Goal: Communication & Community: Answer question/provide support

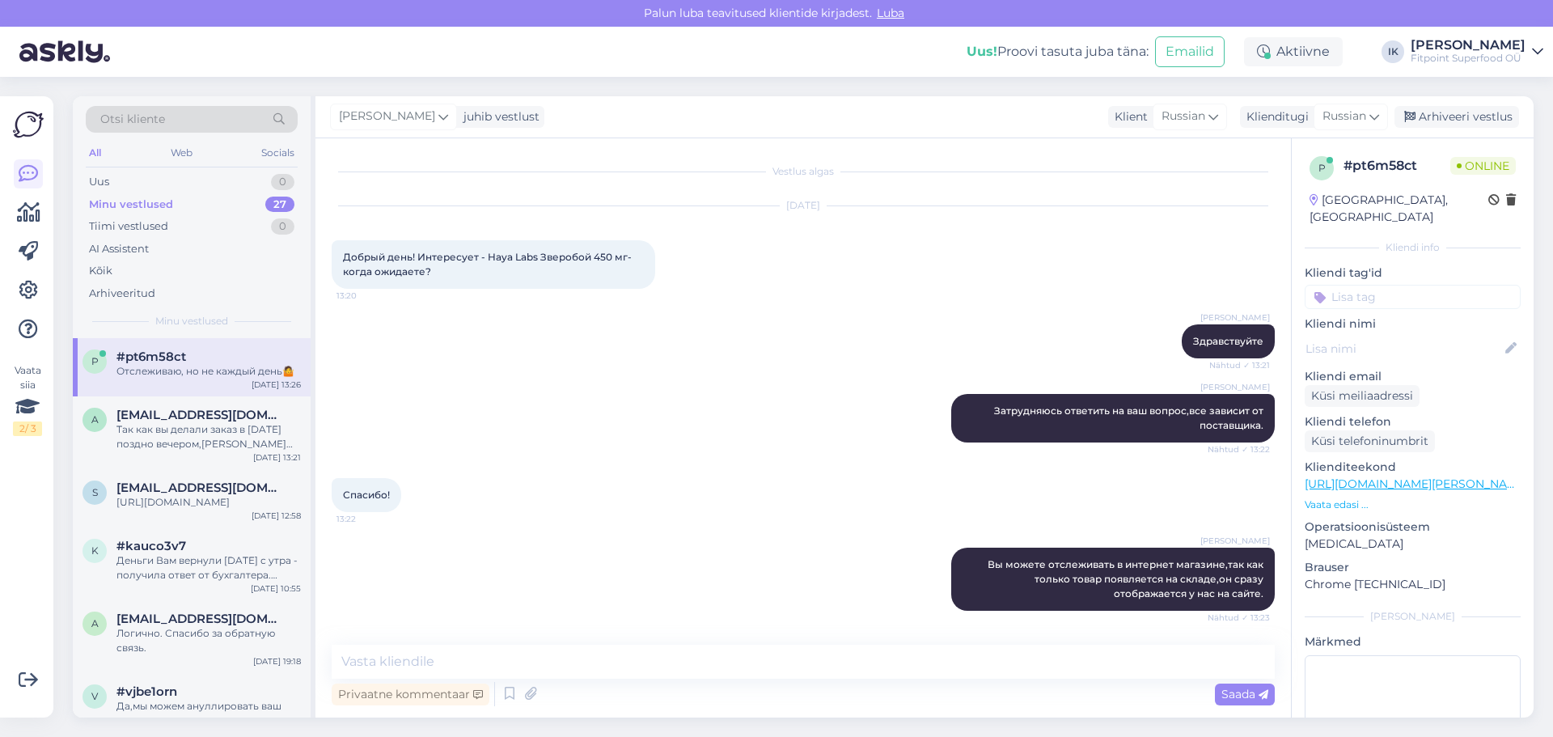
scroll to position [68, 0]
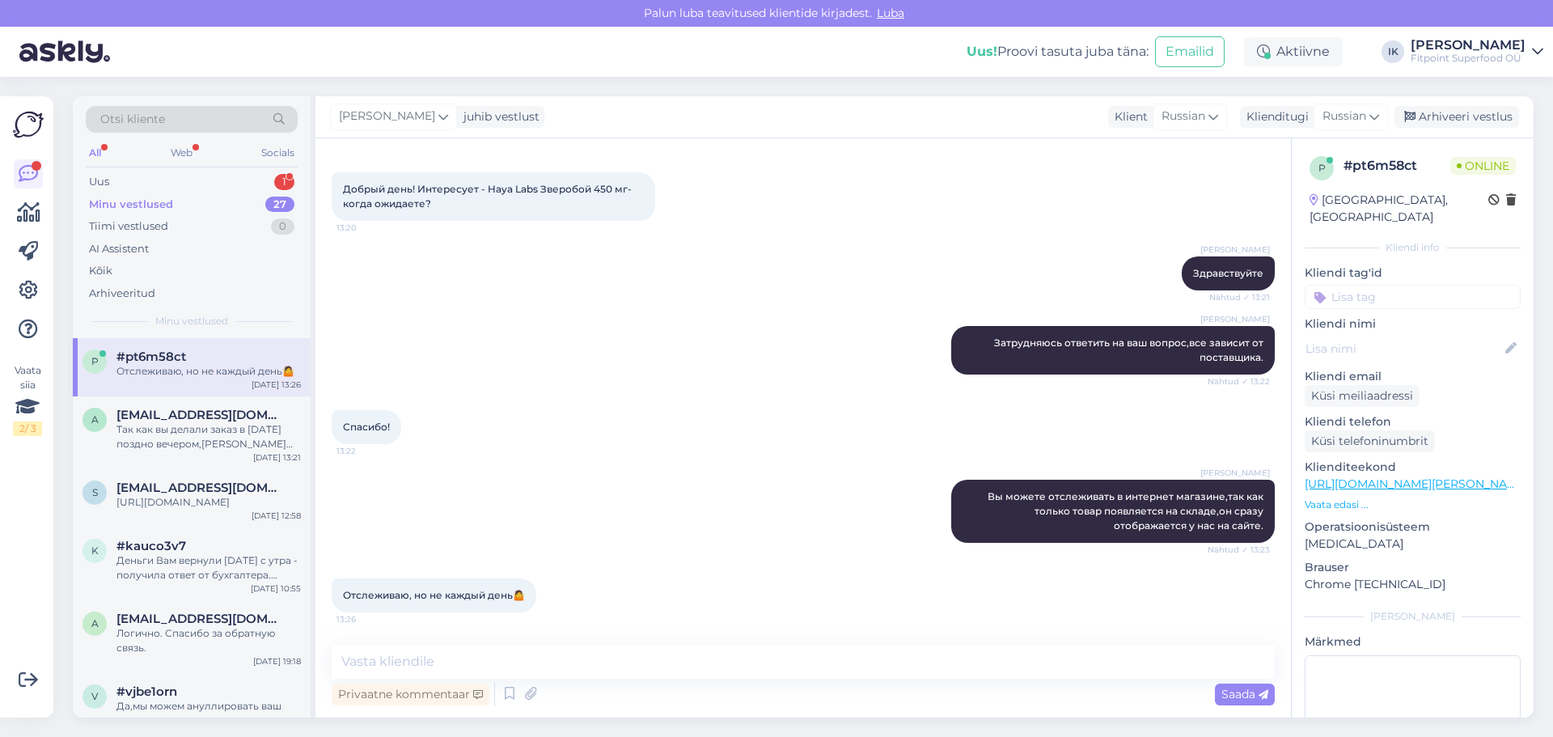
click at [279, 170] on div "Otsi kliente All Web Socials Uus 1 Minu vestlused 27 Tiimi vestlused 0 AI Assis…" at bounding box center [192, 217] width 238 height 242
click at [248, 573] on div "Деньги Вам вернули [DATE] с утра - получила ответ от бухгалтера. Проверьте свой…" at bounding box center [209, 567] width 184 height 29
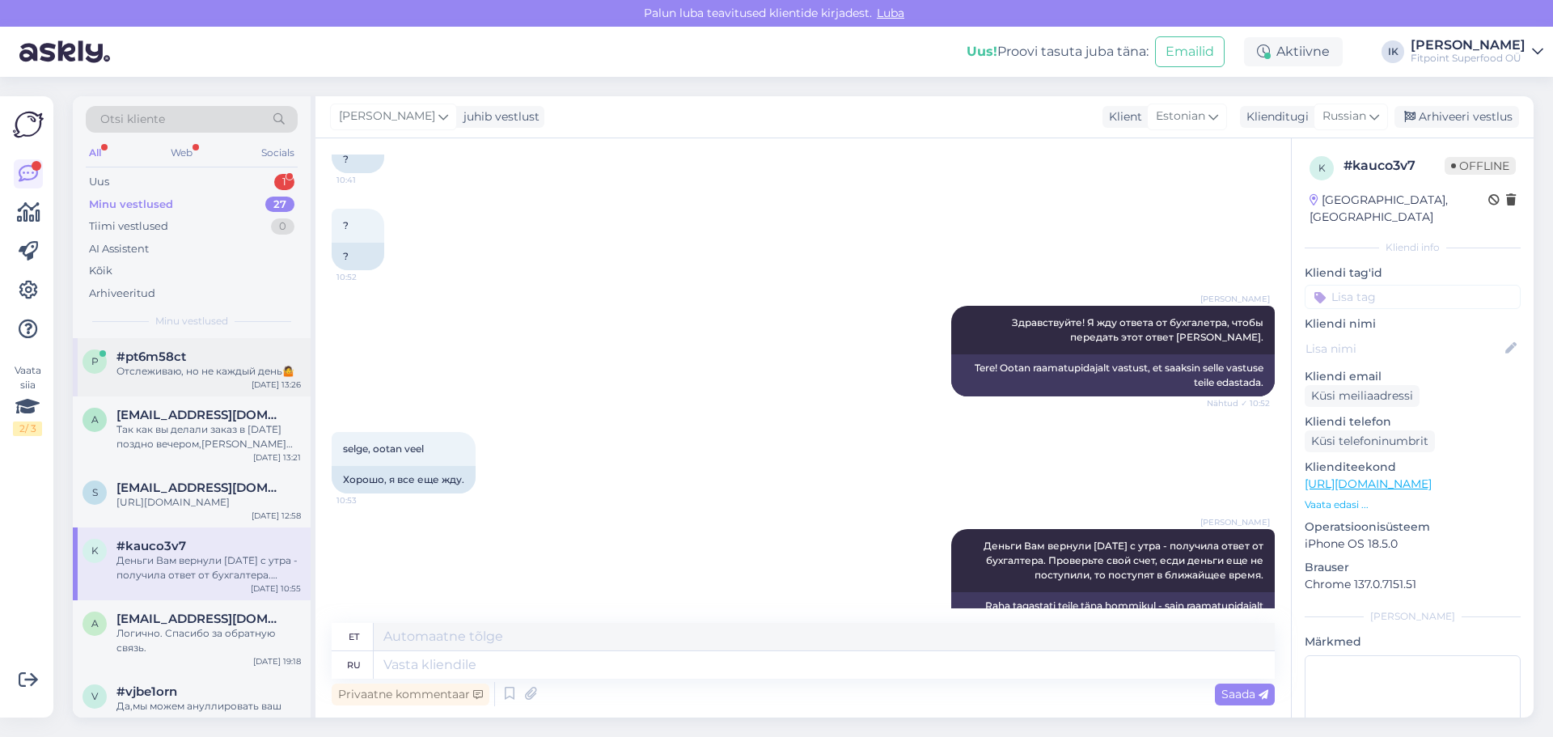
click at [248, 383] on div "p #pt6m58ct Отслеживаю, но не каждый день🤷 [DATE] 13:26" at bounding box center [192, 367] width 238 height 58
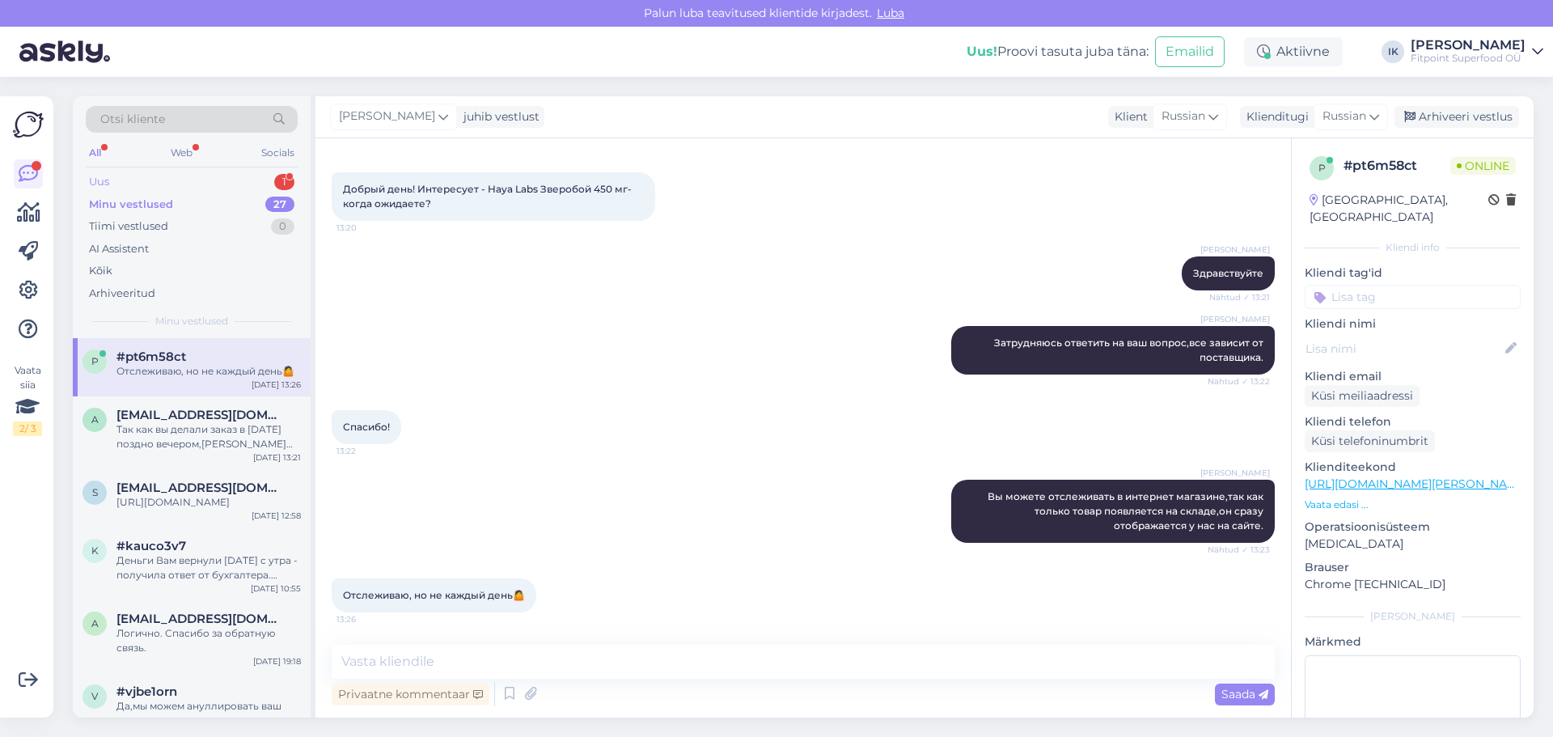
click at [249, 182] on div "Uus 1" at bounding box center [192, 182] width 212 height 23
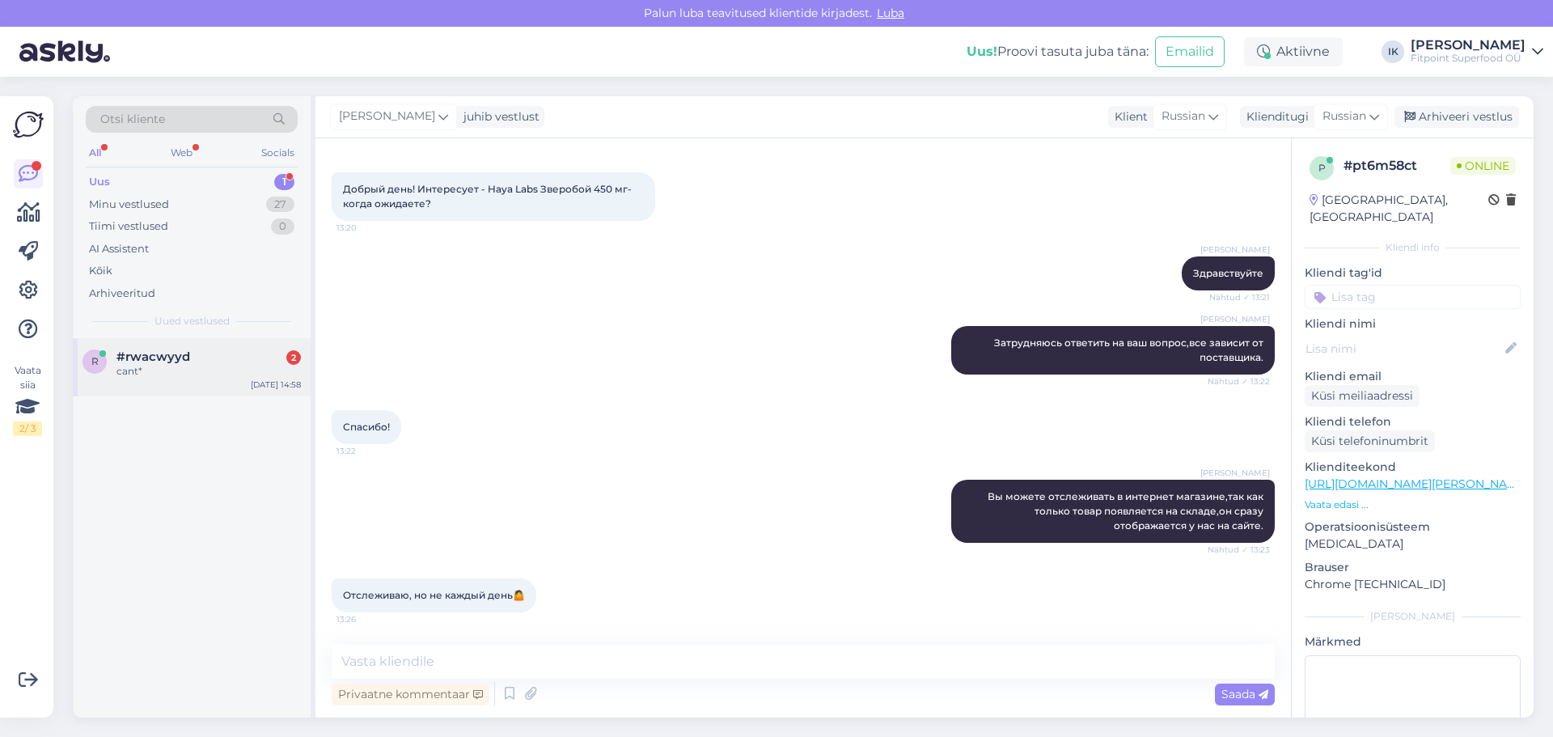
click at [232, 377] on div "cant*" at bounding box center [209, 371] width 184 height 15
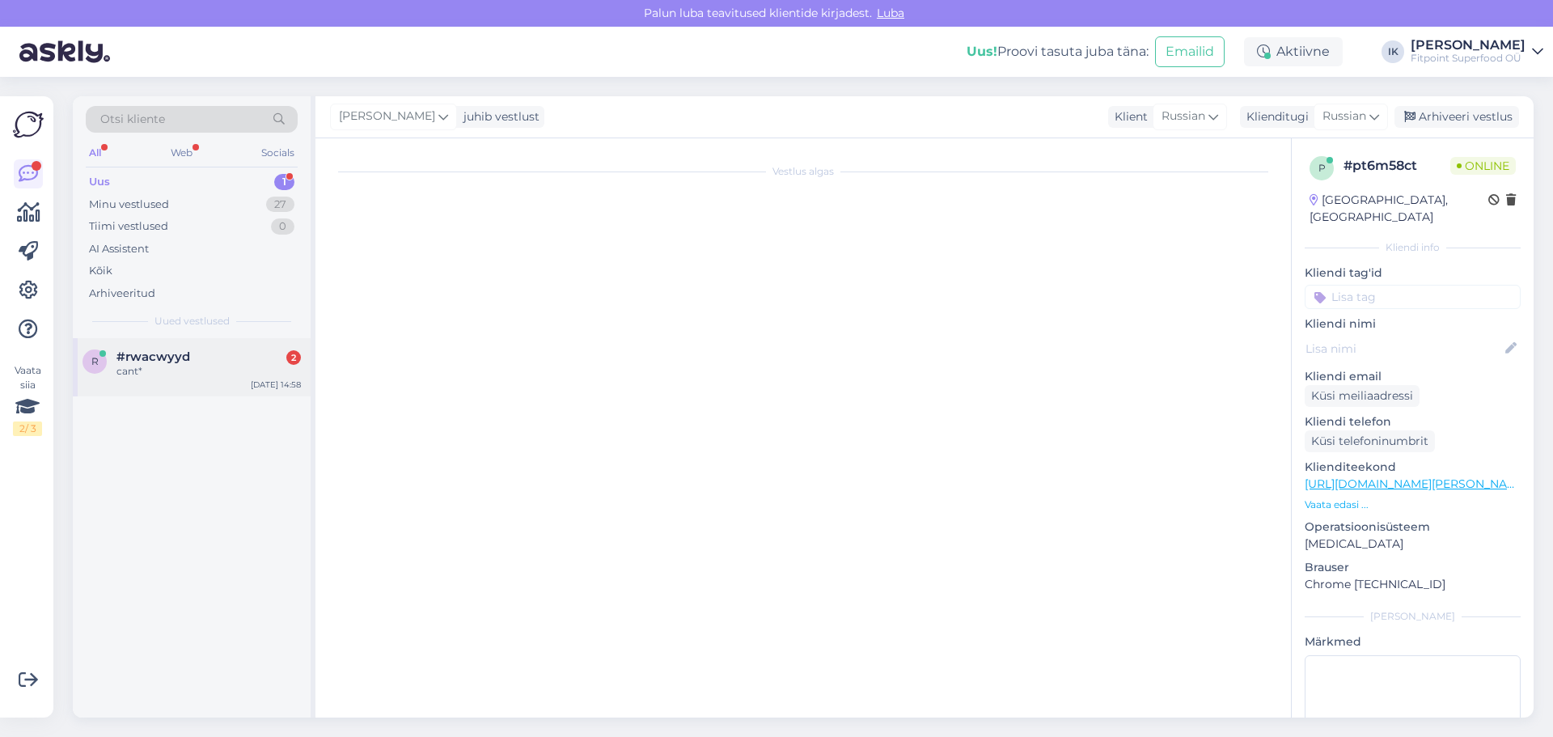
scroll to position [0, 0]
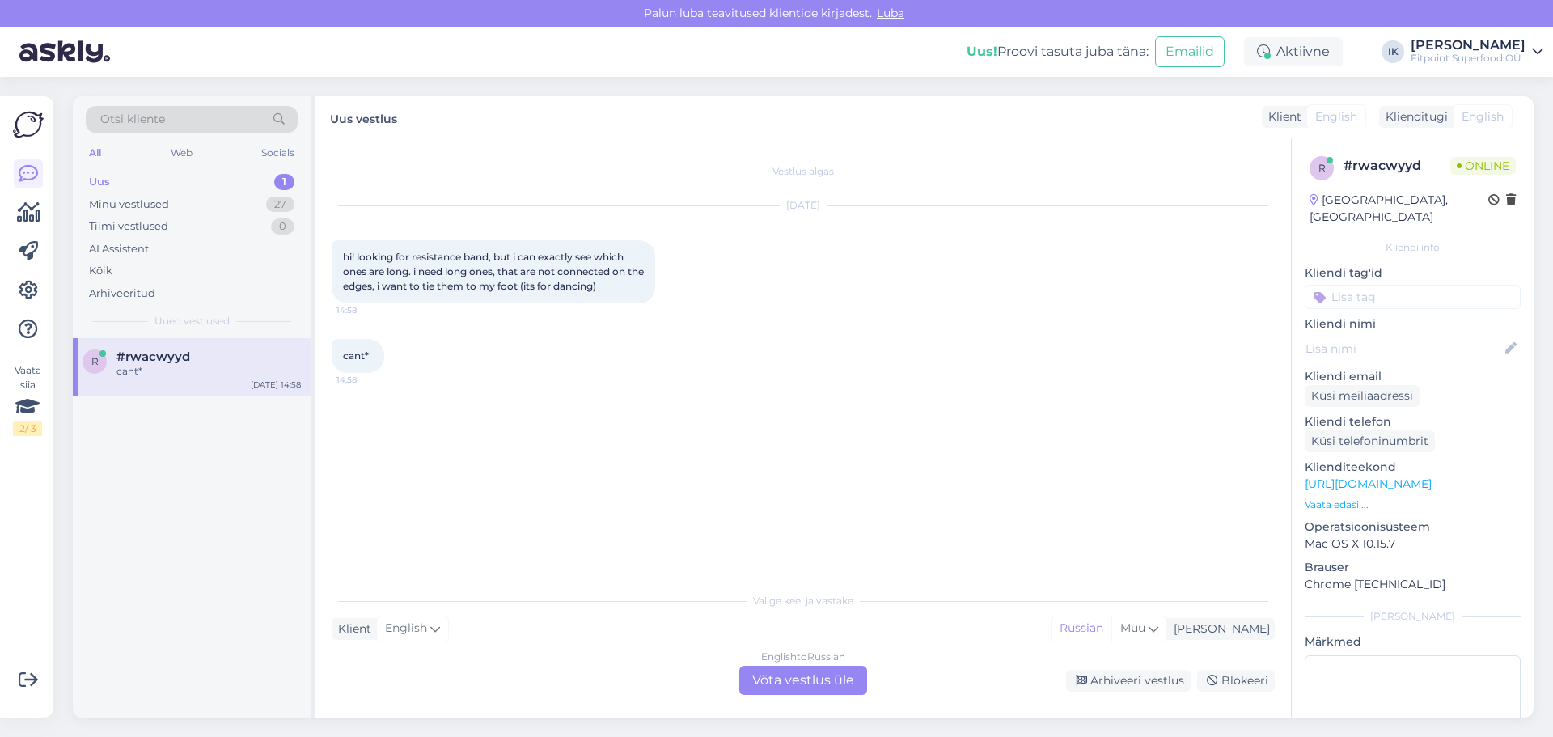
click at [780, 686] on div "English to Russian Võta vestlus üle" at bounding box center [804, 680] width 128 height 29
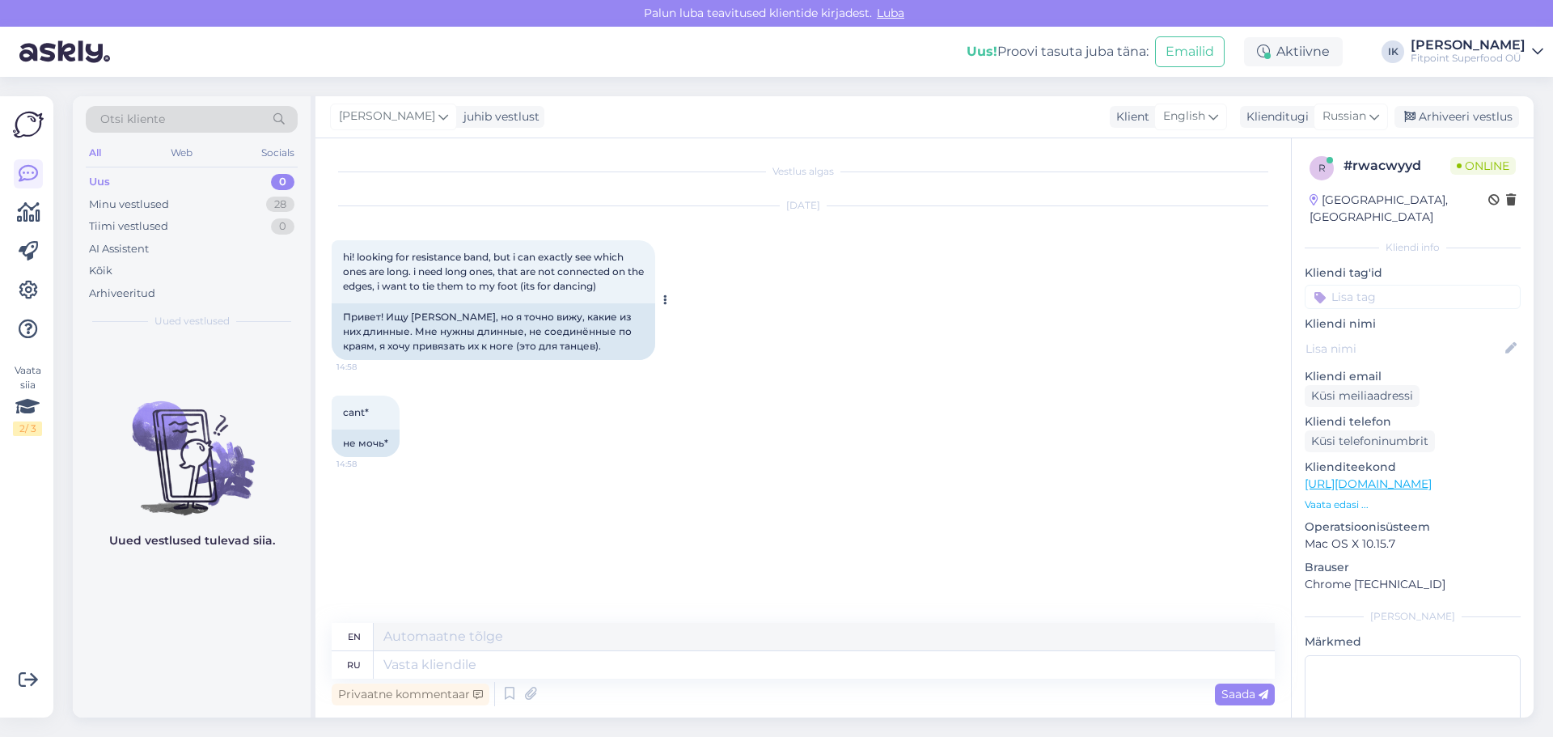
click at [433, 252] on span "hi! looking for resistance band, but i can exactly see which ones are long. i n…" at bounding box center [494, 271] width 303 height 41
copy span "resistance"
click at [1341, 498] on p "Vaata edasi ..." at bounding box center [1413, 505] width 216 height 15
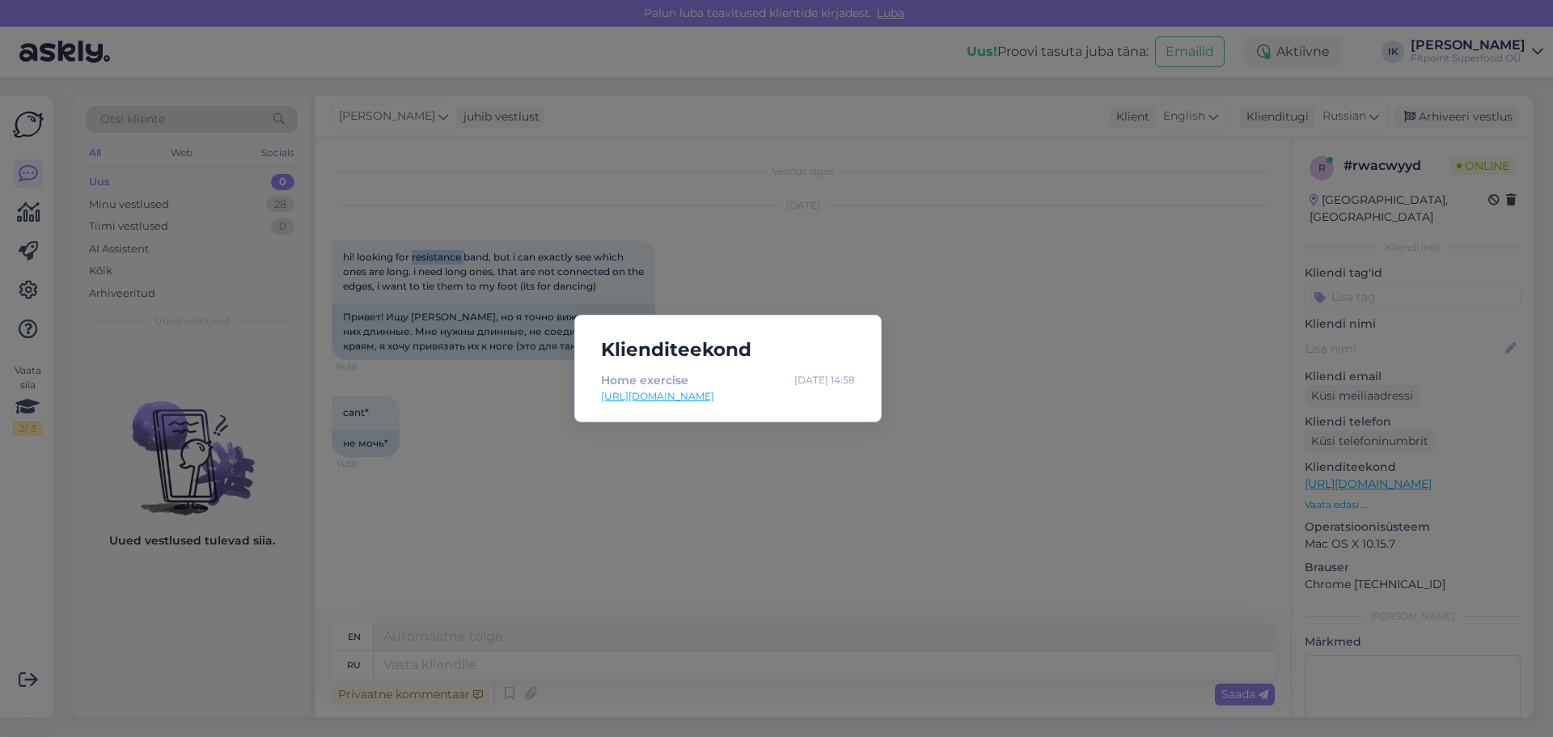
click at [671, 396] on link "[URL][DOMAIN_NAME]" at bounding box center [728, 396] width 254 height 15
click at [745, 542] on div "Klienditeekond Home exercise [DATE] 14:58 [URL][DOMAIN_NAME]" at bounding box center [776, 368] width 1553 height 737
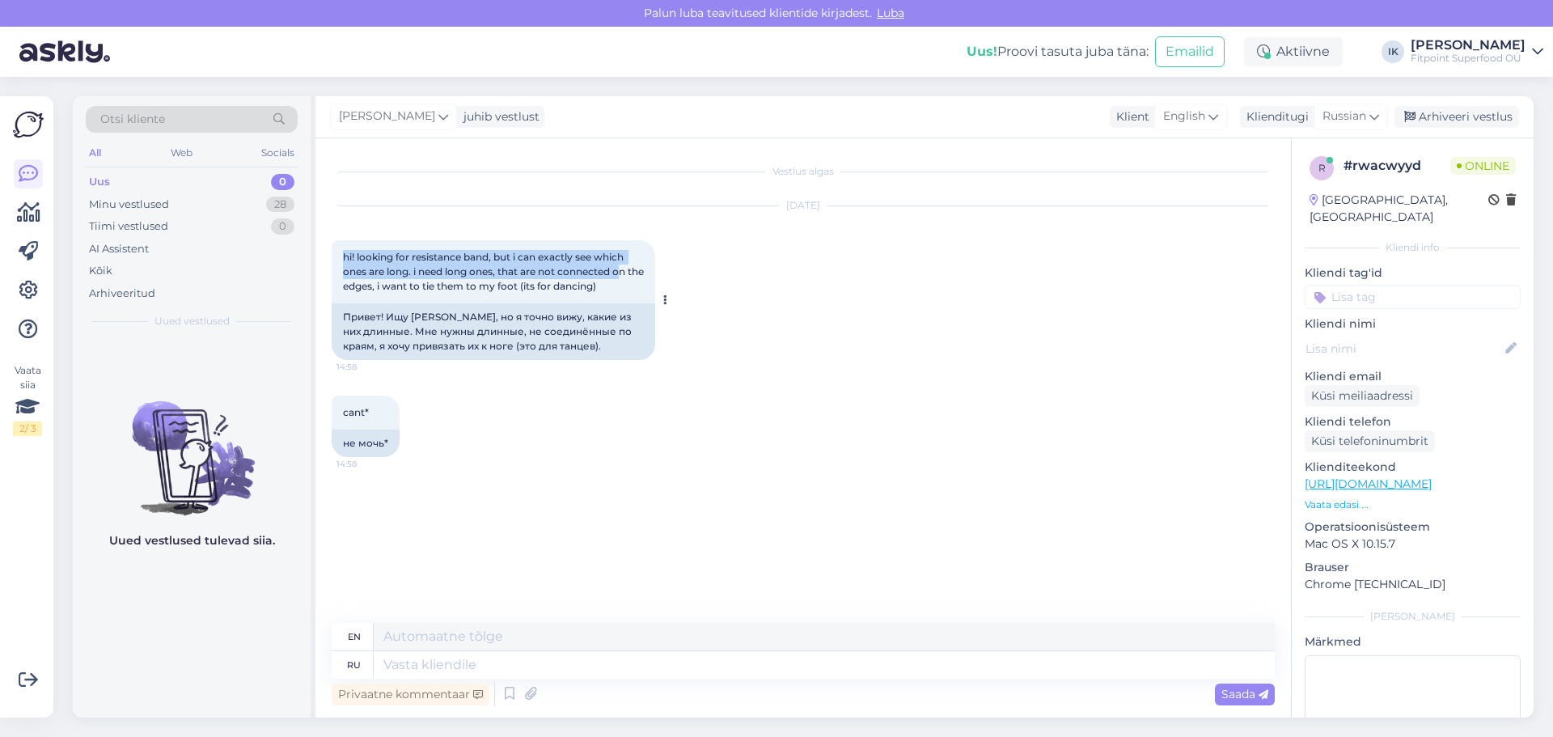
drag, startPoint x: 626, startPoint y: 278, endPoint x: 504, endPoint y: 288, distance: 122.6
click at [337, 261] on div "hi! looking for resistance band, but i can exactly see which ones are long. i n…" at bounding box center [494, 271] width 324 height 63
click at [582, 299] on div "hi! looking for resistance band, but i can exactly see which ones are long. i n…" at bounding box center [494, 271] width 324 height 63
drag, startPoint x: 634, startPoint y: 286, endPoint x: 337, endPoint y: 248, distance: 298.7
click at [337, 248] on div "hi! looking for resistance band, but i can exactly see which ones are long. i n…" at bounding box center [494, 271] width 324 height 63
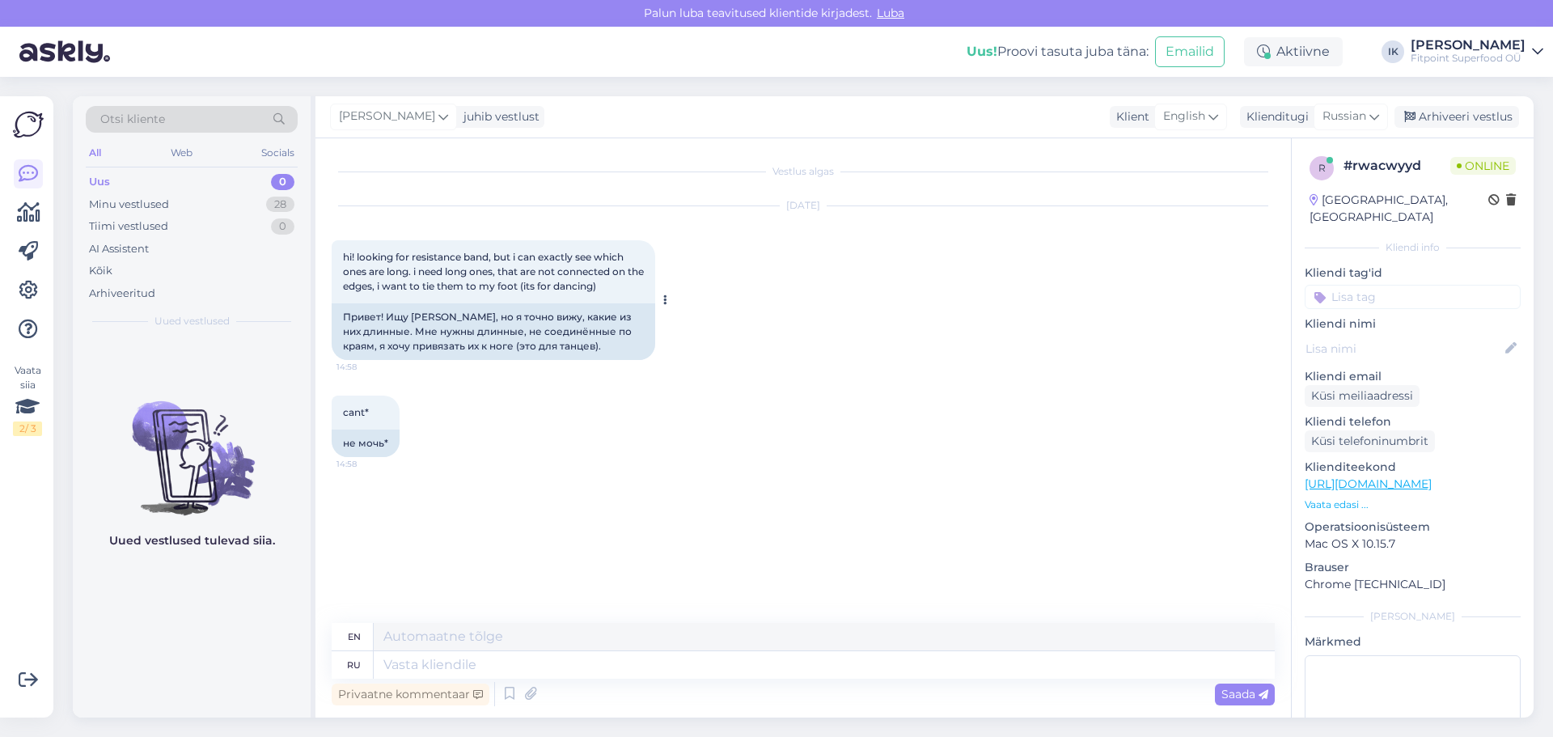
copy span "hi! looking for resistance band, but i can exactly see which ones are long. i n…"
click at [1216, 401] on div "cant* 14:58 не мочь*" at bounding box center [803, 426] width 943 height 97
click at [478, 659] on textarea at bounding box center [824, 665] width 901 height 28
paste textarea "Здравствуйте! К сожалению, у нас нет в ассортименте резинок без соединённых кра…"
type textarea "Здравствуйте! К сожалению, у нас нет в ассортименте резинок без соединённых кра…"
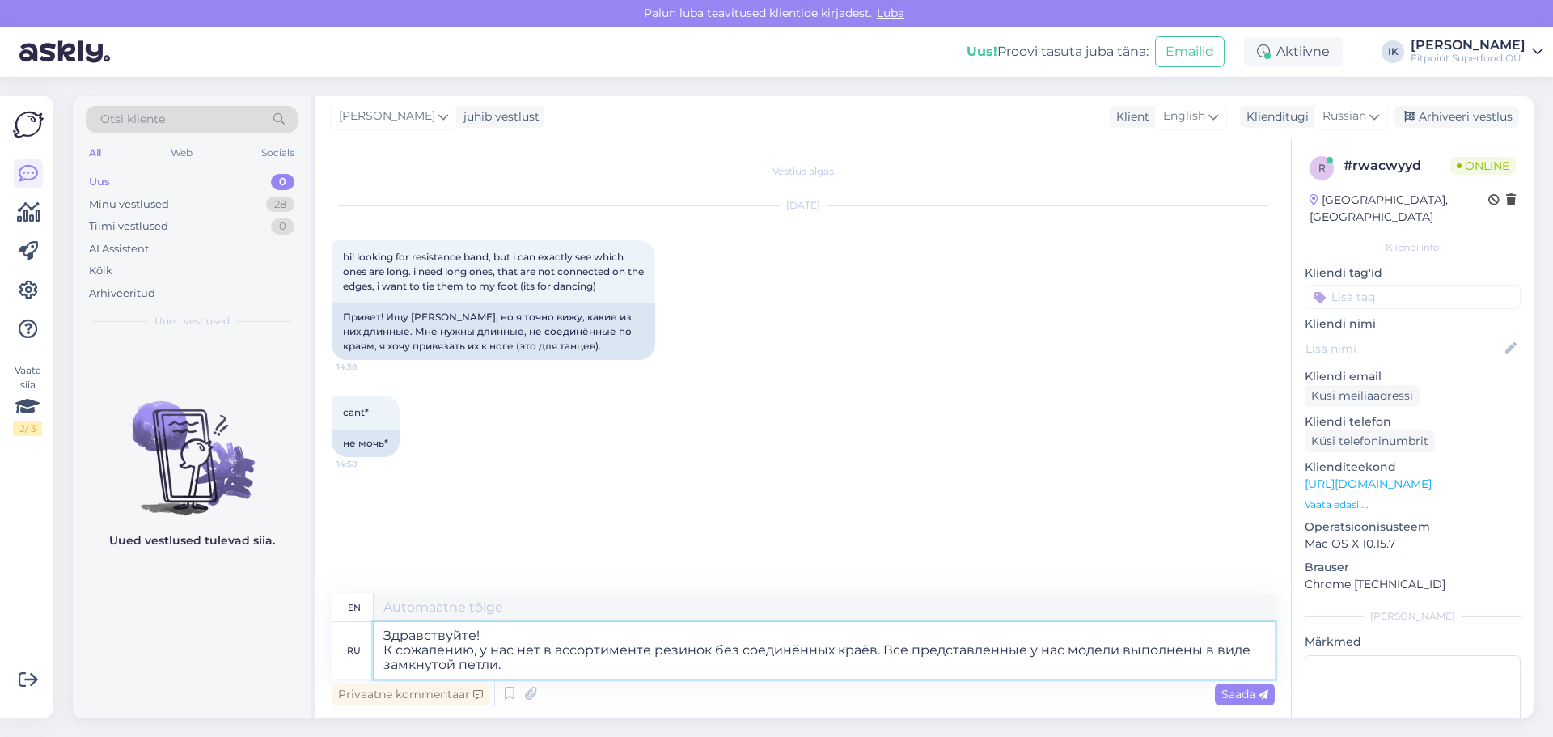
click at [629, 659] on textarea "Здравствуйте! К сожалению, у нас нет в ассортименте резинок без соединённых кра…" at bounding box center [824, 650] width 901 height 57
type textarea "Hello! , we don't offer elastic bands without joined edges. All the models we o…"
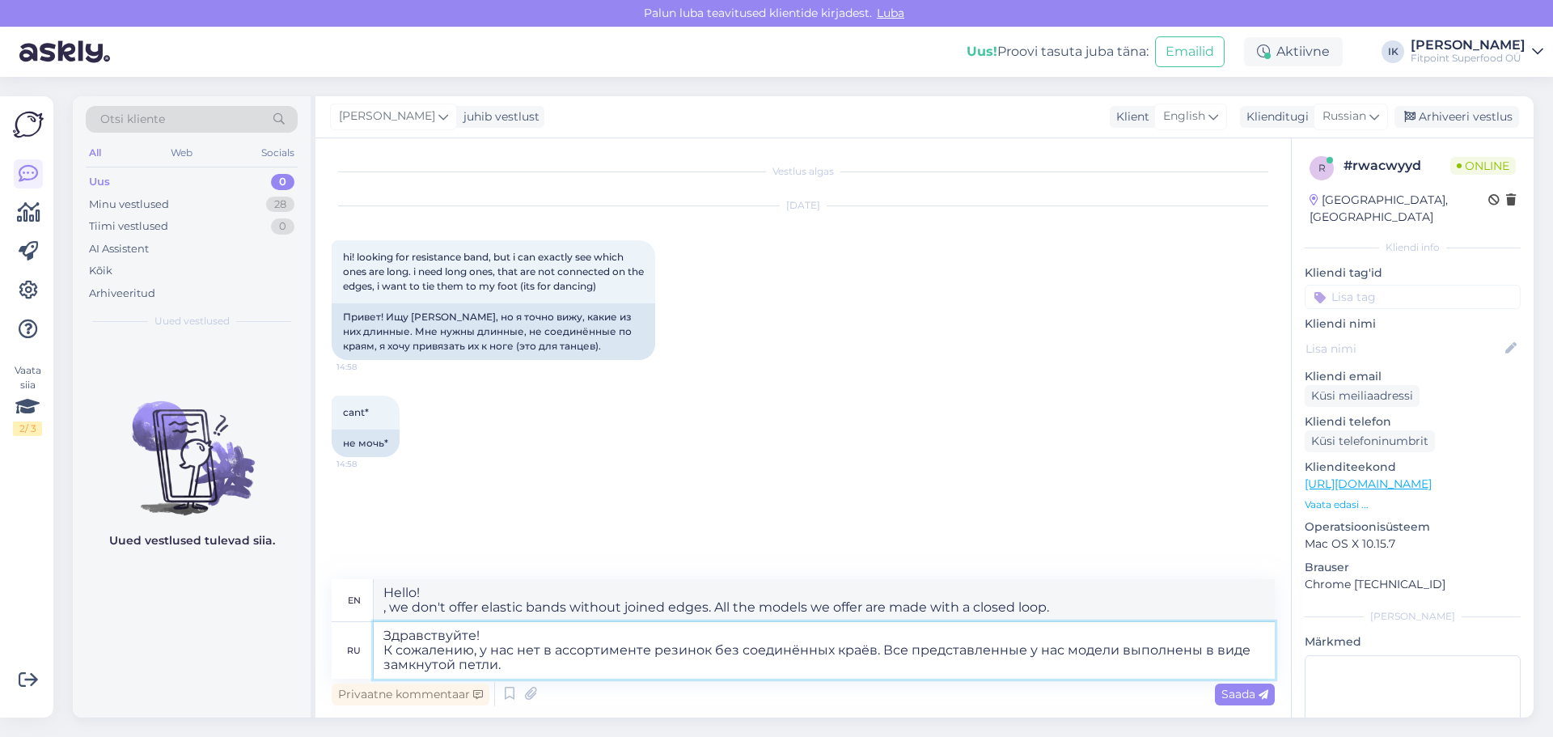
click at [515, 645] on textarea "Здравствуйте! К сожалению, у нас нет в ассортименте резинок без соединённых кра…" at bounding box center [824, 650] width 901 height 57
type textarea "Здравствуйте! К сожалению, у нас к сожалению нет в ассортименте резинок без сое…"
type textarea "Hello! , we don't have elastic bands without joined edges in our assortment. Al…"
drag, startPoint x: 411, startPoint y: 646, endPoint x: 444, endPoint y: 648, distance: 33.2
click at [412, 646] on textarea "Здравствуйте! К сожалению, у нас к сожалению нет в ассортименте резинок без сое…" at bounding box center [824, 650] width 901 height 57
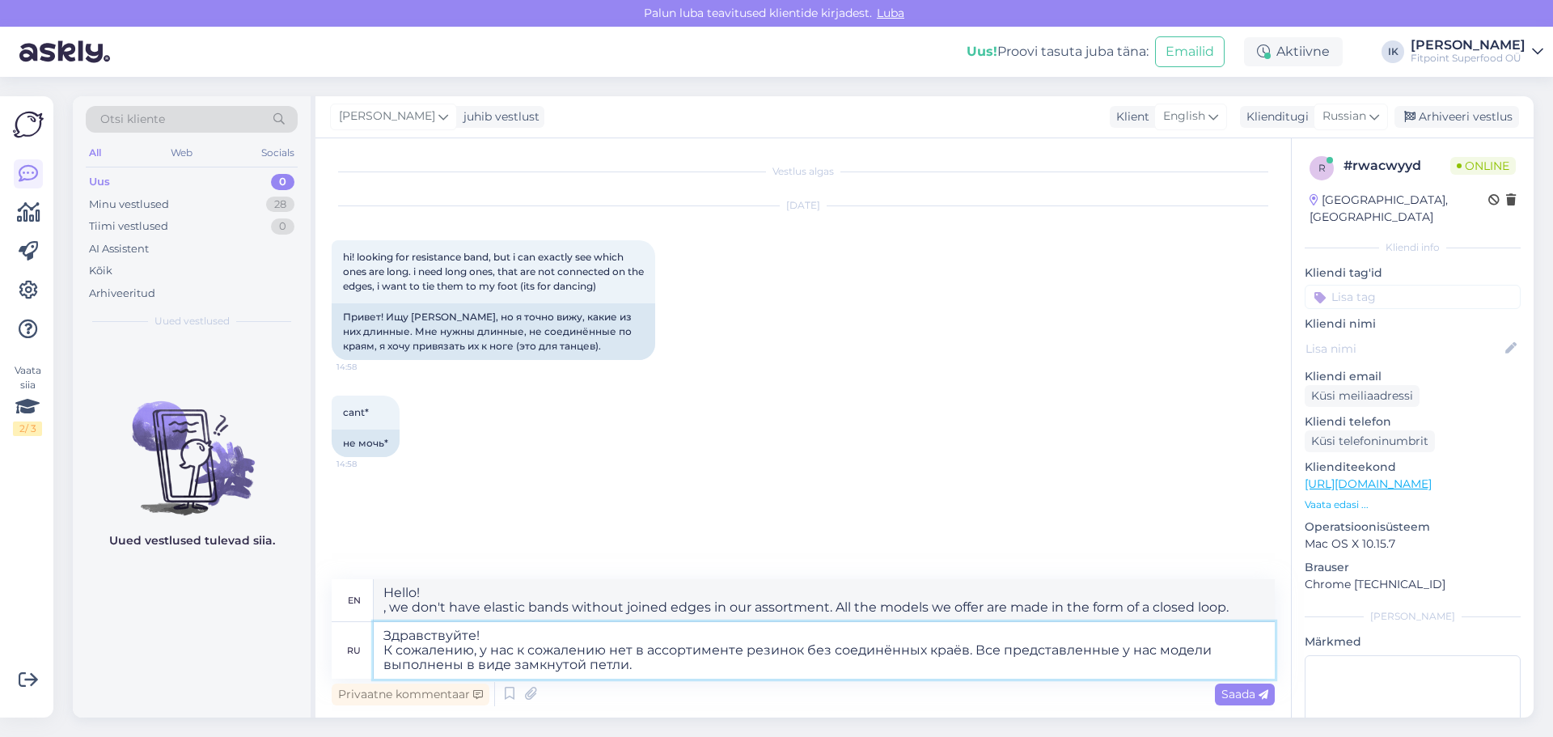
drag, startPoint x: 608, startPoint y: 645, endPoint x: 521, endPoint y: 646, distance: 86.6
click at [521, 646] on textarea "Здравствуйте! К сожалению, у нас к сожалению нет в ассортименте резинок без сое…" at bounding box center [824, 650] width 901 height 57
click at [480, 652] on textarea "Здравствуйте! К сожалению, у нас нет в ассортименте резинок без соединённых кра…" at bounding box center [824, 650] width 901 height 57
type textarea "Здравствуйте! К сожалению,у нас нет в ассортименте резинок без соединённых краё…"
type textarea "Hello! , we don't offer elastic bands without joined edges. All the models we o…"
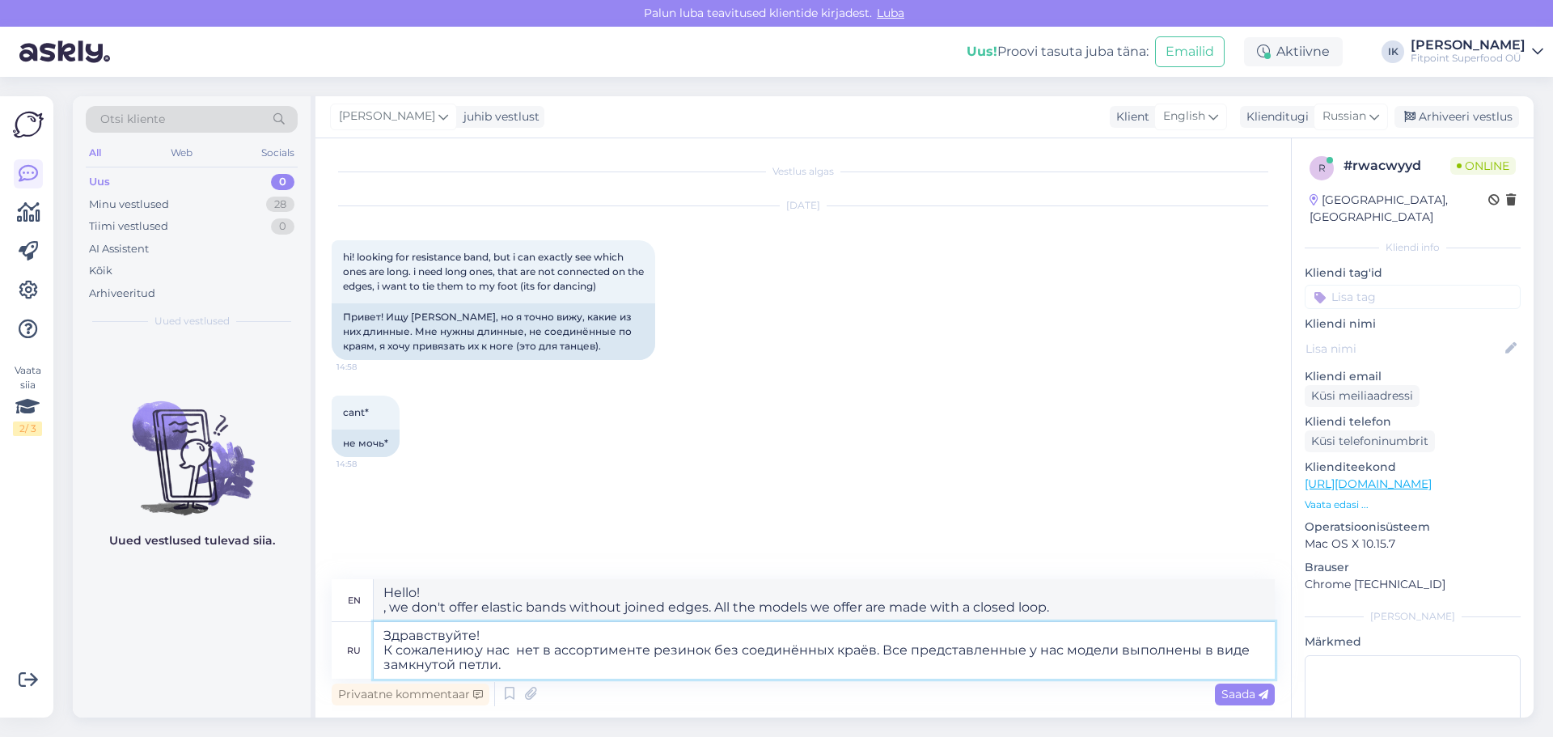
type textarea "Здравствуйте! К сожалению, у нас нет в ассортименте резинок без соединённых кра…"
click at [568, 674] on textarea "Здравствуйте! К сожалению, у нас нет в ассортименте резинок без соединённых кра…" at bounding box center [824, 650] width 901 height 57
click at [553, 645] on textarea "Здравствуйте! К сожалению, у нас нет в ассортименте резинок без соединённых кра…" at bounding box center [824, 650] width 901 height 57
type textarea "Hello! , we don't offer elastic bands without joined edges. All the models we o…"
click at [441, 651] on textarea "Здравствуйте! К сожалению, у нас нет в ассортименте резинок без соединённых кра…" at bounding box center [824, 650] width 901 height 57
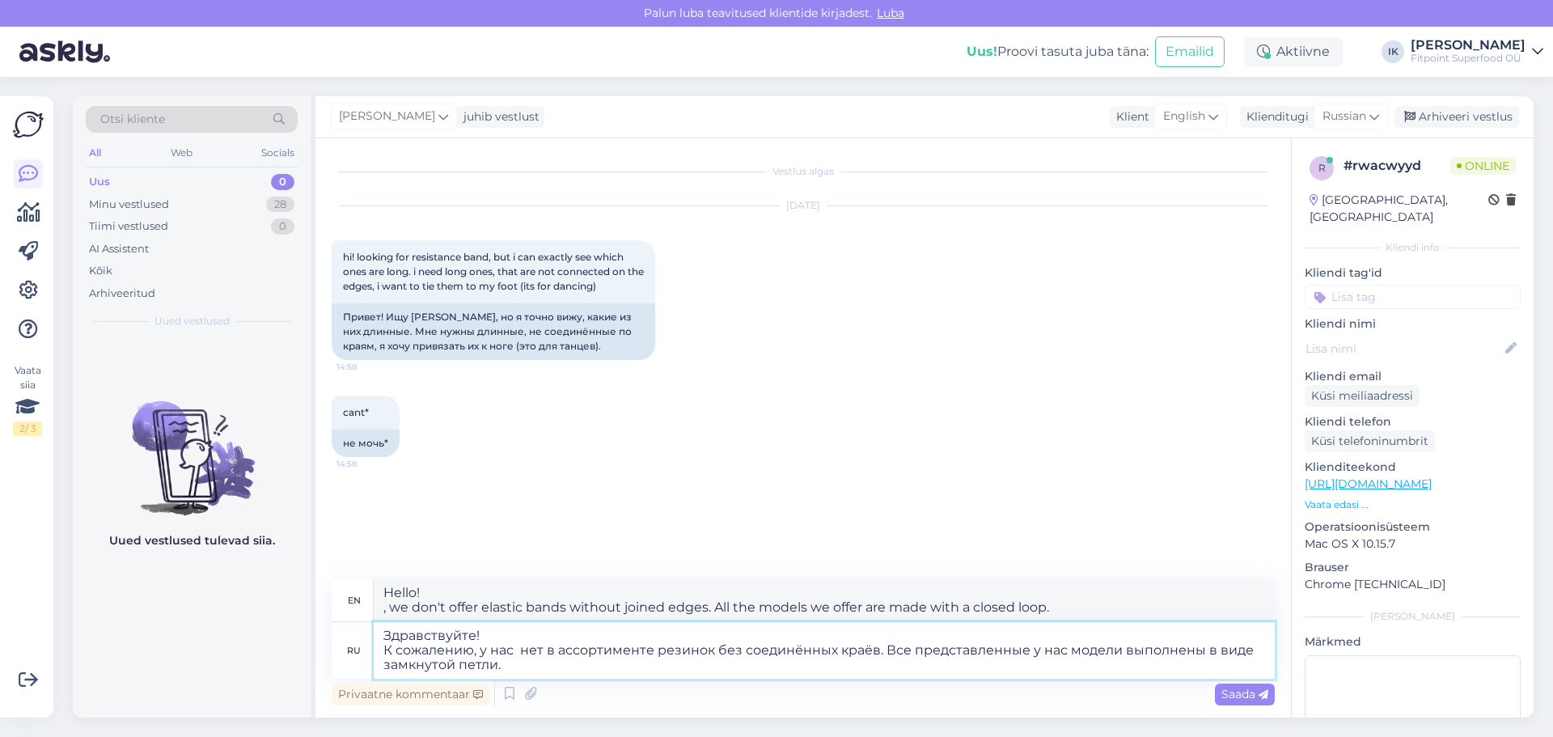
click at [408, 646] on textarea "Здравствуйте! К сожалению, у нас нет в ассортименте резинок без соединённых кра…" at bounding box center [824, 650] width 901 height 57
click at [493, 651] on textarea "Здравствуйте! К сожалению, у нас нет в ассортименте резинок без соединённых кра…" at bounding box center [824, 650] width 901 height 57
click at [490, 632] on textarea "Здравствуйте! К сожалению, у нас нет в ассортименте резинок без соединённых кра…" at bounding box center [824, 650] width 901 height 57
drag, startPoint x: 507, startPoint y: 677, endPoint x: 335, endPoint y: 617, distance: 182.7
click at [335, 617] on div "en Hello! , we don't offer elastic bands without joined edges. All the models w…" at bounding box center [803, 629] width 943 height 100
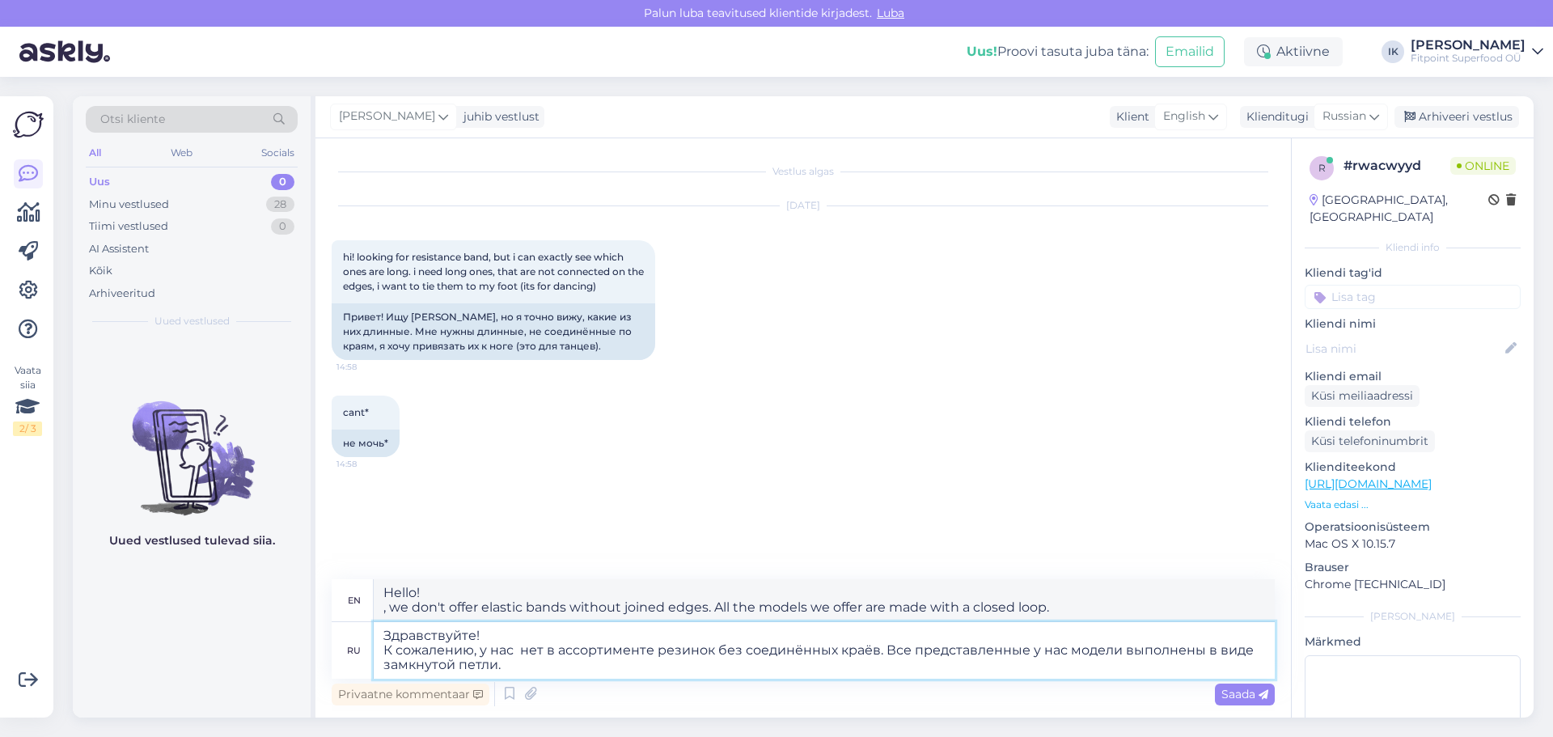
click at [520, 661] on textarea "Здравствуйте! К сожалению, у нас нет в ассортименте резинок без соединённых кра…" at bounding box center [824, 650] width 901 height 57
drag, startPoint x: 555, startPoint y: 656, endPoint x: 343, endPoint y: 617, distance: 215.7
click at [343, 617] on div "en Hello! , we don't offer elastic bands without joined edges. All the models w…" at bounding box center [803, 629] width 943 height 100
click at [536, 676] on textarea "Здравствуйте! К сожалению, у нас нет в ассортименте резинок без соединённых кра…" at bounding box center [824, 650] width 901 height 57
drag, startPoint x: 450, startPoint y: 647, endPoint x: 287, endPoint y: 596, distance: 170.4
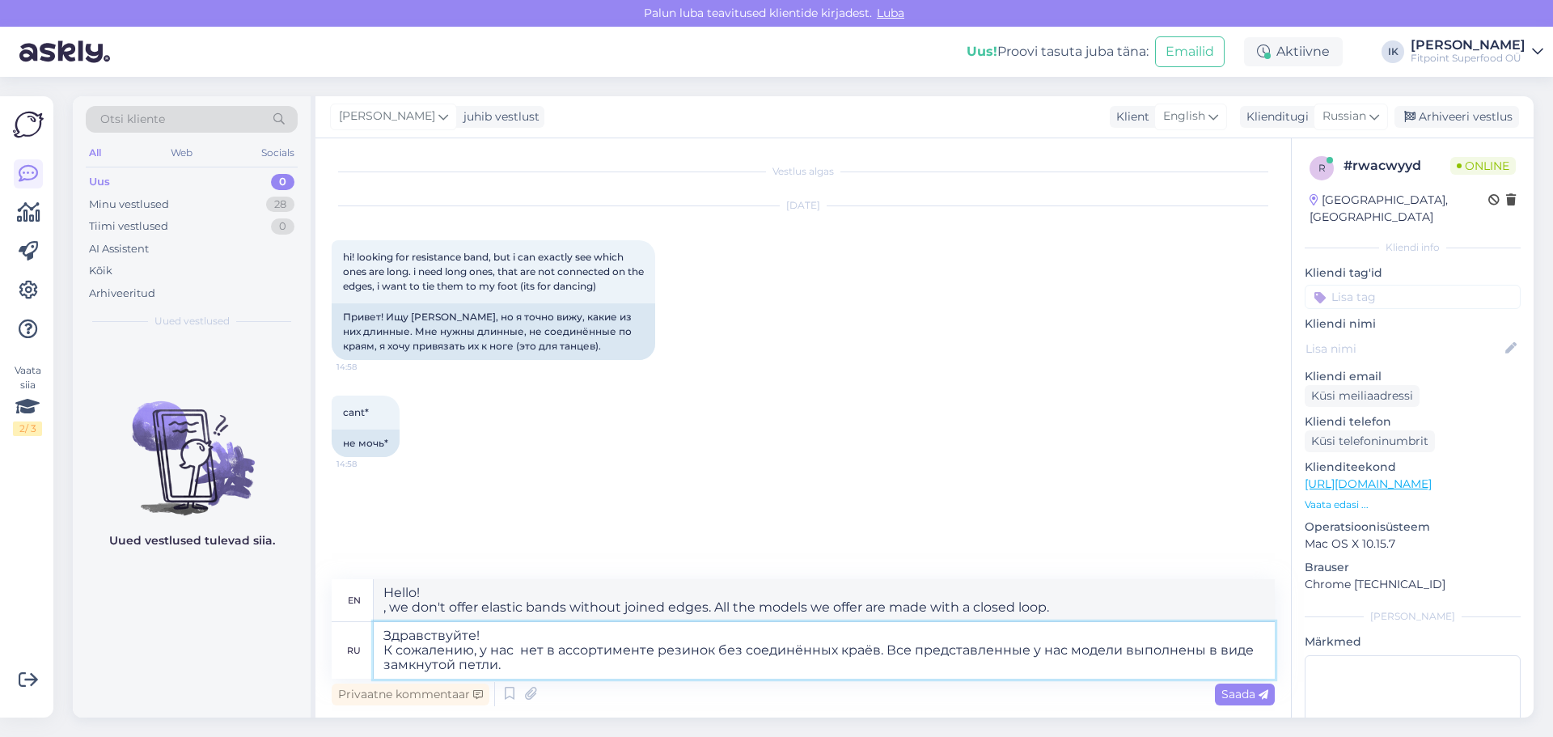
click at [287, 596] on div "Otsi kliente All Web Socials Uus 0 Minu vestlused 28 Tiimi vestlused 0 AI Assis…" at bounding box center [803, 406] width 1461 height 621
click at [523, 655] on textarea "Здравствуйте! К сожалению, у нас нет в ассортименте резинок без соединённых кра…" at bounding box center [824, 650] width 901 height 57
click at [397, 651] on textarea "Здравствуйте! К сожалению, у нас нет в ассортименте резинок без соединённых кра…" at bounding box center [824, 650] width 901 height 57
click at [396, 651] on textarea "Здравствуйте! К сожалению, у нас нет в ассортименте резинок без соединённых кра…" at bounding box center [824, 650] width 901 height 57
drag, startPoint x: 458, startPoint y: 654, endPoint x: 470, endPoint y: 655, distance: 12.2
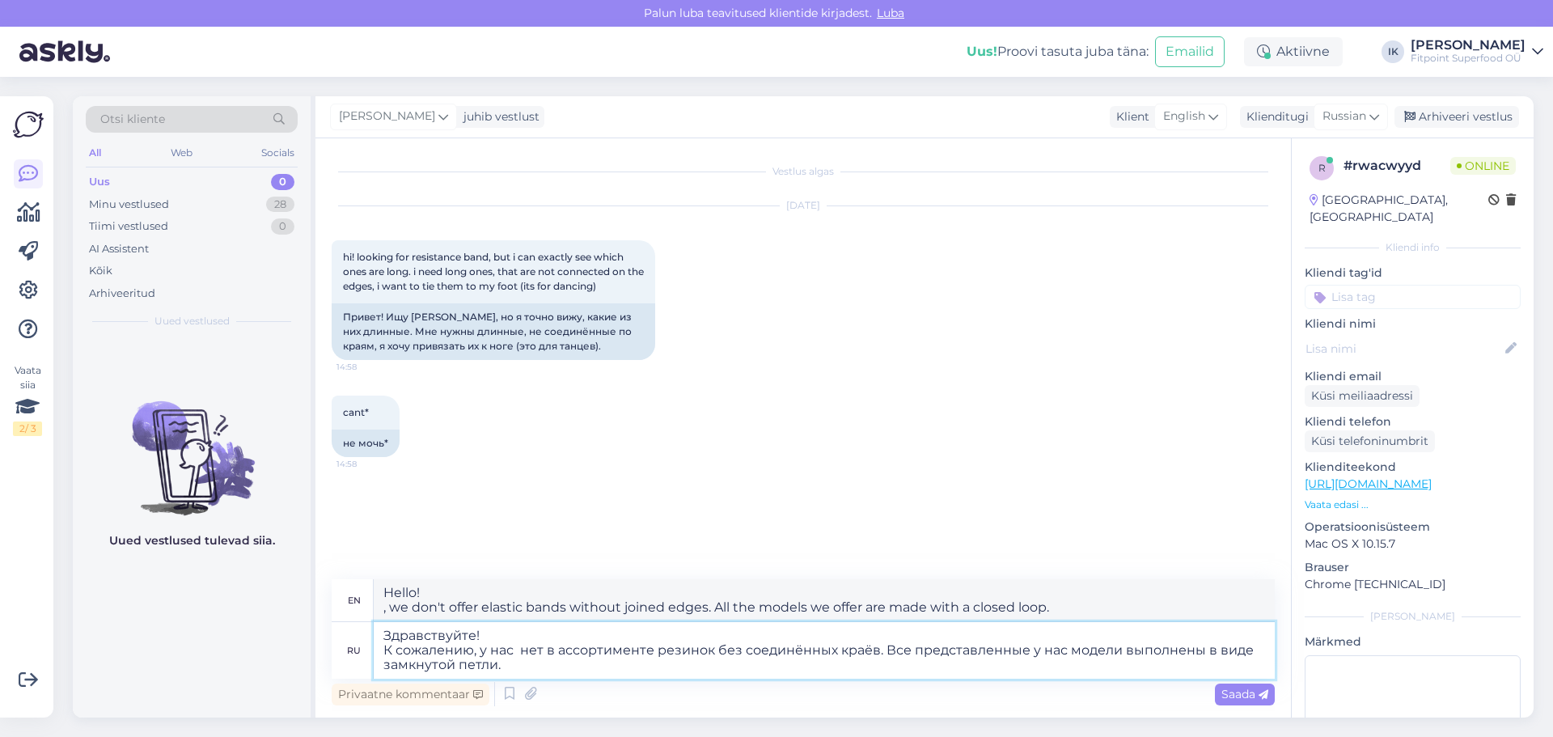
click at [459, 655] on textarea "Здравствуйте! К сожалению, у нас нет в ассортименте резинок без соединённых кра…" at bounding box center [824, 650] width 901 height 57
drag, startPoint x: 480, startPoint y: 652, endPoint x: 358, endPoint y: 650, distance: 122.2
click at [358, 650] on div "ru Здравствуйте! К сожалению, у нас нет в ассортименте резинок без соединённых …" at bounding box center [803, 650] width 943 height 57
type textarea "Здравствуйте! у нас нет в ассортименте резинок без соединённых краёв. Все предс…"
type textarea "Hello! We do have any elastic bands without joined edges. All the models we off…"
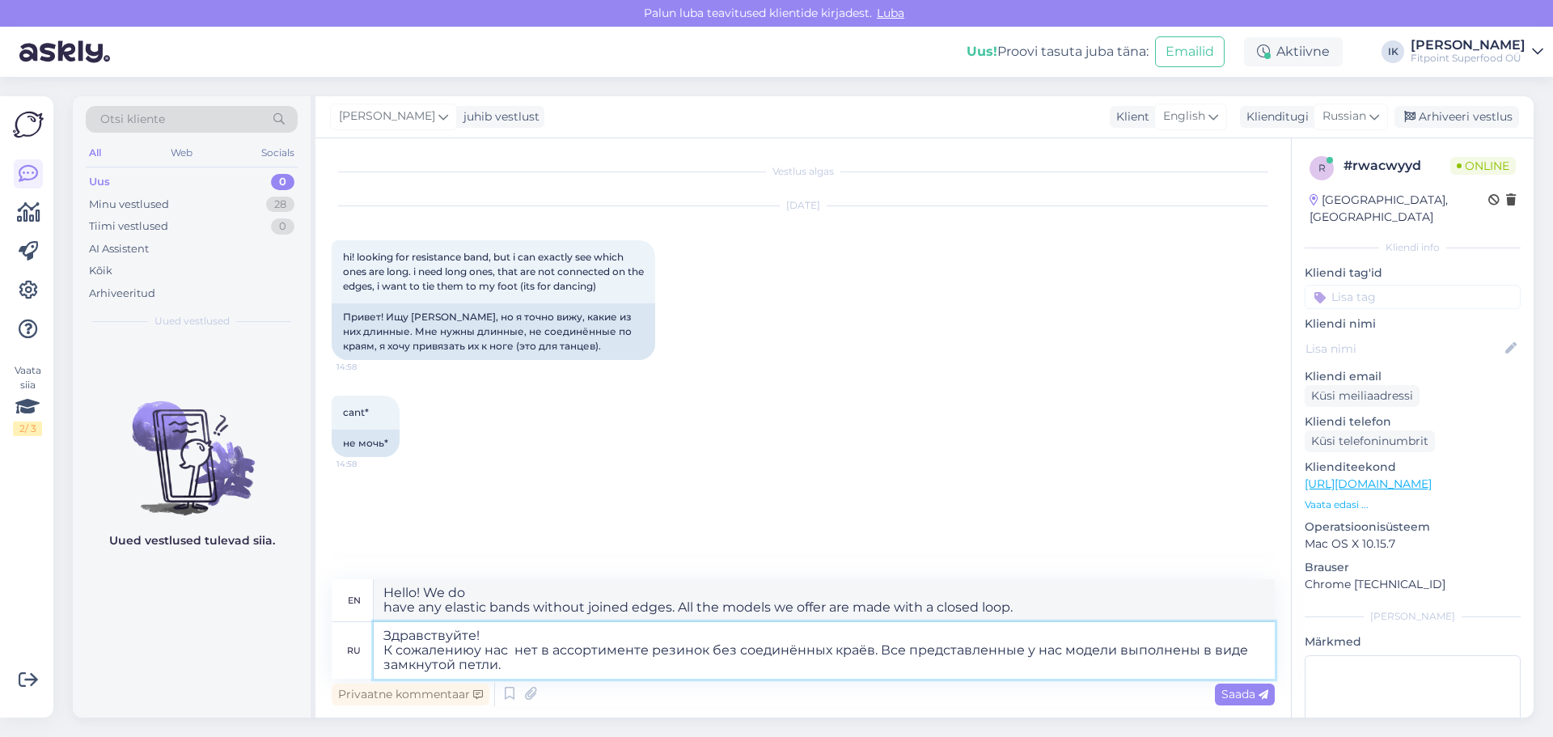
type textarea "Здравствуйте! К сожалению у нас нет в ассортименте резинок без соединённых краё…"
click at [587, 673] on textarea "Здравствуйте! К сожалению у нас нет в ассортименте резинок без соединённых краё…" at bounding box center [824, 650] width 901 height 57
type textarea "Hello! , we don't have elastic bands without joined edges. All the models we of…"
click at [595, 638] on textarea "Здравствуйте! К сожалению у нас нет в ассортименте резинок без соединённых краё…" at bounding box center [824, 650] width 901 height 57
click at [575, 674] on textarea "Здравствуйте! К сожалению у нас нет в ассортименте резинок без соединённых краё…" at bounding box center [824, 650] width 901 height 57
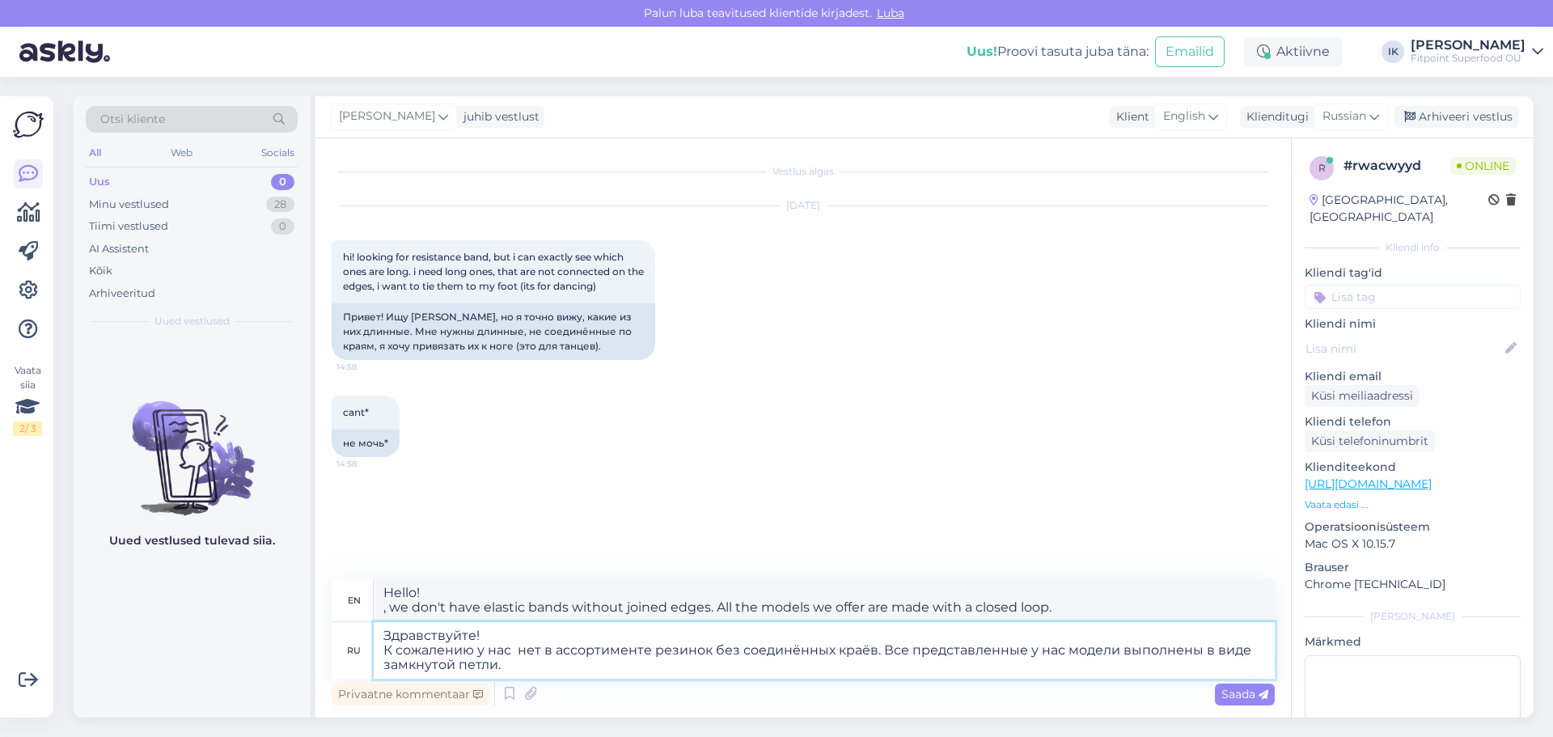
click at [468, 648] on textarea "Здравствуйте! К сожалению у нас нет в ассортименте резинок без соединённых краё…" at bounding box center [824, 650] width 901 height 57
type textarea "Здравствуйте! К сожалению у нас нет в ассортименте резинок без соединённых краё…"
click at [1198, 302] on div "[DATE] hi! looking for resistance band, but i can exactly see which ones are lo…" at bounding box center [803, 283] width 943 height 189
click at [383, 605] on textarea "Hello! , we don't have elastic bands without joined edges. All the models we of…" at bounding box center [824, 600] width 901 height 42
paste textarea "Unfortunately,"
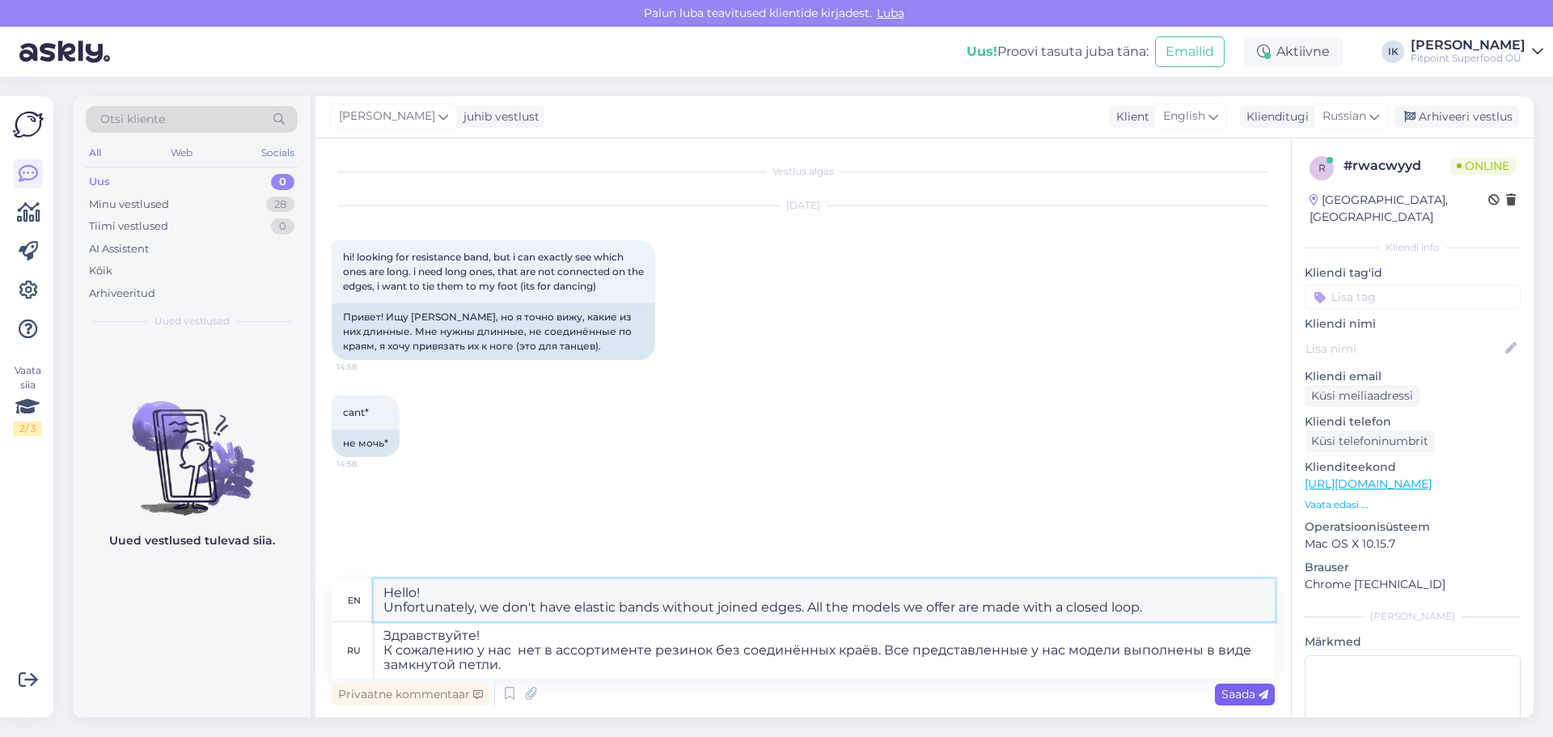
type textarea "Hello! Unfortunately, we don't have elastic bands without joined edges. All the…"
click at [1257, 684] on div "Saada" at bounding box center [1245, 695] width 60 height 22
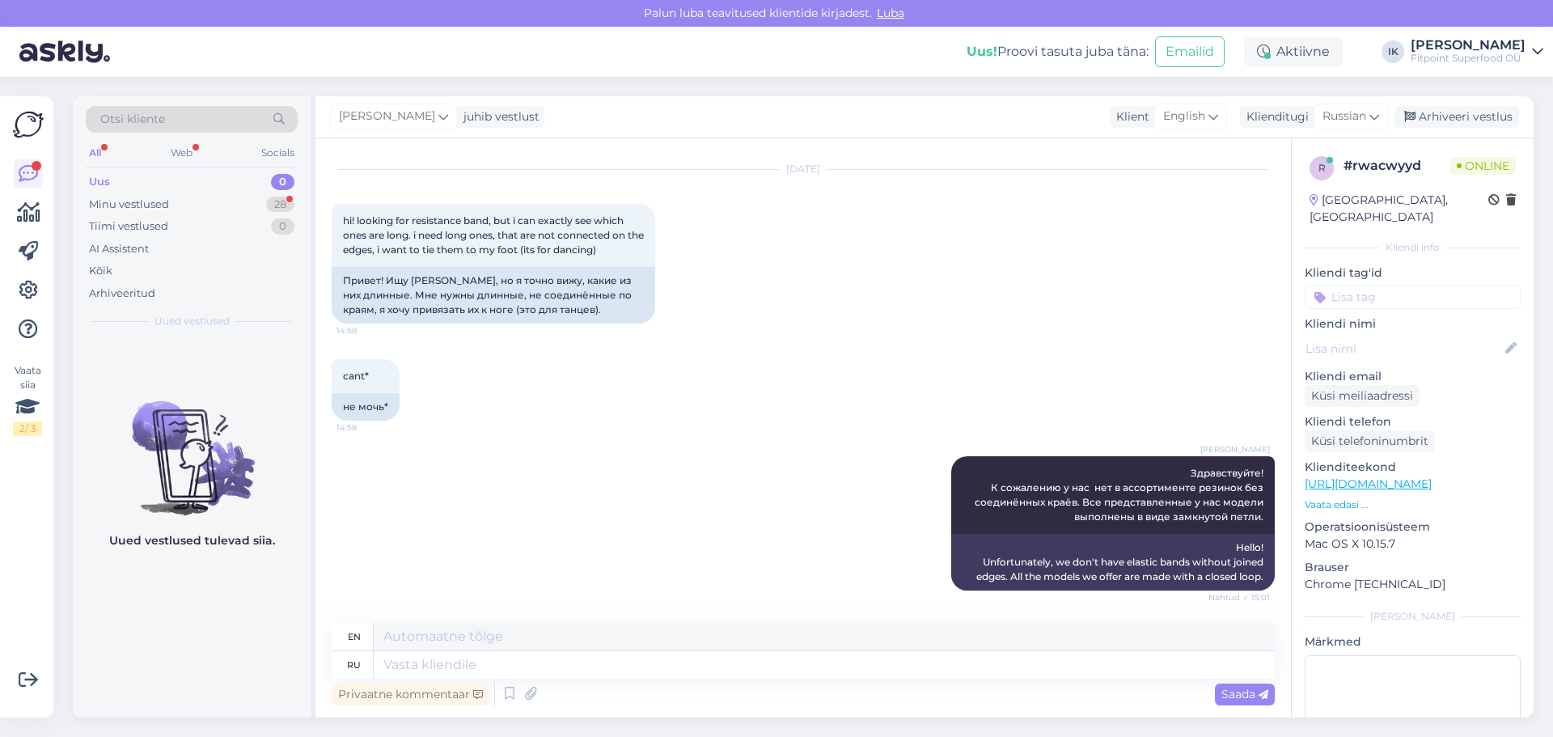
scroll to position [134, 0]
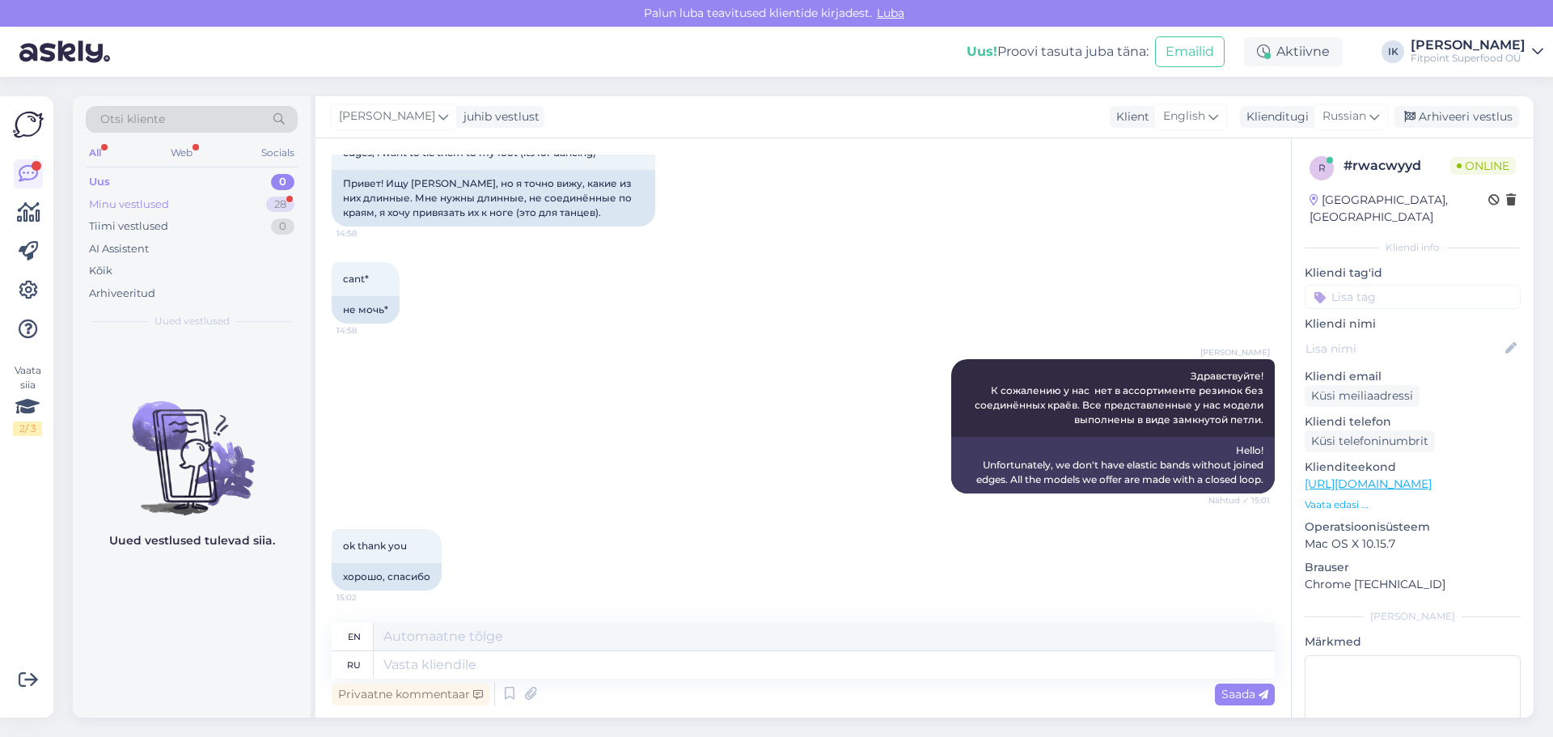
click at [244, 211] on div "Minu vestlused 28" at bounding box center [192, 204] width 212 height 23
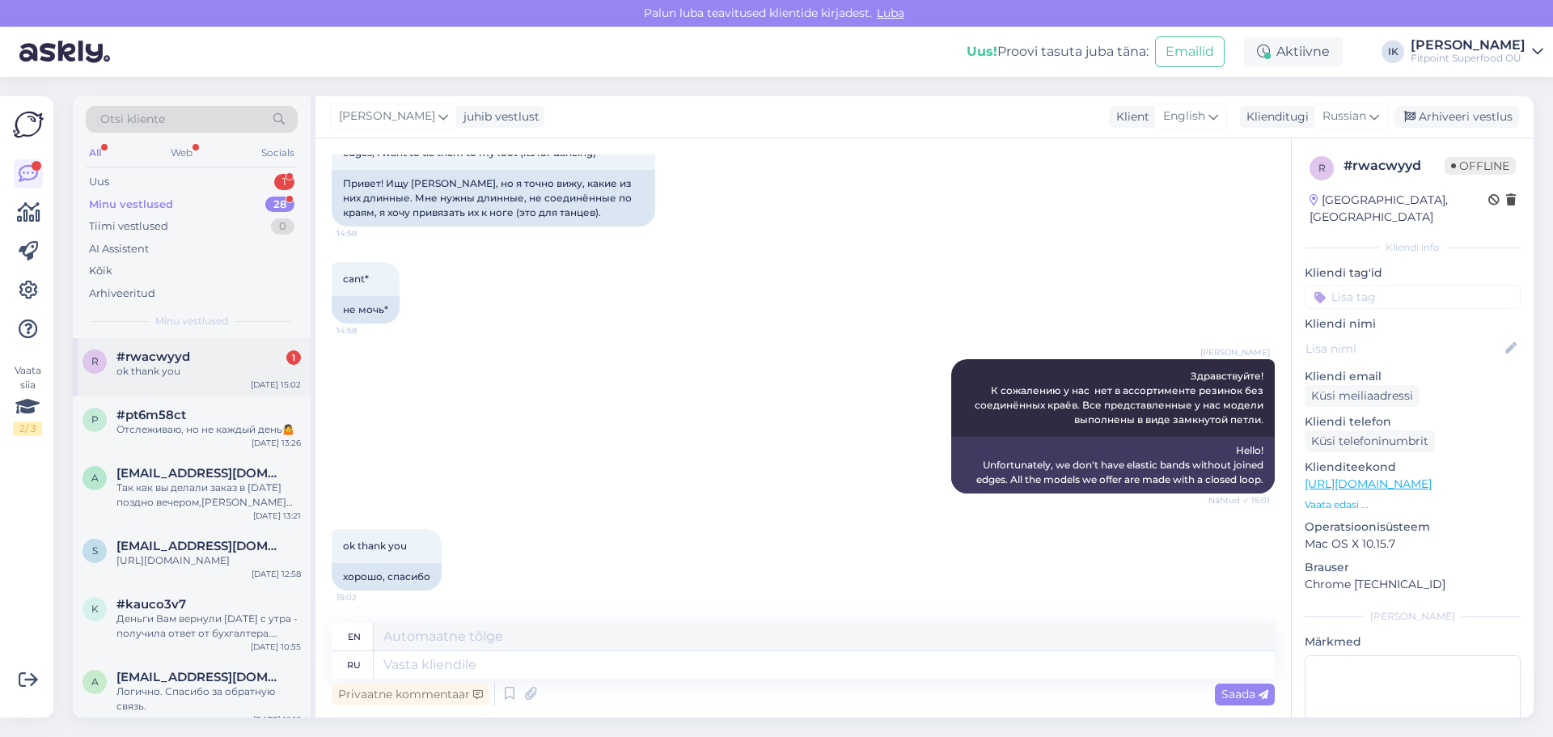
click at [223, 369] on div "ok thank you" at bounding box center [209, 371] width 184 height 15
click at [275, 184] on div "1" at bounding box center [284, 182] width 20 height 16
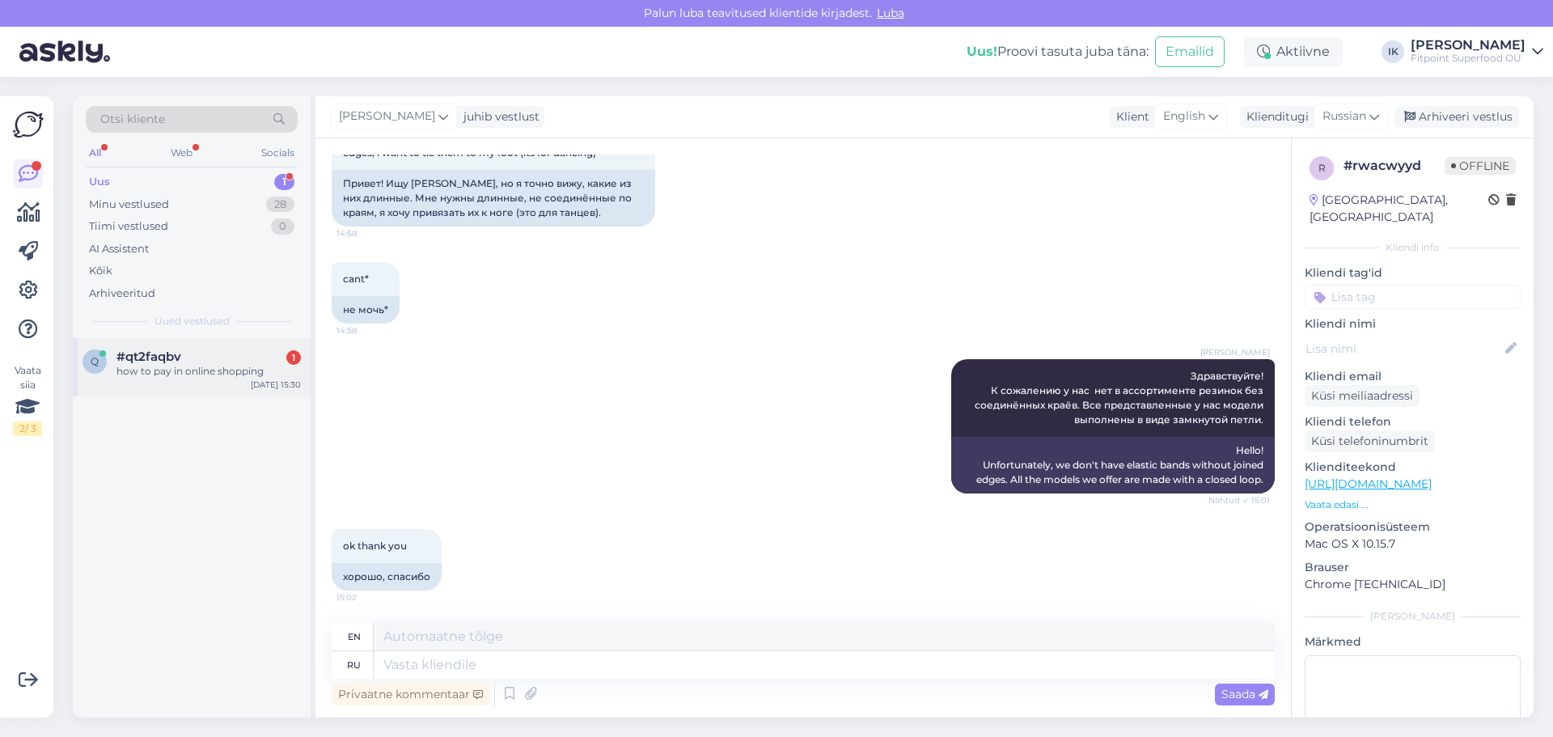
click at [233, 352] on div "#qt2faqbv 1" at bounding box center [209, 357] width 184 height 15
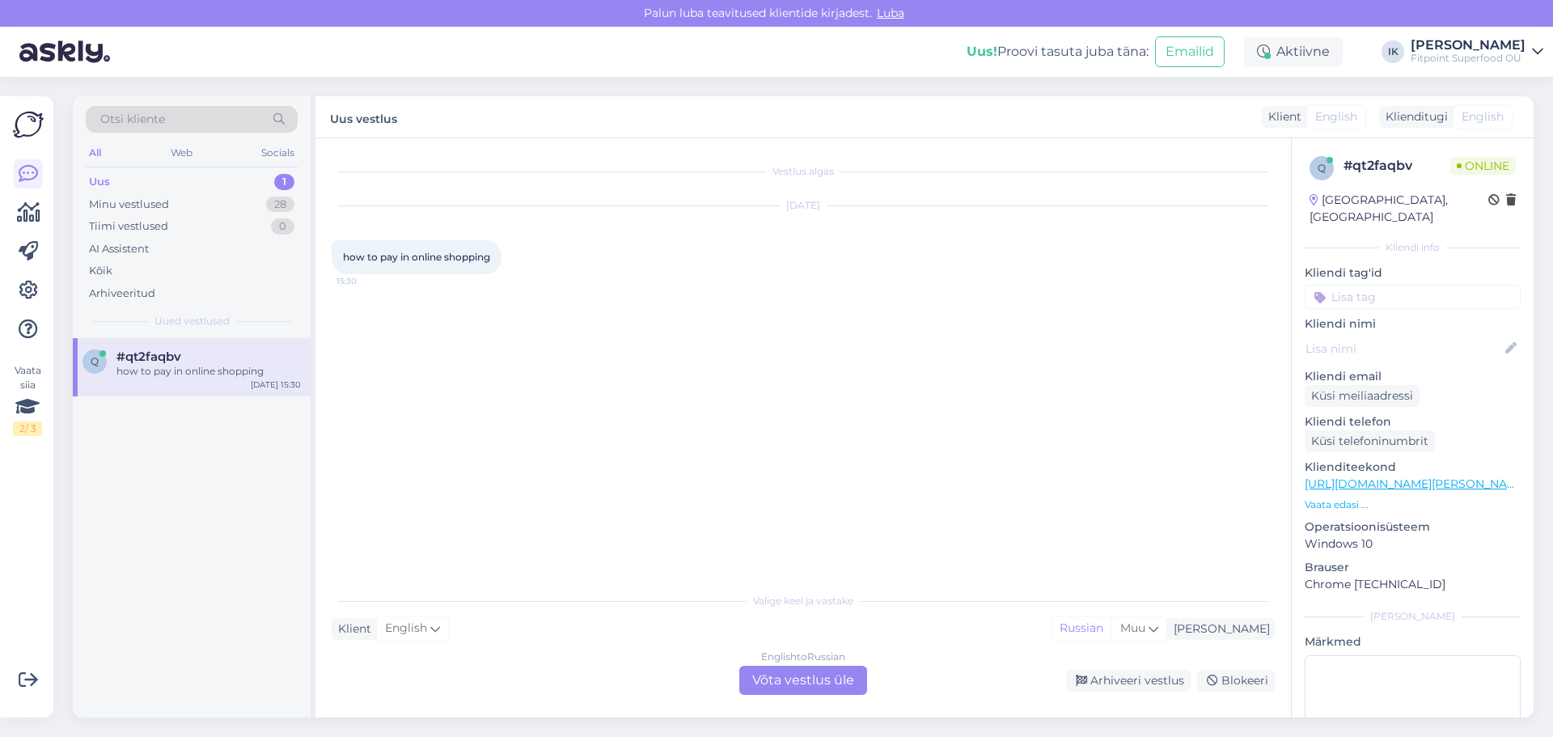
click at [782, 672] on div "English to Russian Võta vestlus üle" at bounding box center [804, 680] width 128 height 29
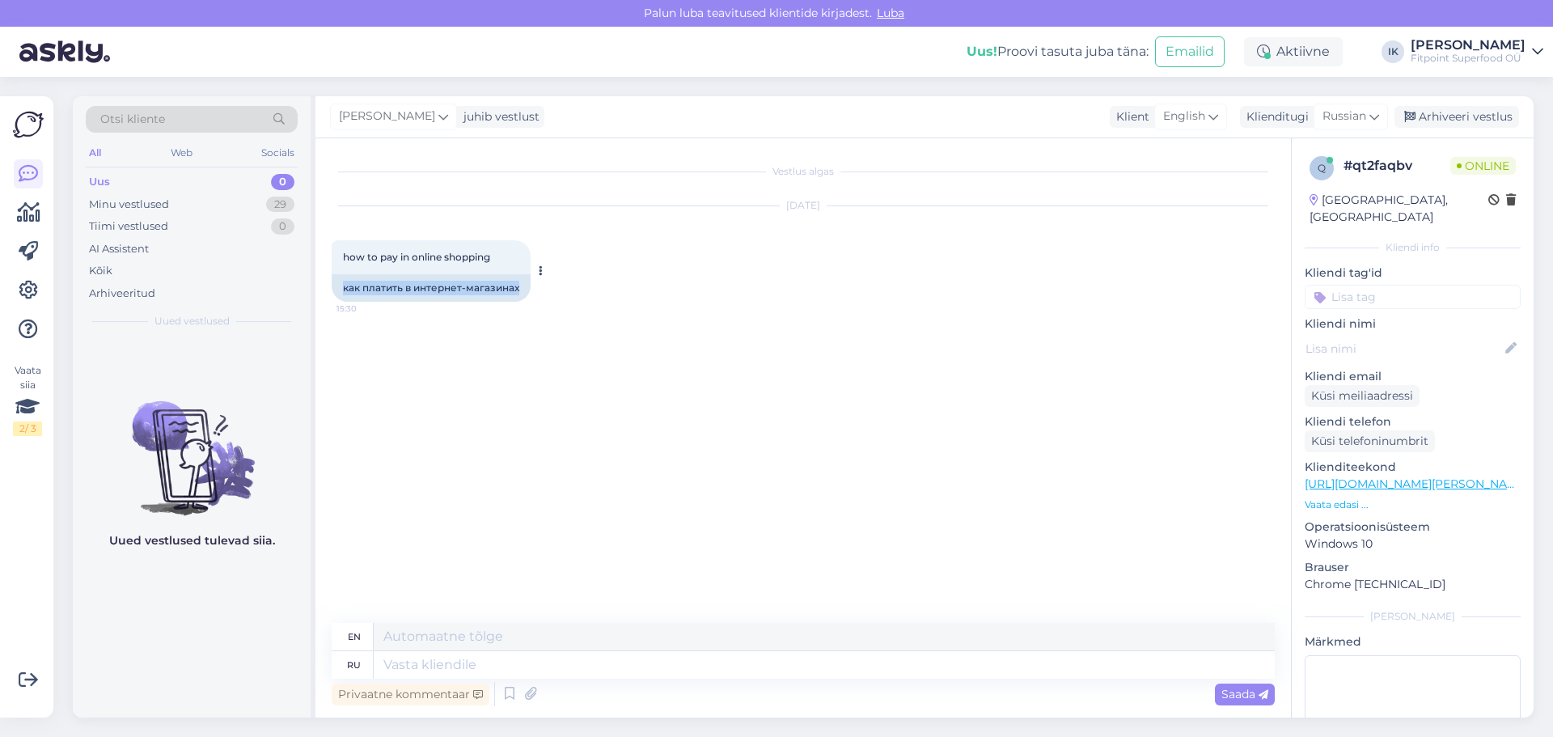
drag, startPoint x: 519, startPoint y: 283, endPoint x: 334, endPoint y: 286, distance: 185.3
click at [334, 286] on div "как платить в интернет-магазинах" at bounding box center [431, 288] width 199 height 28
copy div "как платить в интернет-магазинах"
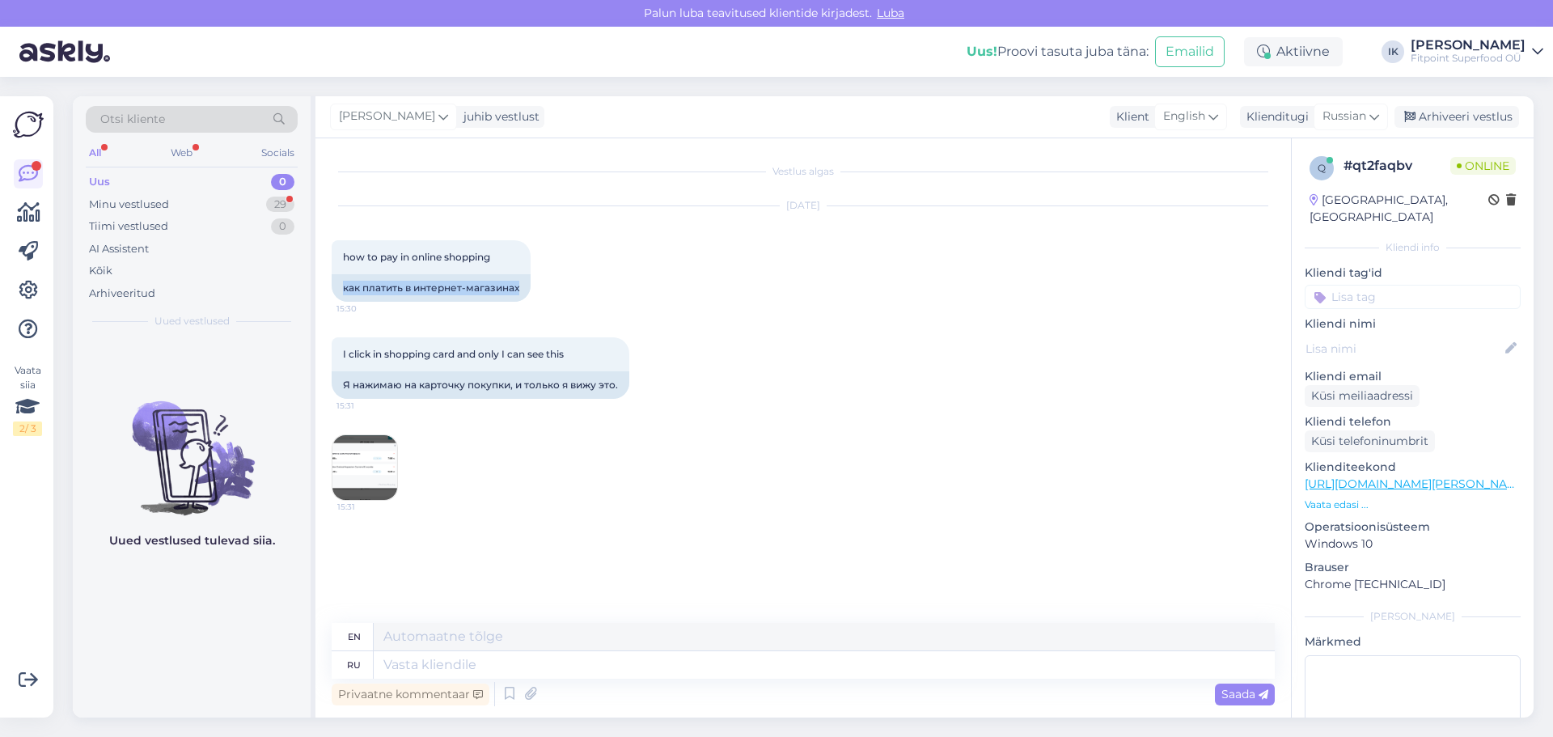
click at [392, 467] on img at bounding box center [365, 467] width 65 height 65
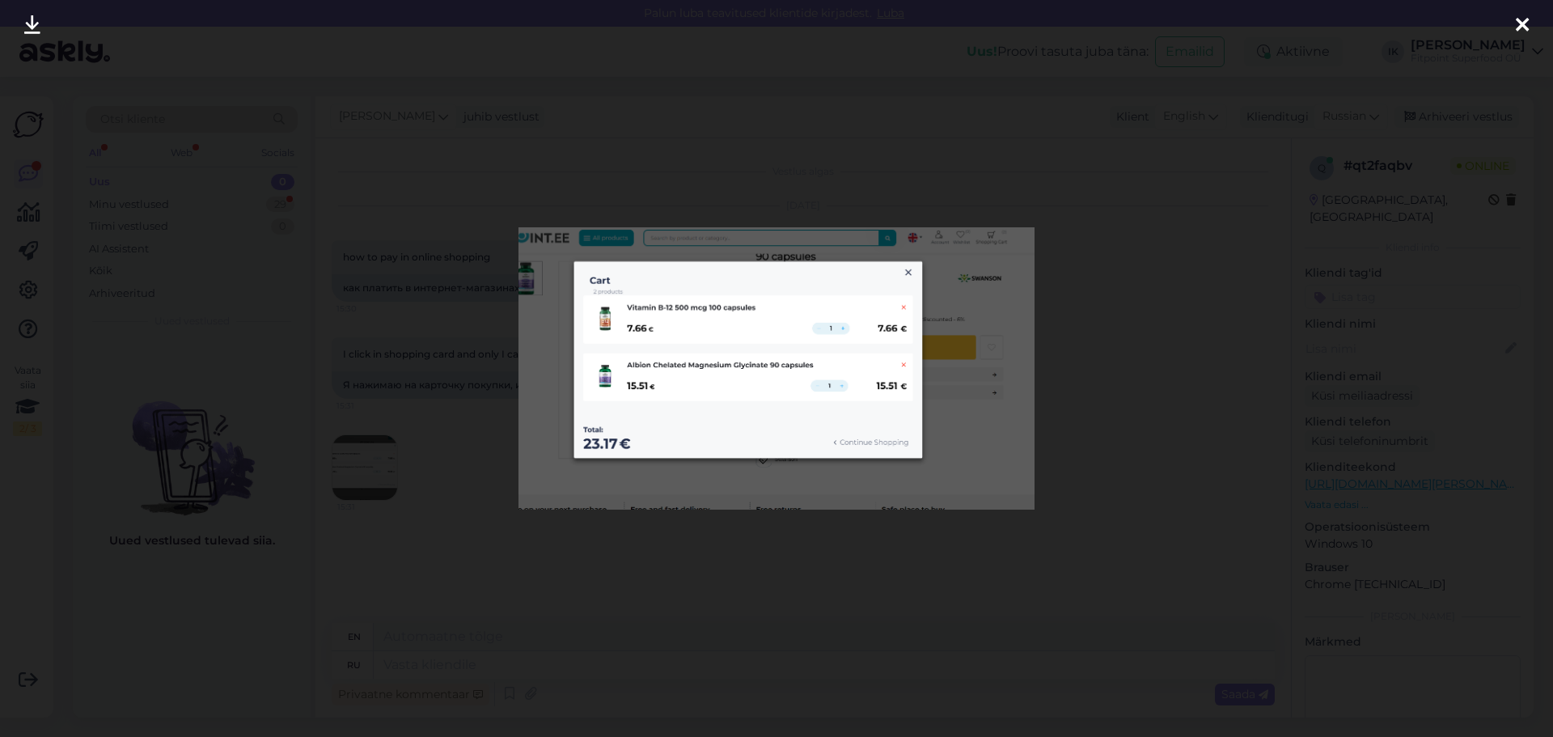
click at [960, 597] on div at bounding box center [776, 368] width 1553 height 737
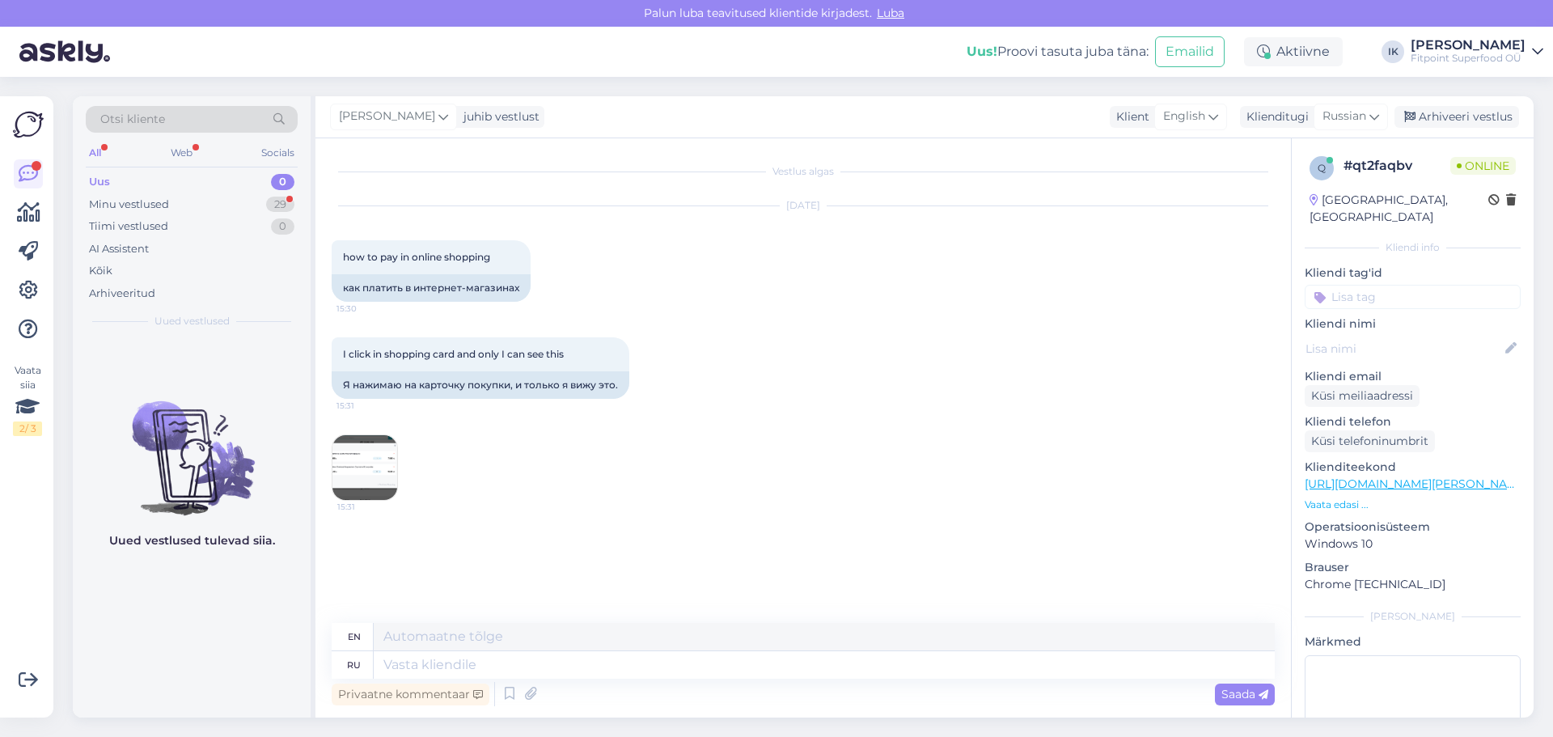
click at [1255, 441] on div "I click in shopping card and only I can see this 15:31 Я нажимаю на карточку по…" at bounding box center [803, 419] width 943 height 199
click at [1096, 684] on div "Privaatne kommentaar Saada" at bounding box center [803, 694] width 943 height 31
click at [1069, 663] on textarea at bounding box center [824, 665] width 901 height 28
type textarea "Здравствуйте!"
type textarea "Hello!"
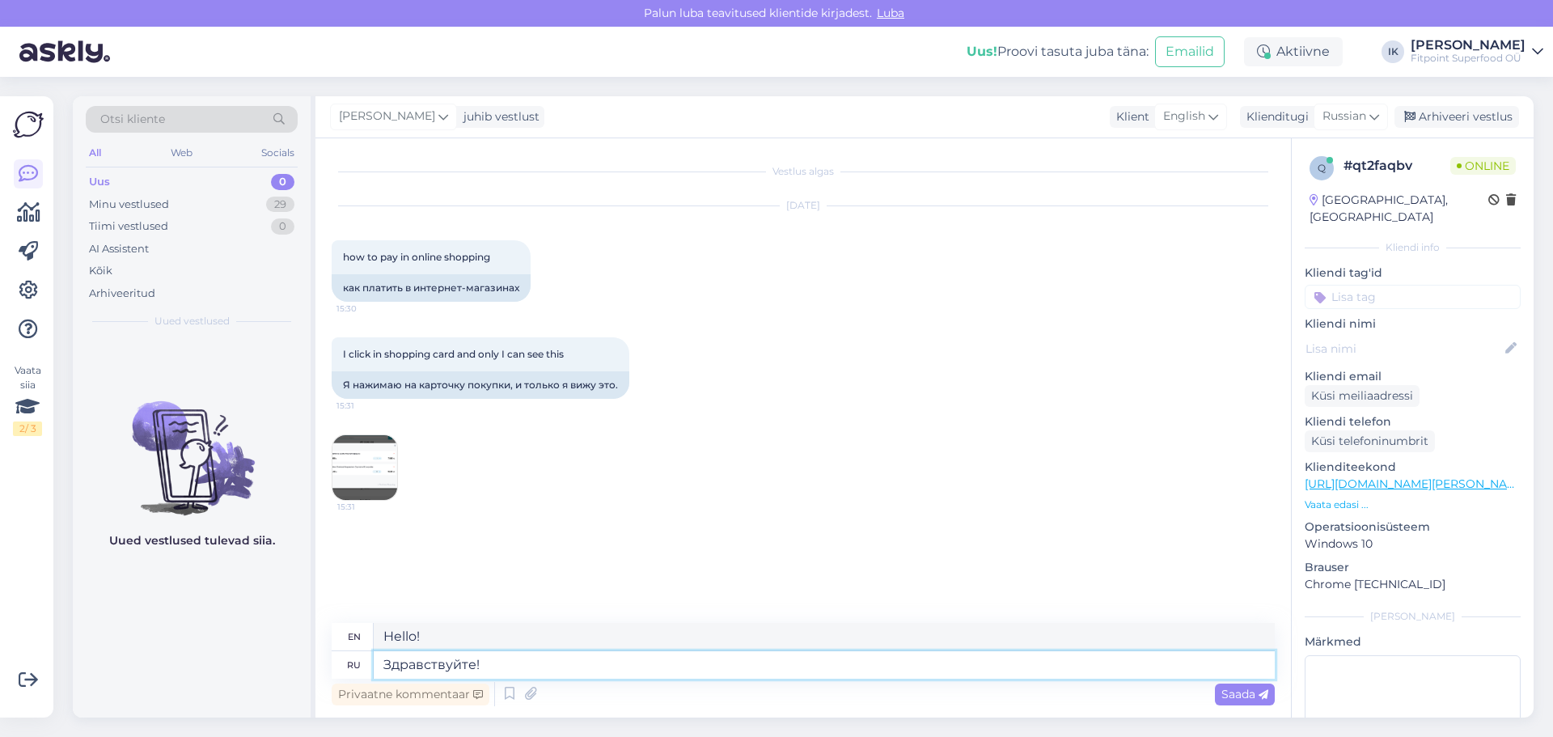
paste textarea "Чтобы оплатить заказ в интернет-магазине, сначала нужно перейти в корзину и доб…"
type textarea "Здравствуйте! Чтобы оплатить заказ в интернет-магазине, сначала нужно перейти в…"
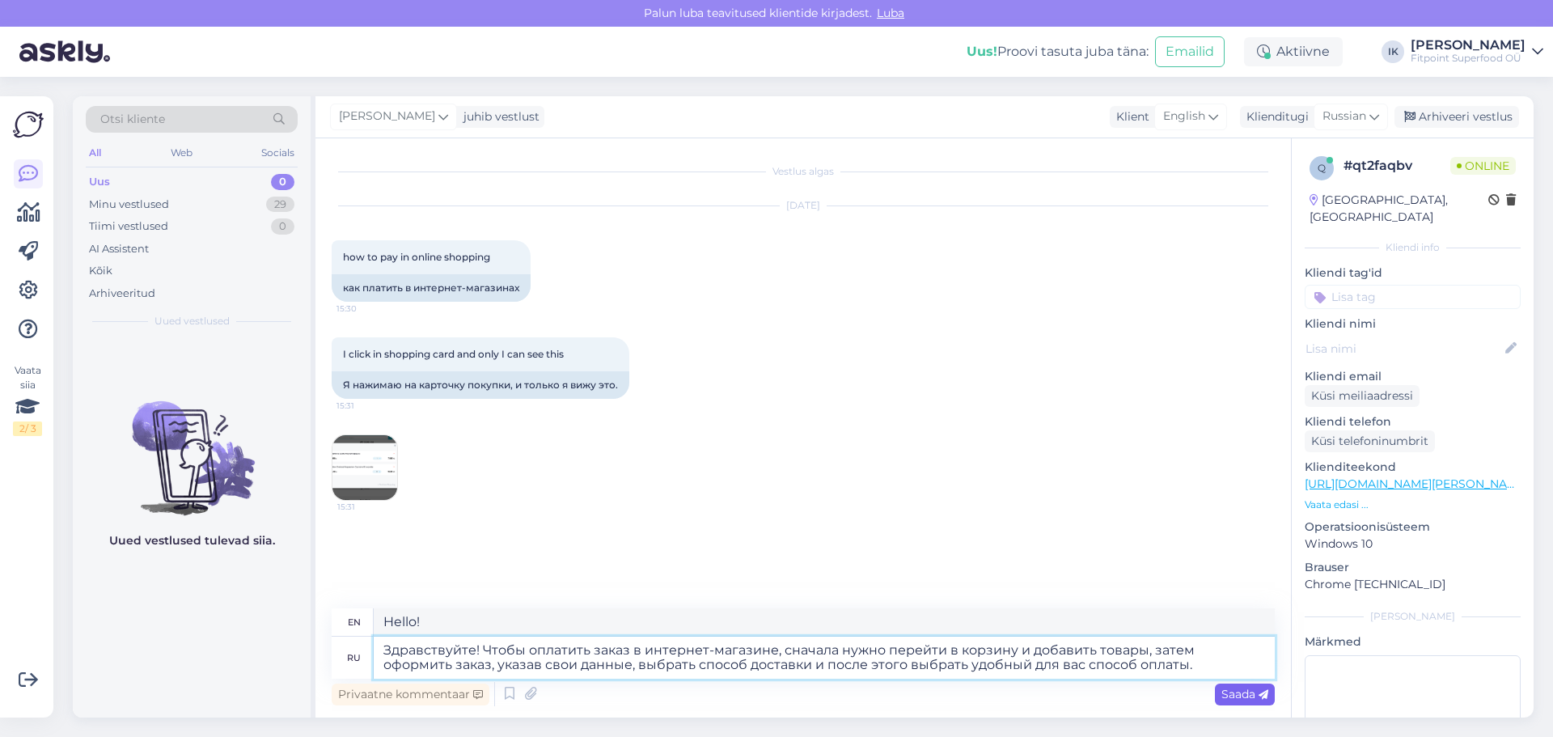
type textarea "Hello! To pay for an order in the online store, first go to your cart and add i…"
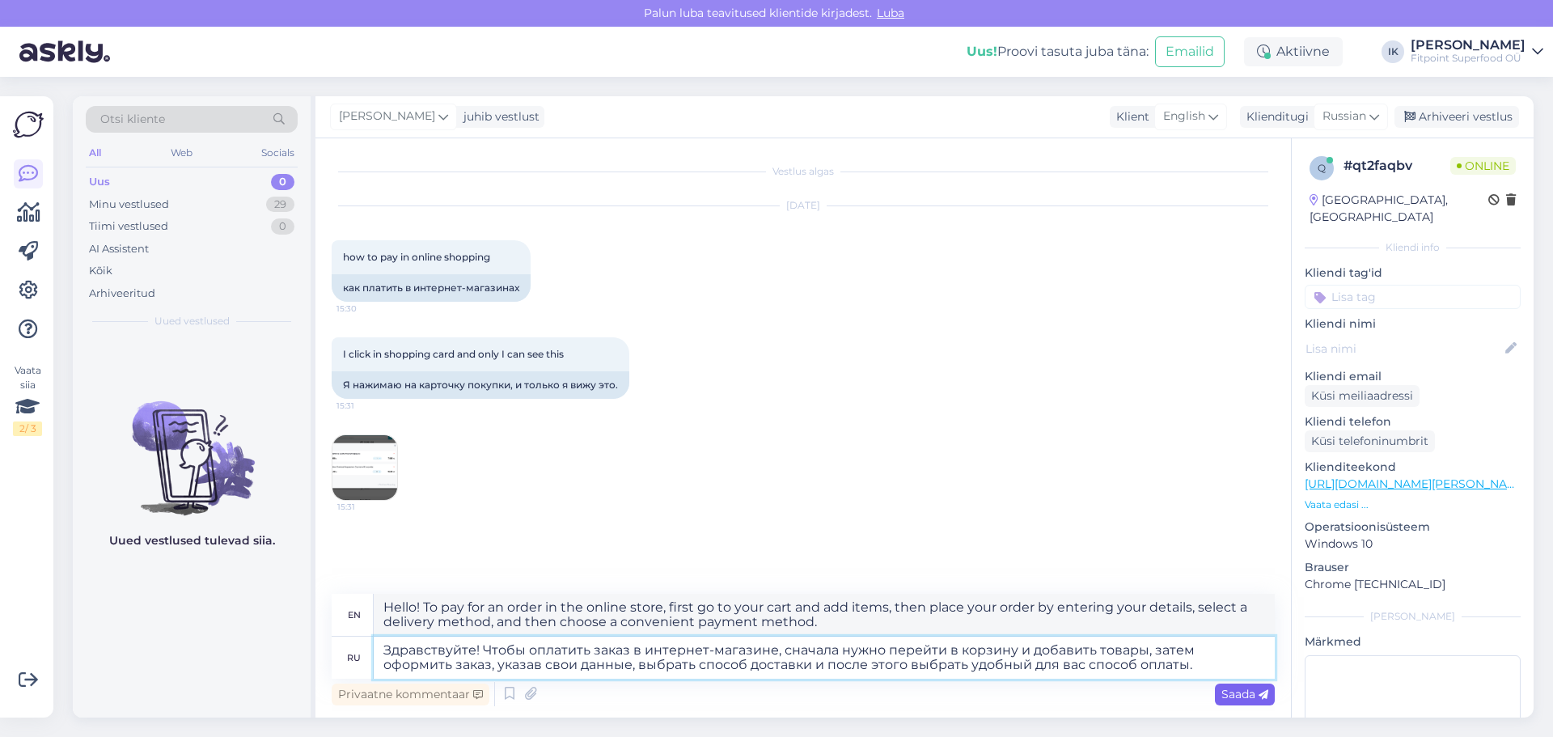
type textarea "Здравствуйте! Чтобы оплатить заказ в интернет-магазине, сначала нужно перейти в…"
click at [1250, 690] on span "Saada" at bounding box center [1245, 694] width 47 height 15
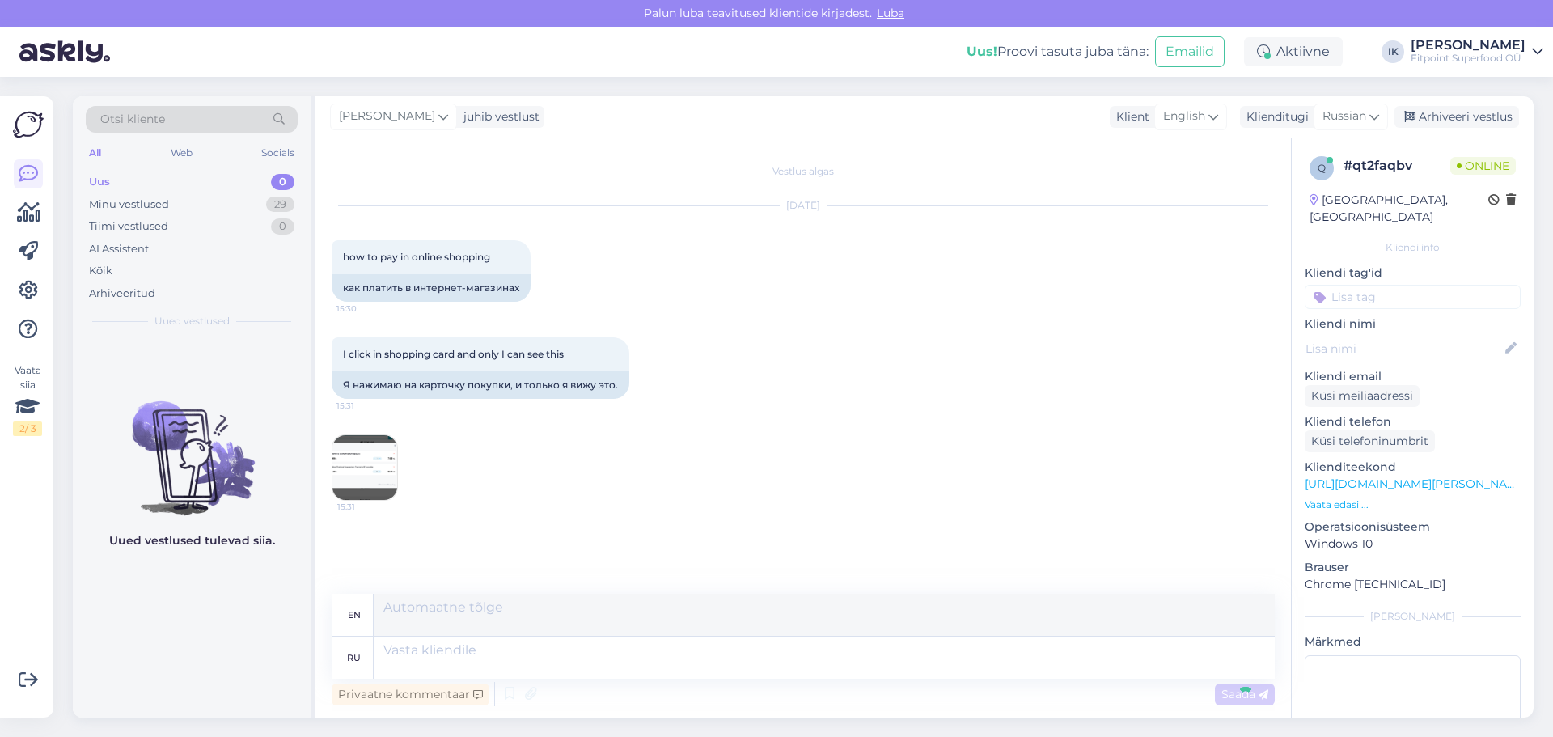
scroll to position [109, 0]
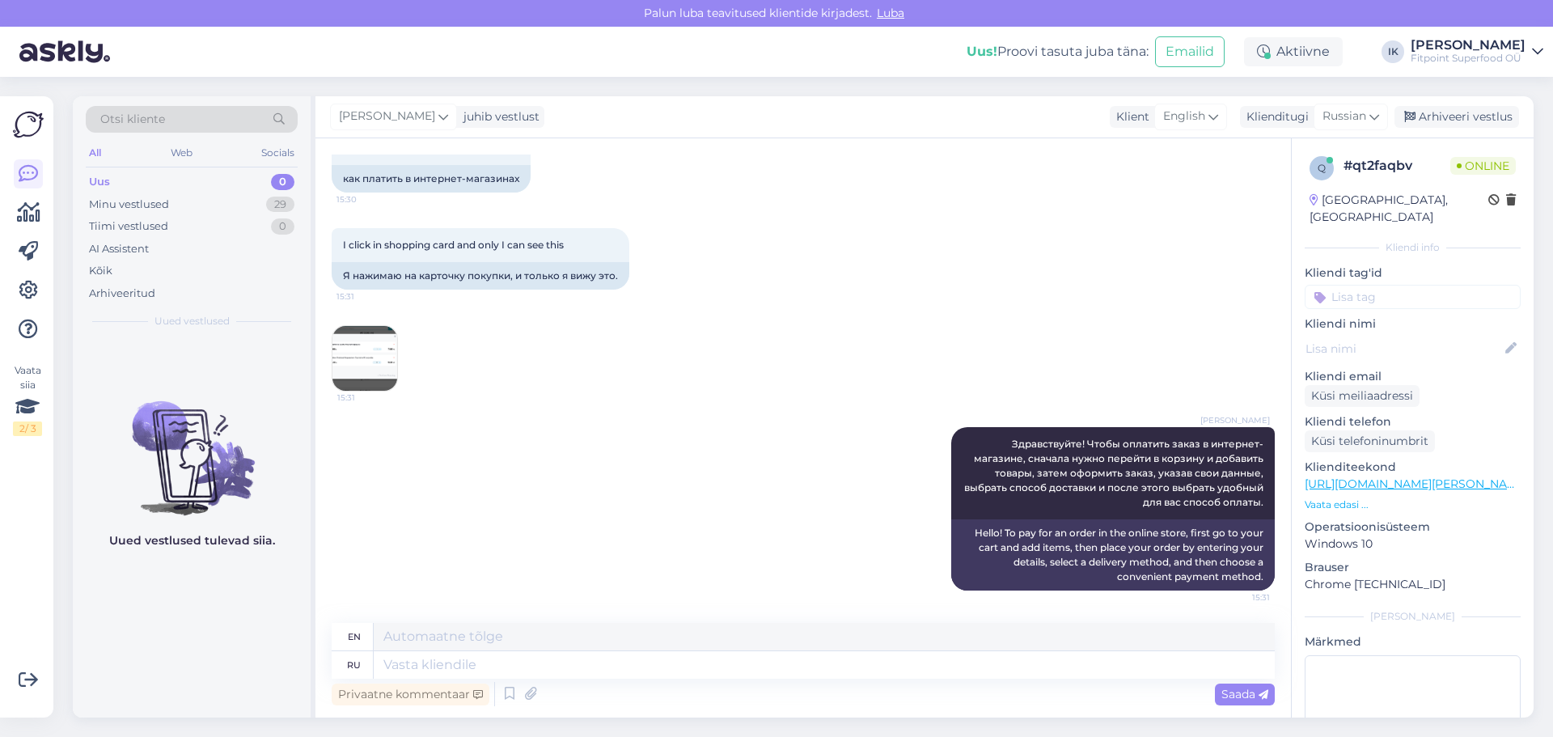
click at [385, 368] on img at bounding box center [365, 358] width 65 height 65
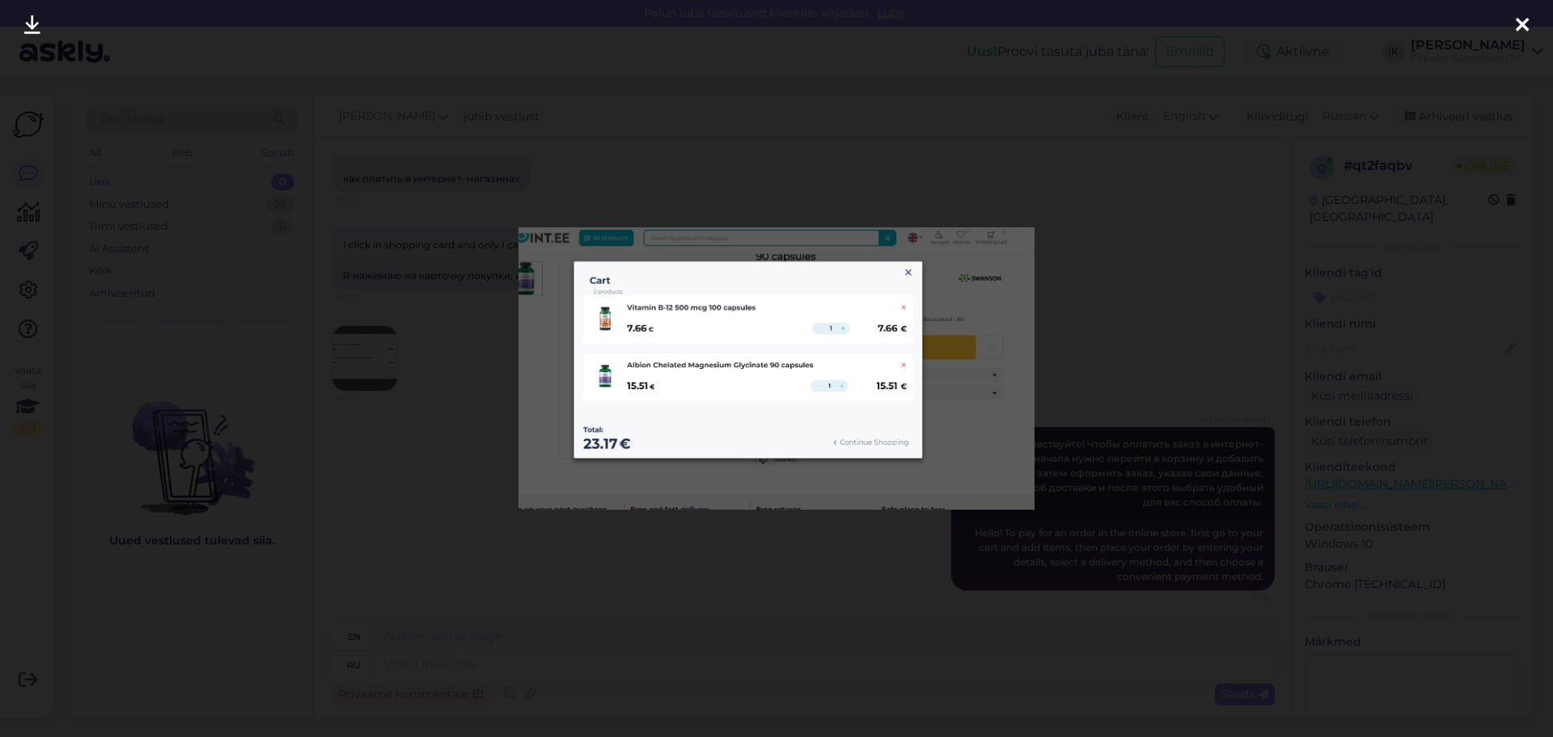
click at [1054, 214] on div at bounding box center [776, 368] width 1553 height 737
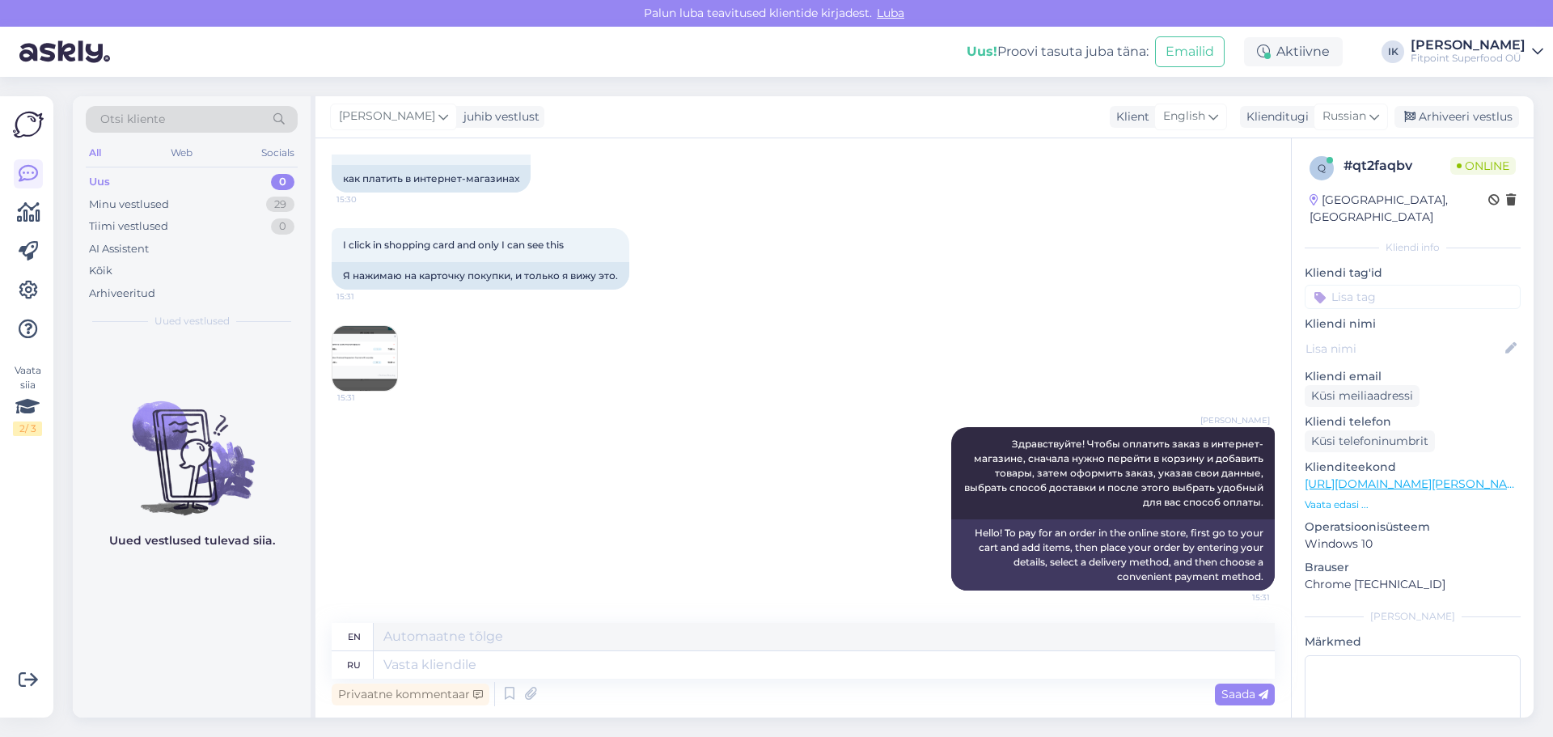
click at [377, 365] on img at bounding box center [365, 358] width 65 height 65
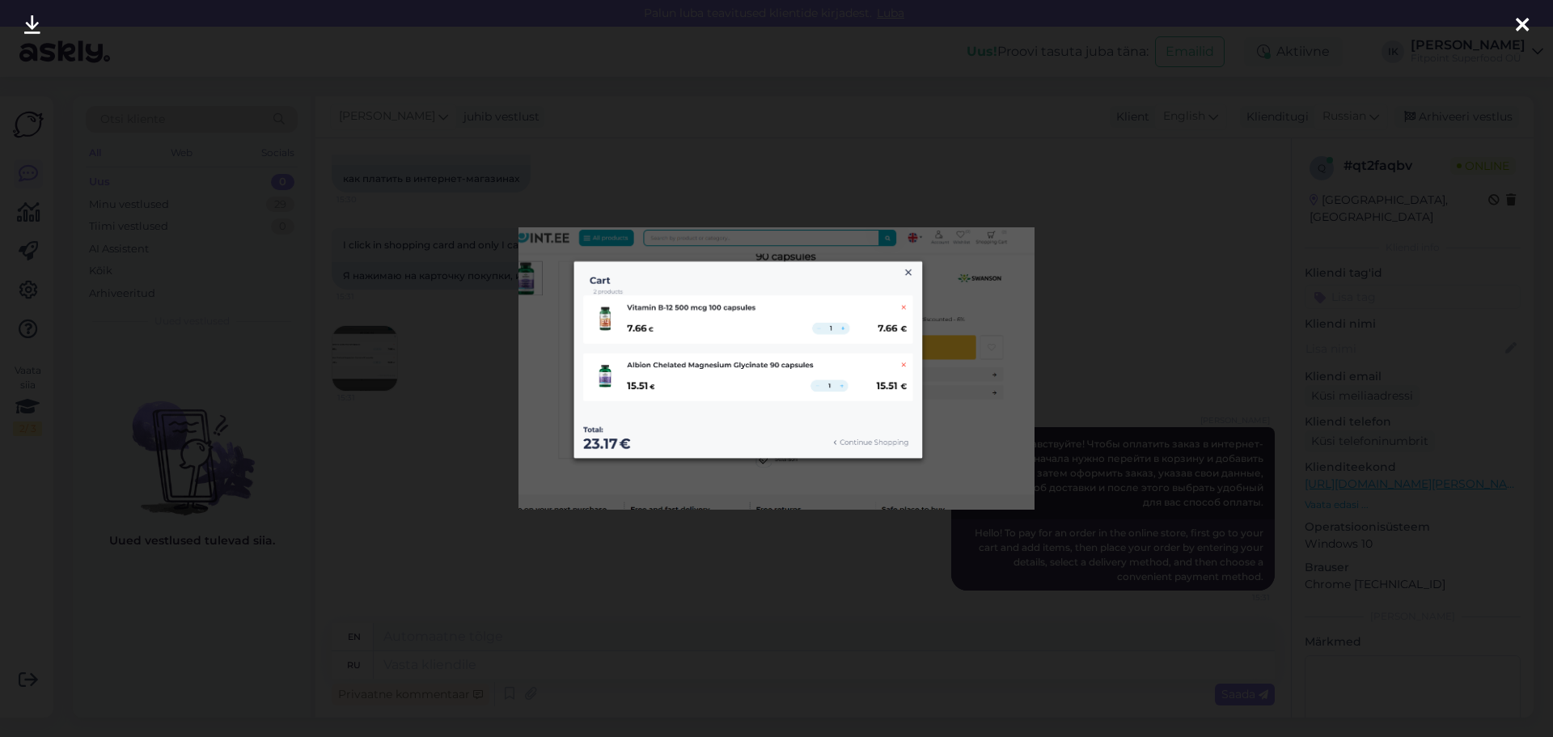
click at [1070, 318] on div at bounding box center [776, 368] width 1553 height 737
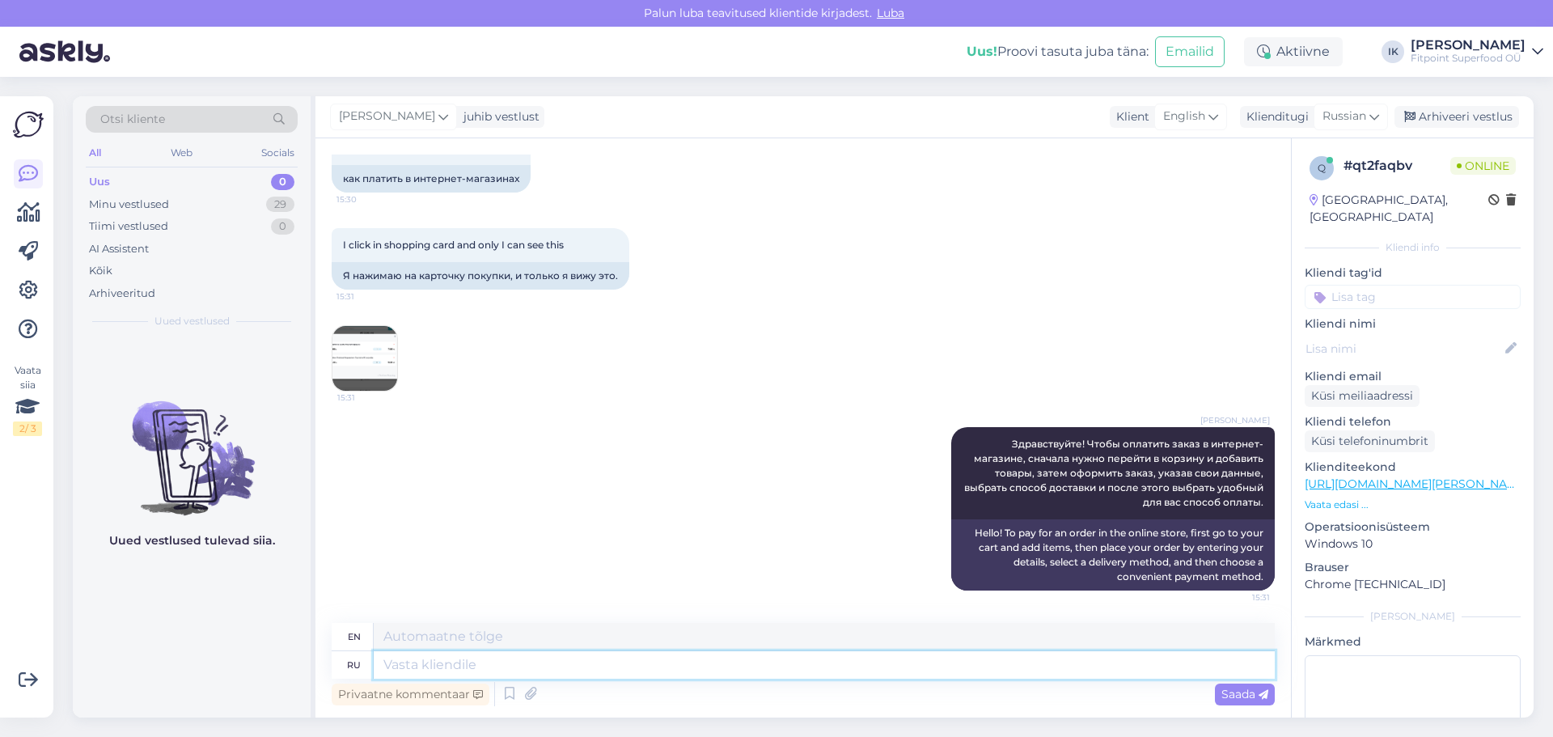
click at [1086, 659] on textarea at bounding box center [824, 665] width 901 height 28
type textarea "Попробуйте"
type textarea "Try it"
type textarea "Попробуйте обновить с"
type textarea "Try updating"
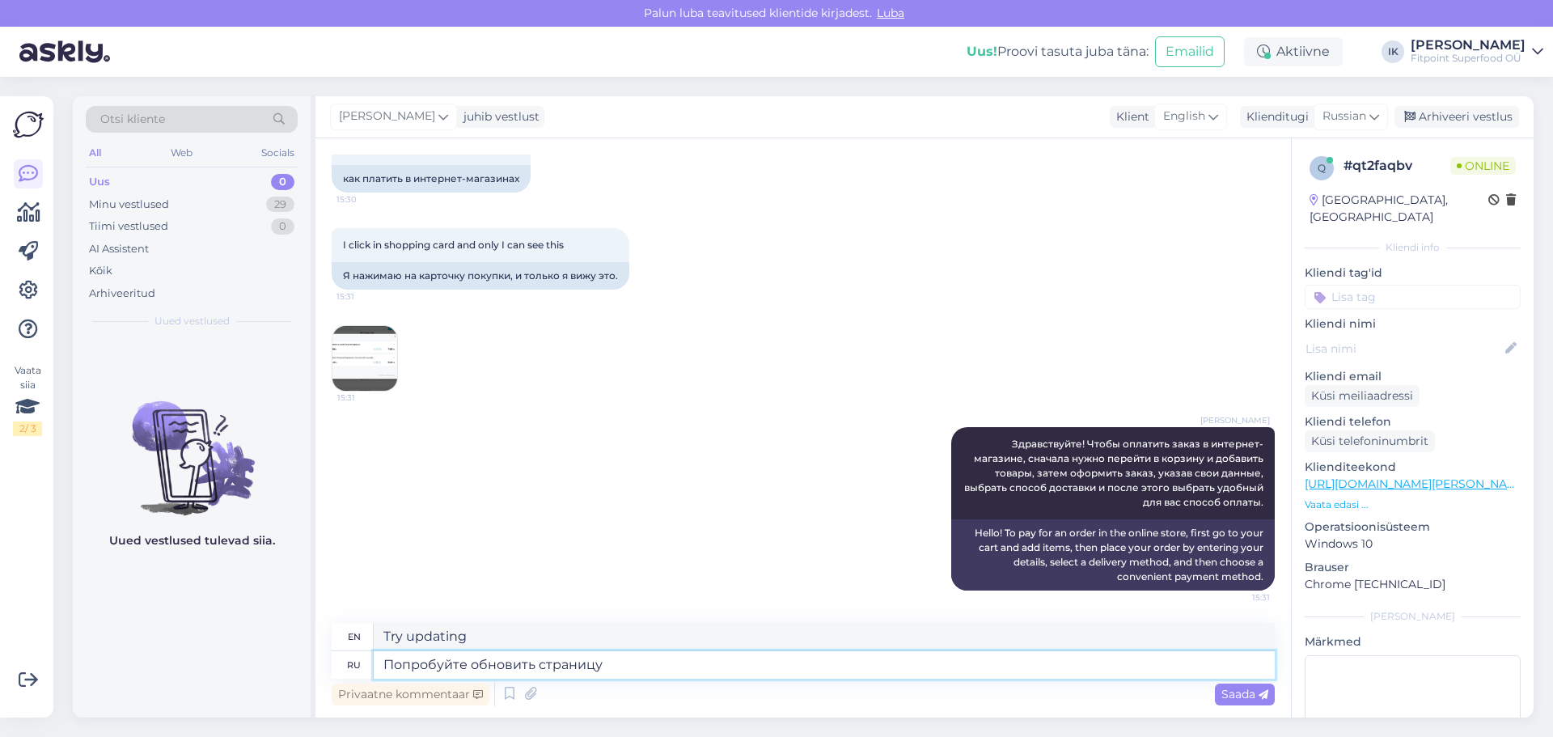
type textarea "Попробуйте обновить страницу"
type textarea "Try refreshing the page"
type textarea "Попробуйте обновить страницу и на"
type textarea "Try refreshing the page and"
type textarea "Попробуйте обновить страницу и нажать ещ"
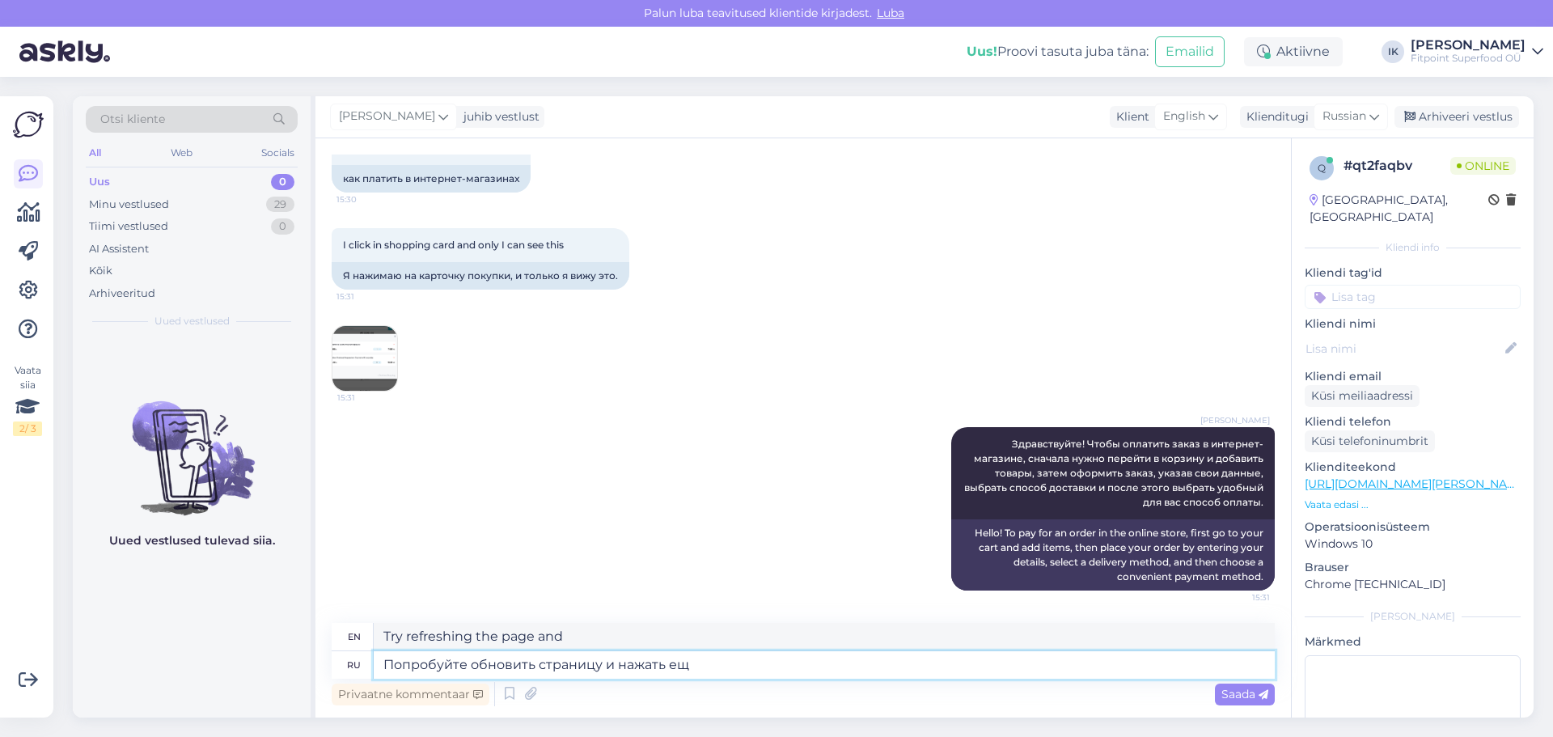
type textarea "Try refreshing the page and clicking"
type textarea "Попробуйте обновить страницу и нажать еще п"
type textarea "Try refreshing the page and clicking again."
type textarea "Попробуйте обновить страницу и нажать еще раз на корзину -"
type textarea "Try refreshing the page and clicking on the cart again."
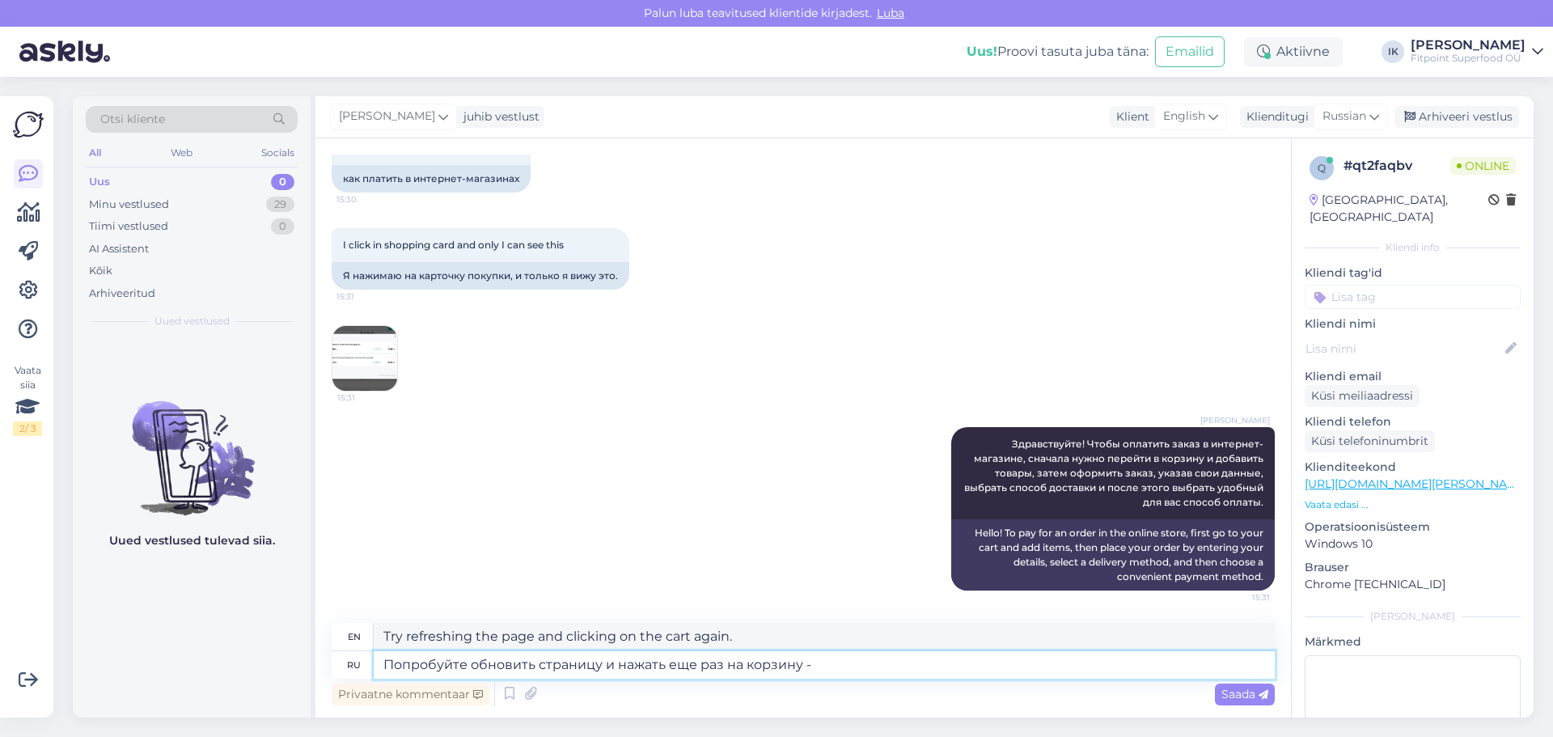
type textarea "Попробуйте обновить страницу и нажать еще раз на корзину - у"
type textarea "Try refreshing the page and clicking on the cart again -"
type textarea "Попробуйте обновить страницу и нажать еще раз на корзину - у вас д"
type textarea "Try refreshing the page and clicking on the cart again - you have"
type textarea "Попробуйте обновить страницу и нажать еще раз на корзину - у вас должно быт"
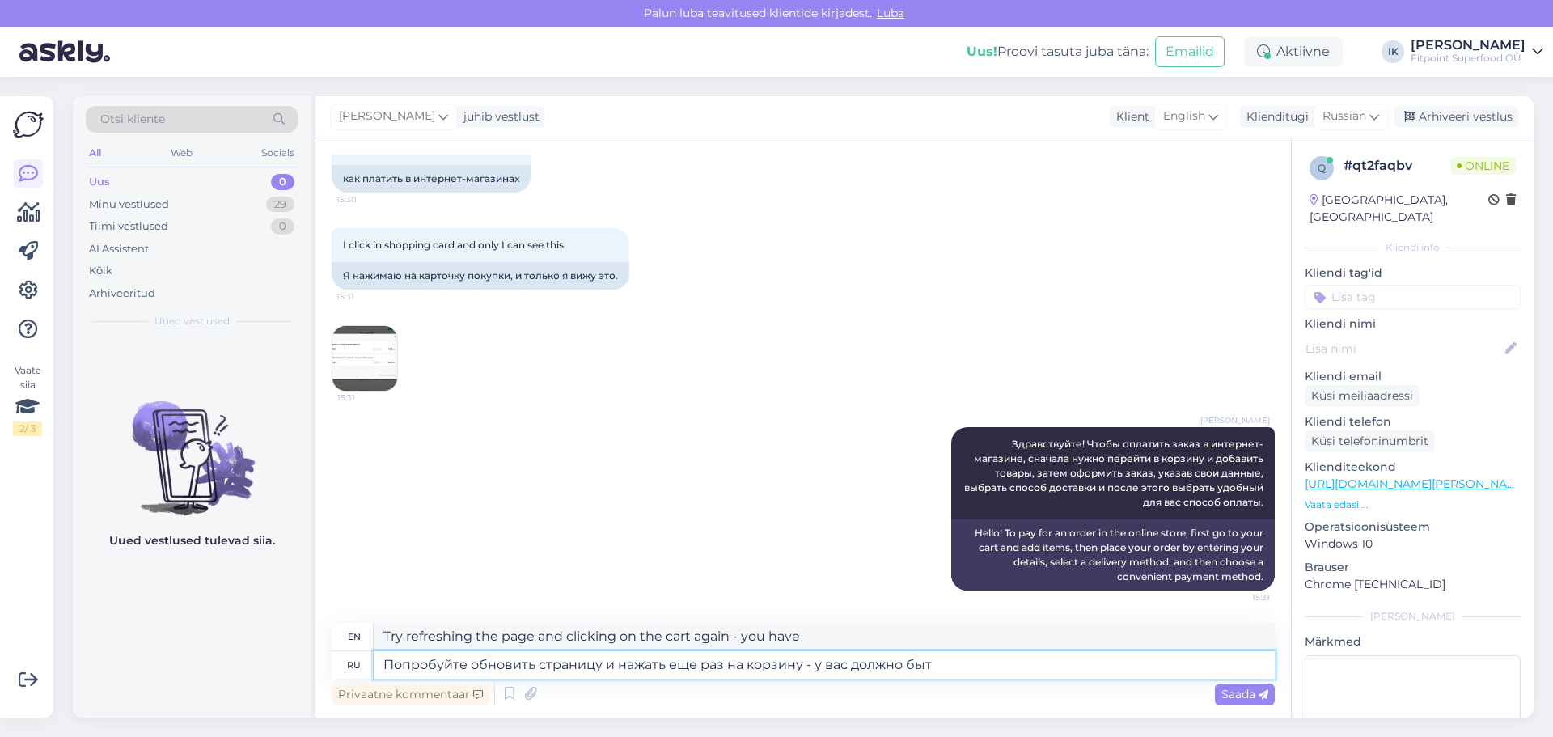
type textarea "Try refreshing the page and clicking on the cart again - you should have"
type textarea "Попробуйте обновить страницу и нажать еще раз на корзину - у вас должно быть ок…"
type textarea "Try refreshing the page and clicking on the cart again - you should see a window"
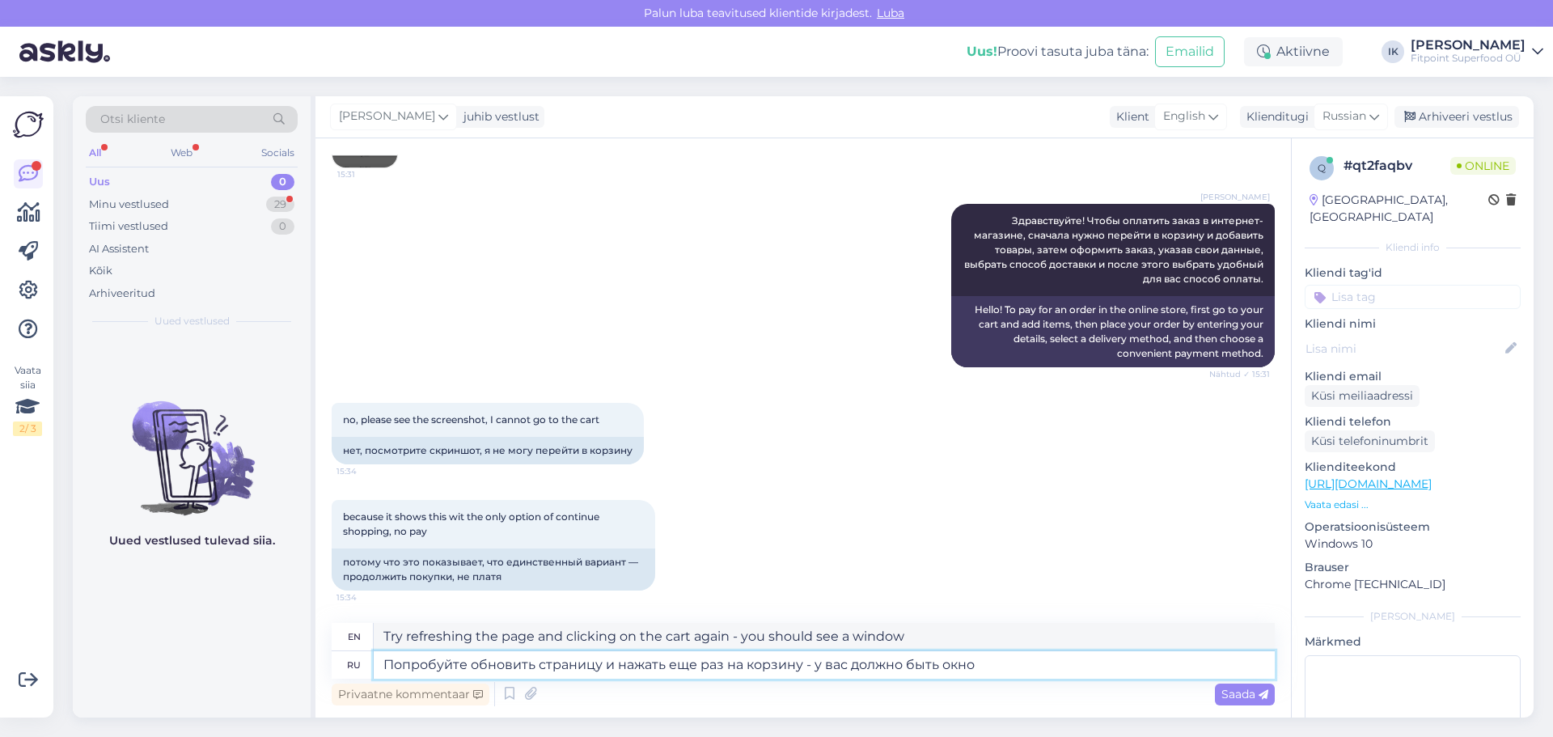
click at [1022, 666] on textarea "Попробуйте обновить страницу и нажать еще раз на корзину - у вас должно быть ок…" at bounding box center [824, 665] width 901 height 28
type textarea "Попробуйте обновить страницу и нажать еще раз на корзину - у вас должно быть ок…"
type textarea "Try refreshing the page and clicking on the cart again - you should see a windo…"
type textarea "Попробуйте обновить страницу и нажать еще раз на корзину - у вас должно быть ок…"
type textarea "Try refreshing the page and clicking on the cart again - you should see the "Bu…"
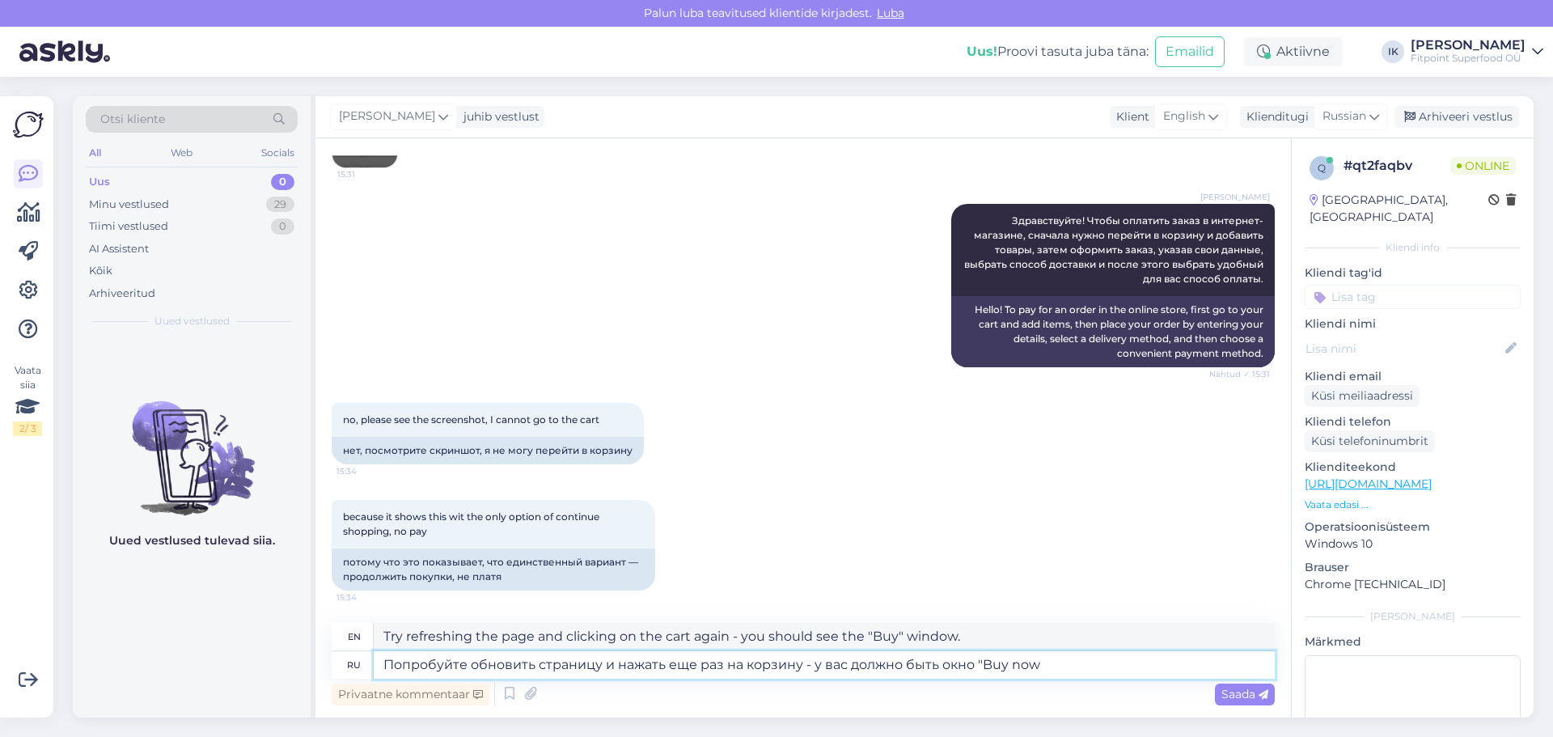
type textarea "Попробуйте обновить страницу и нажать еще раз на корзину - у вас должно быть ок…"
type textarea "Try refreshing the page and clicking on the cart again - you should see the "Bu…"
type textarea "Попробуйте обновить страницу и нажать еще раз на корзину - у вас должно быть ок…"
click at [1244, 689] on span "Saada" at bounding box center [1245, 694] width 47 height 15
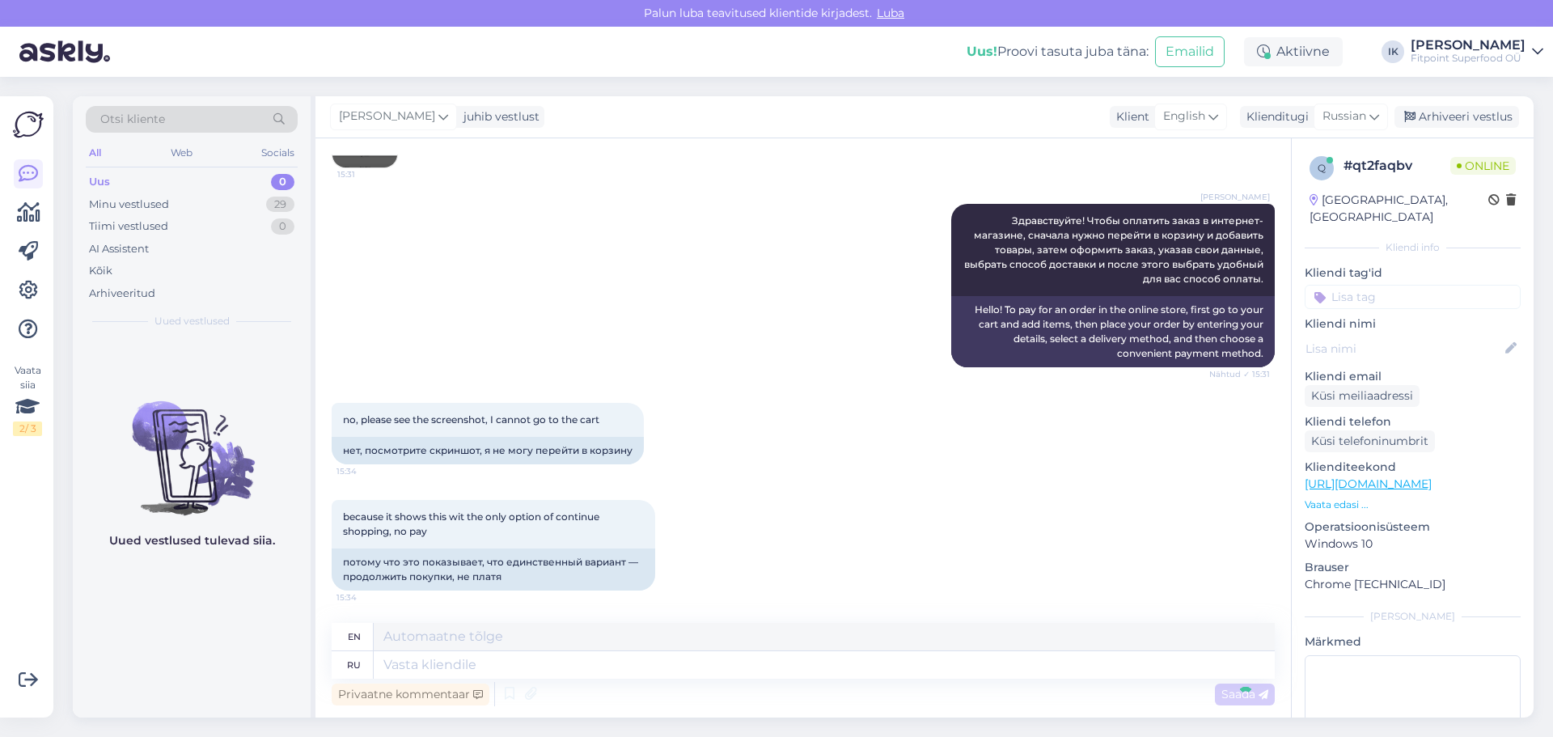
scroll to position [459, 0]
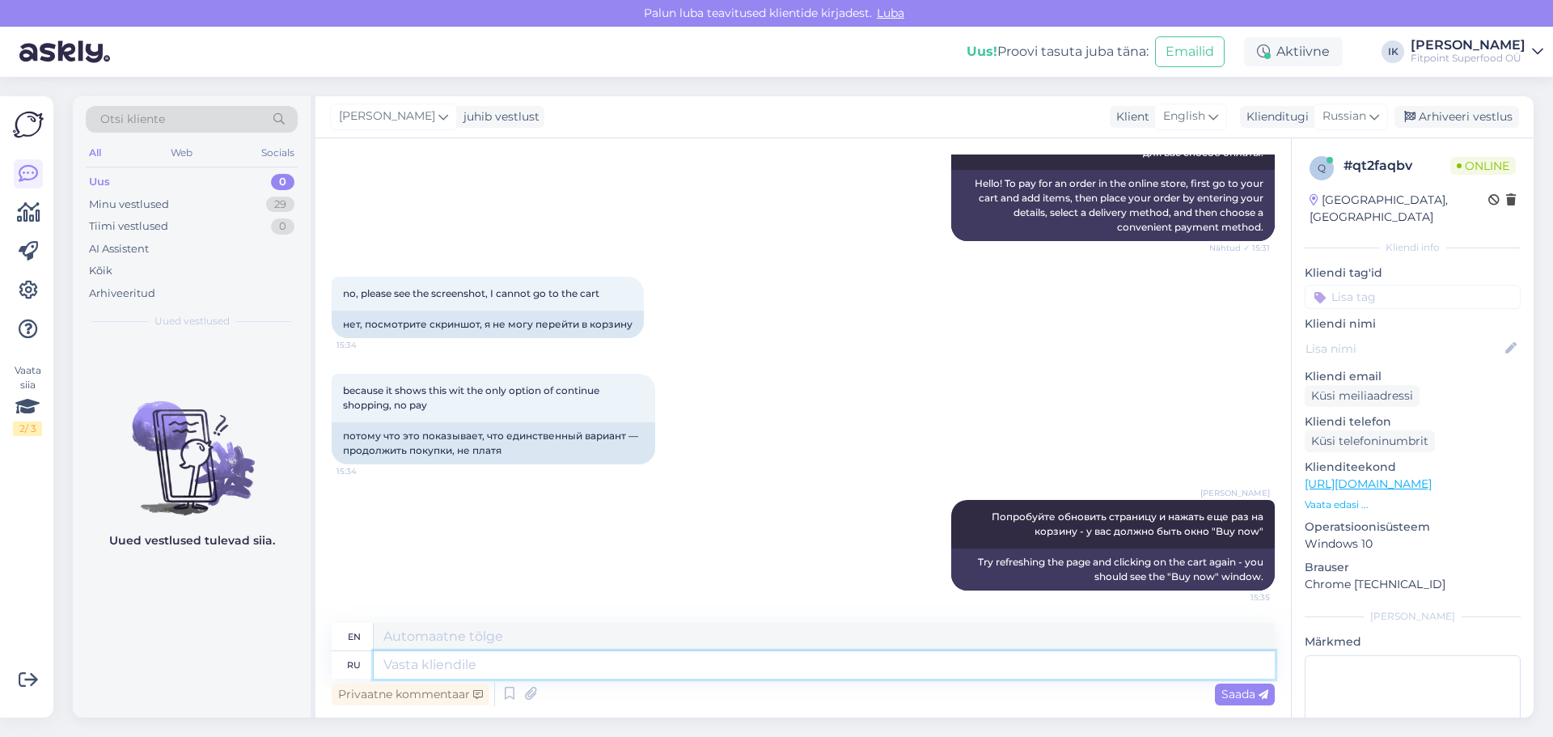
click at [1154, 670] on textarea at bounding box center [824, 665] width 901 height 28
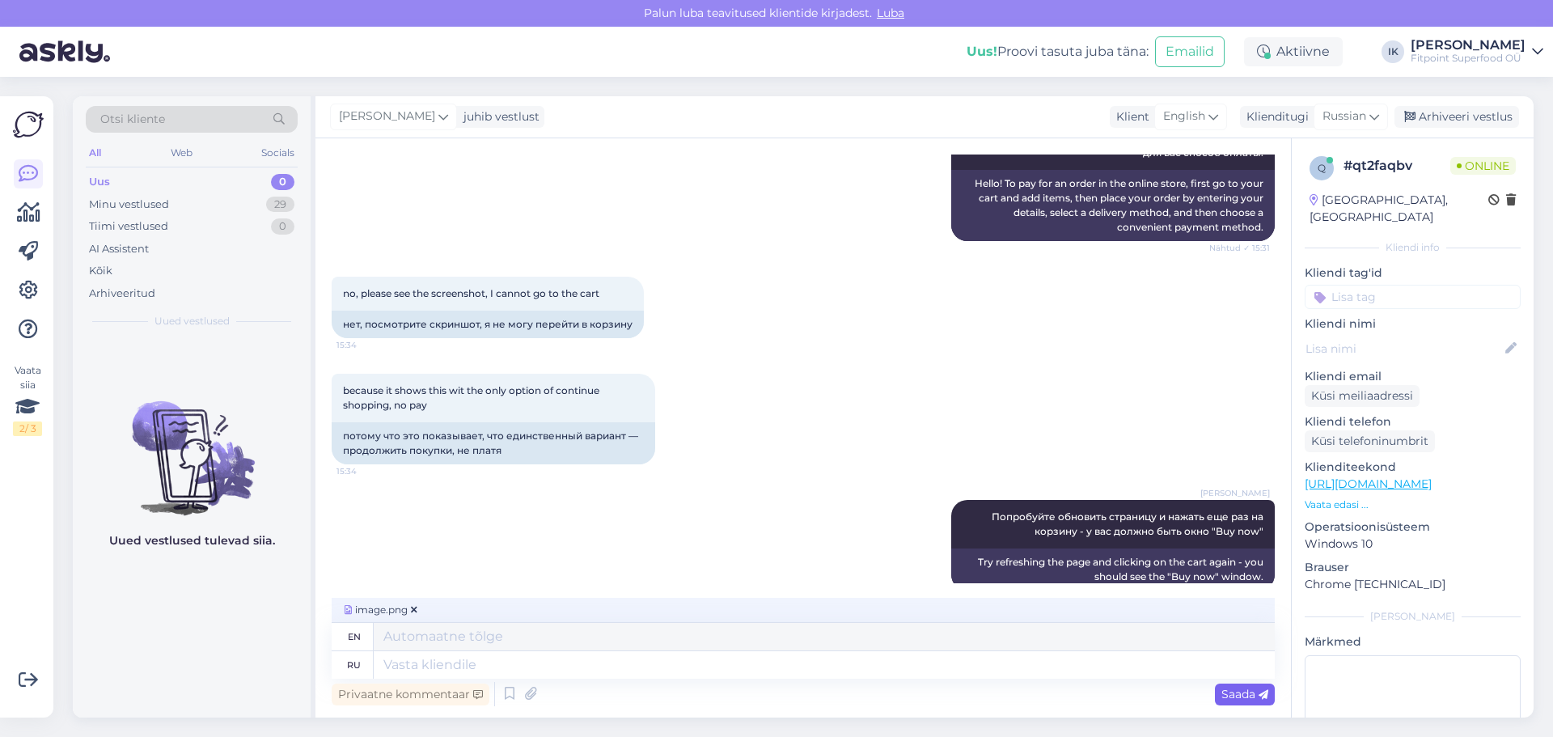
click at [1244, 688] on span "Saada" at bounding box center [1245, 694] width 47 height 15
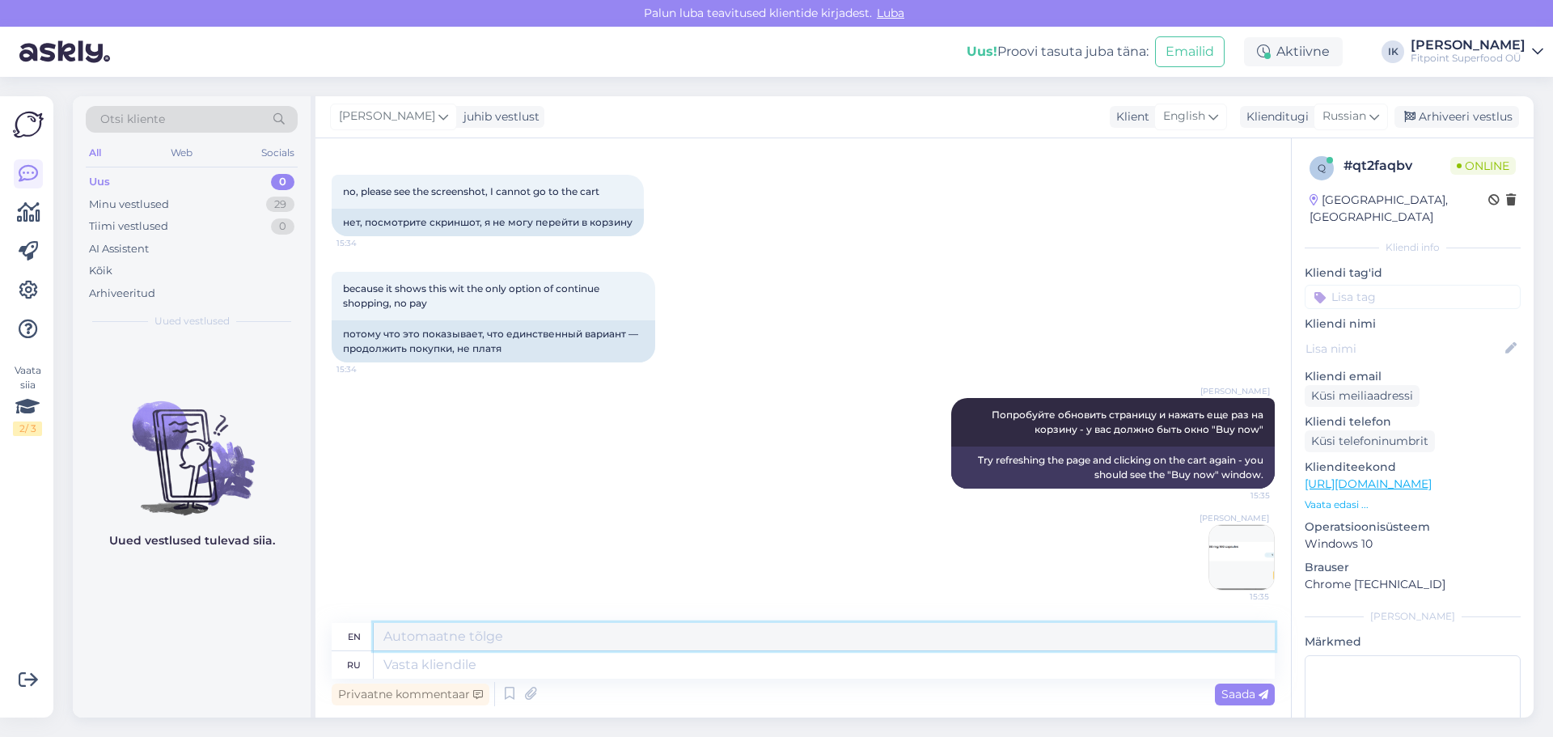
click at [1201, 644] on textarea at bounding box center [824, 637] width 901 height 28
type textarea "[PERSON_NAME]"
click at [1223, 343] on div "because it shows this wit the only option of continue shopping, no pay 15:34 по…" at bounding box center [803, 317] width 943 height 126
click at [1096, 672] on textarea at bounding box center [824, 665] width 901 height 28
paste textarea "Я проверила, сайт работает хорошо. Если после обновления эта ошибка останется, …"
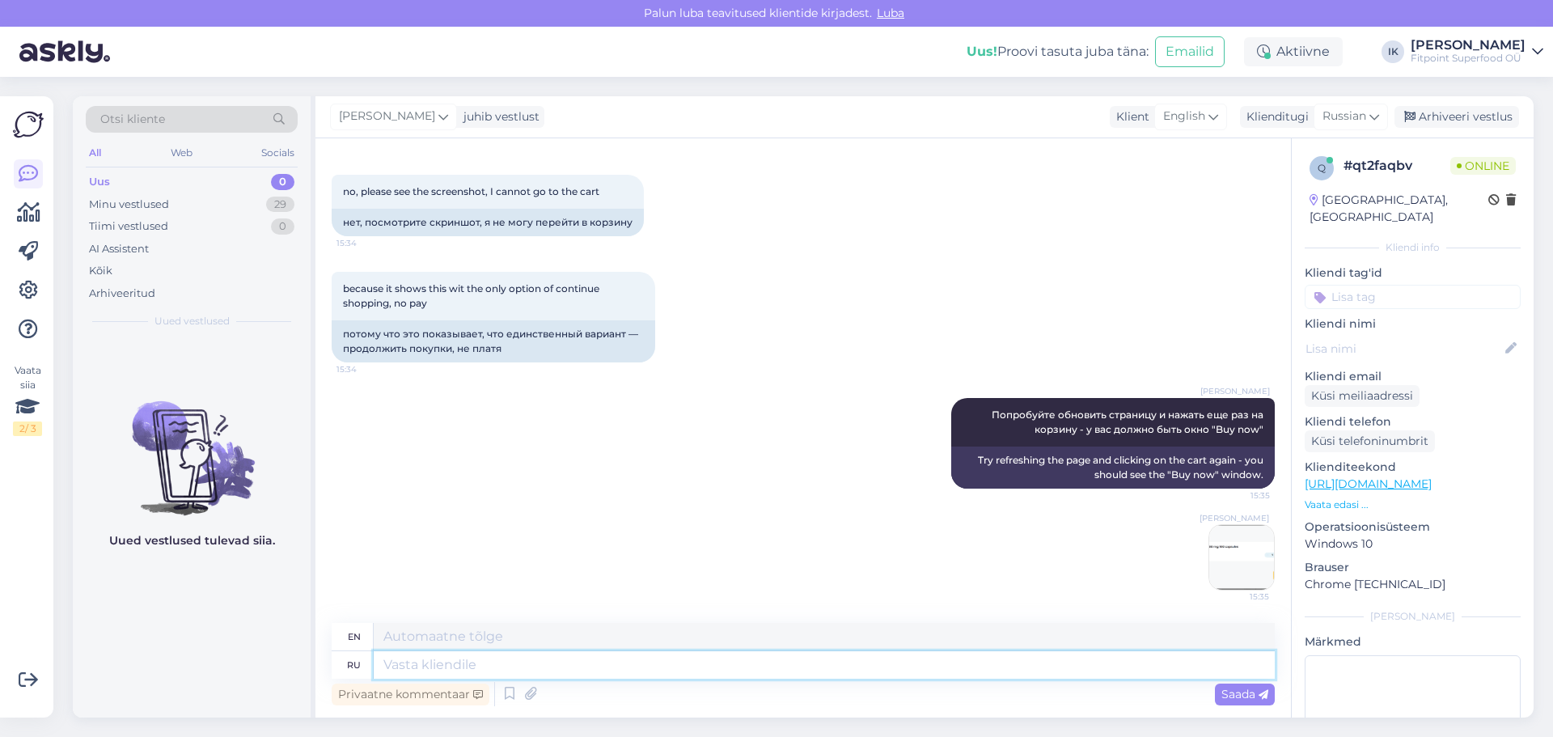
type textarea "Я проверила, сайт работает хорошо. Если после обновления эта ошибка останется, …"
type textarea "I checked the site and it's working fine. If this error persists after the upda…"
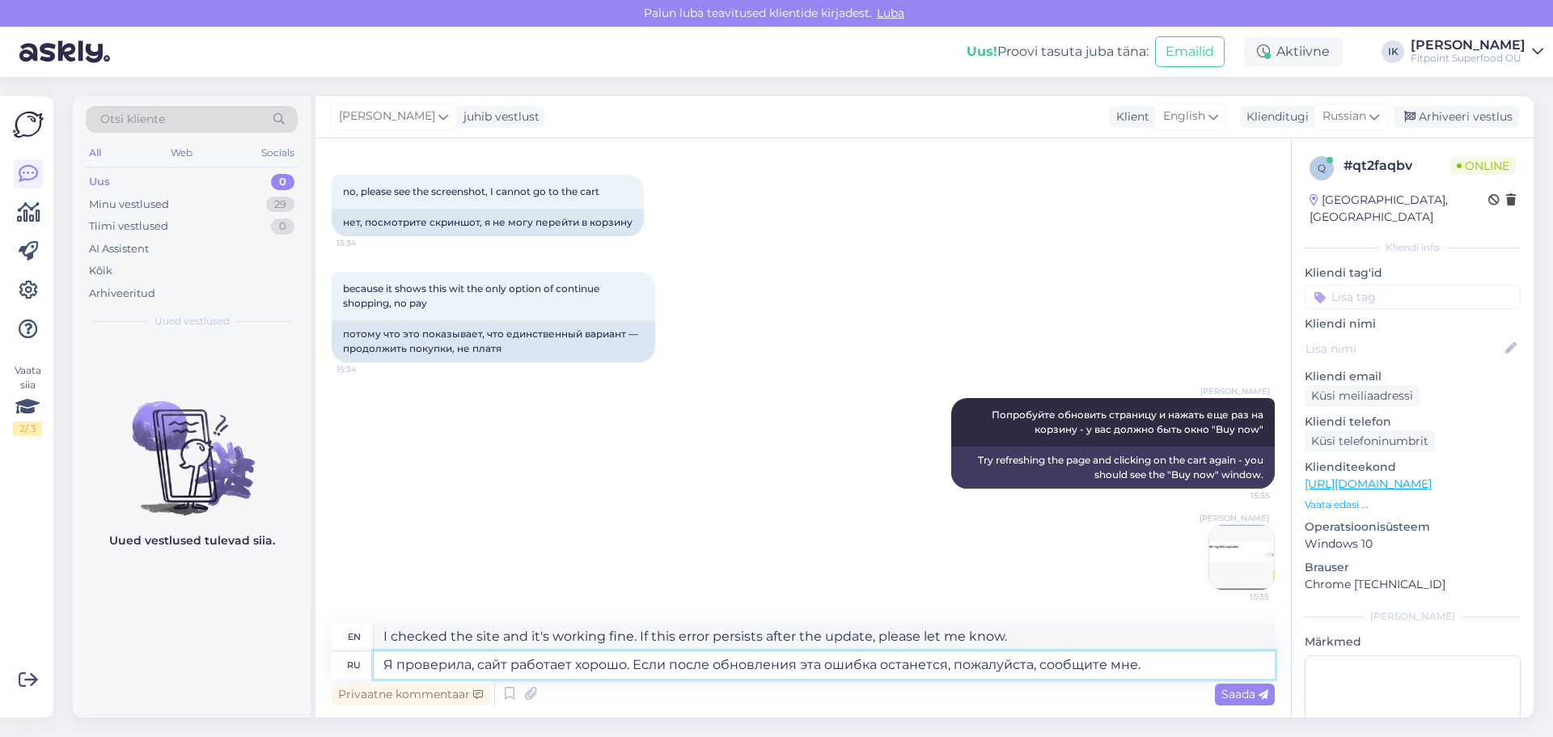
click at [583, 671] on textarea "Я проверила, сайт работает хорошо. Если после обновления эта ошибка останется, …" at bounding box center [824, 665] width 901 height 28
click at [729, 668] on textarea "Я проверила, сайт работает хорошо. Если после обновления эта ошибка останется, …" at bounding box center [824, 665] width 901 height 28
type textarea "Я проверила, сайт работает хорошо. Если после обновления эта ошибка останется, …"
click at [1249, 693] on span "Saada" at bounding box center [1245, 694] width 47 height 15
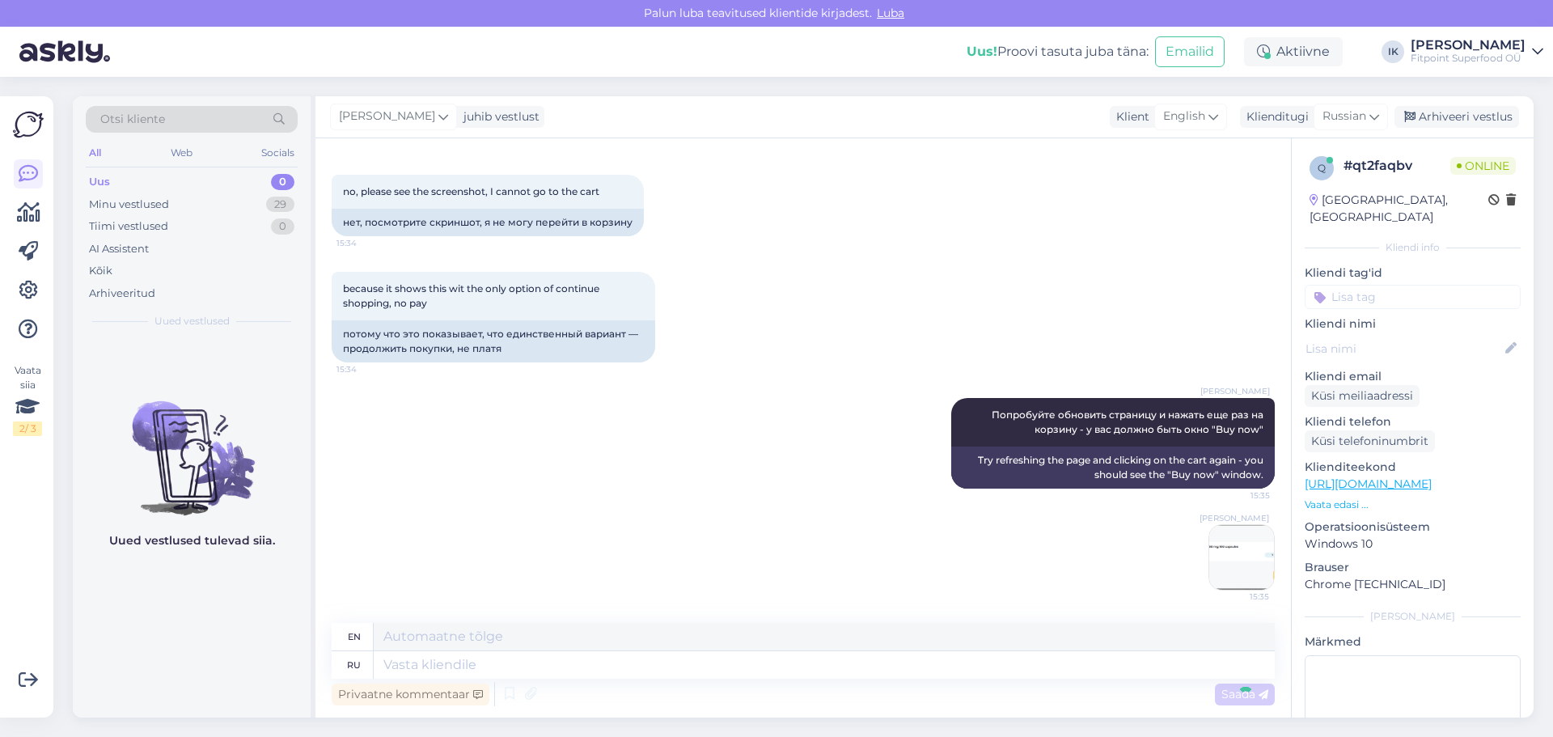
scroll to position [701, 0]
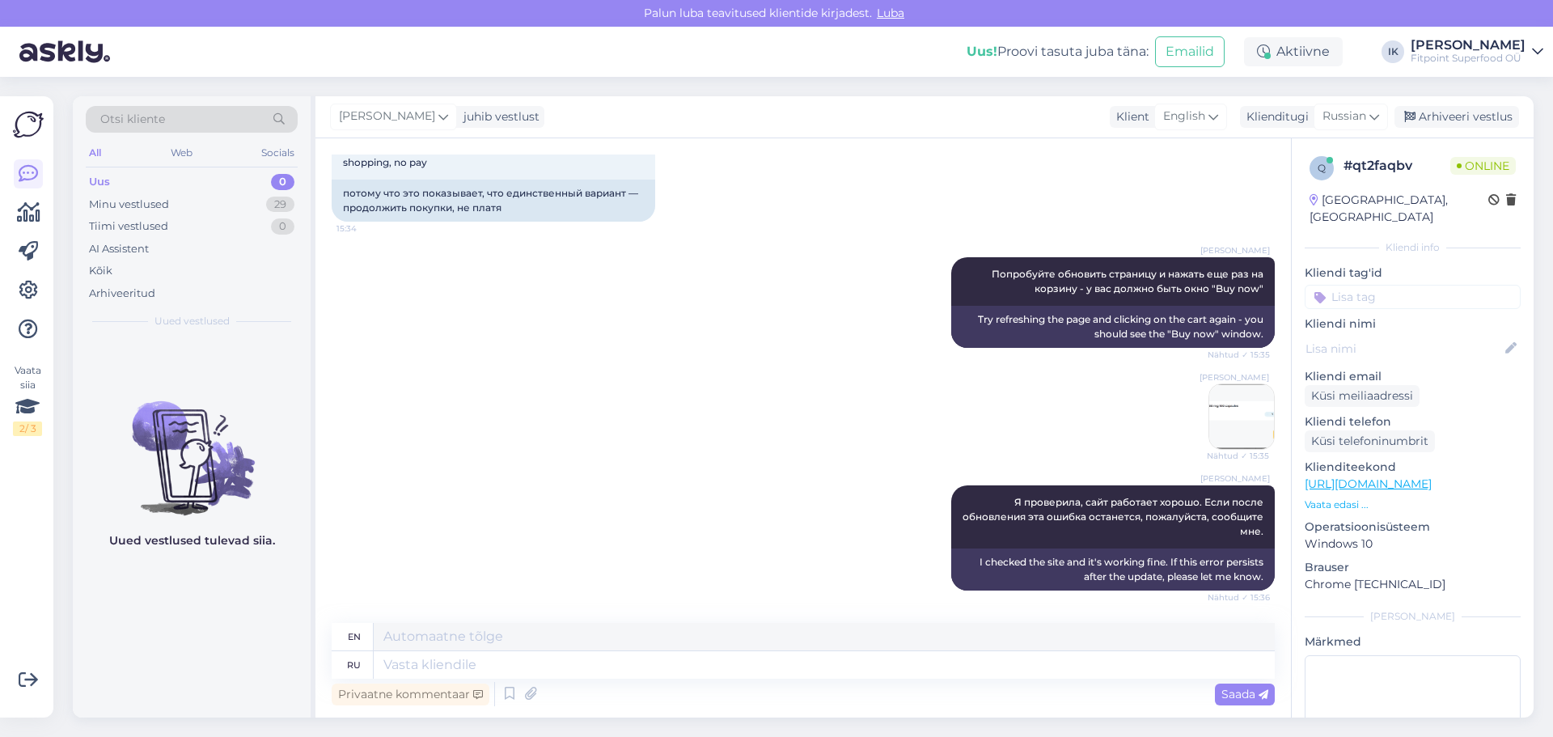
click at [1257, 433] on img at bounding box center [1242, 416] width 65 height 65
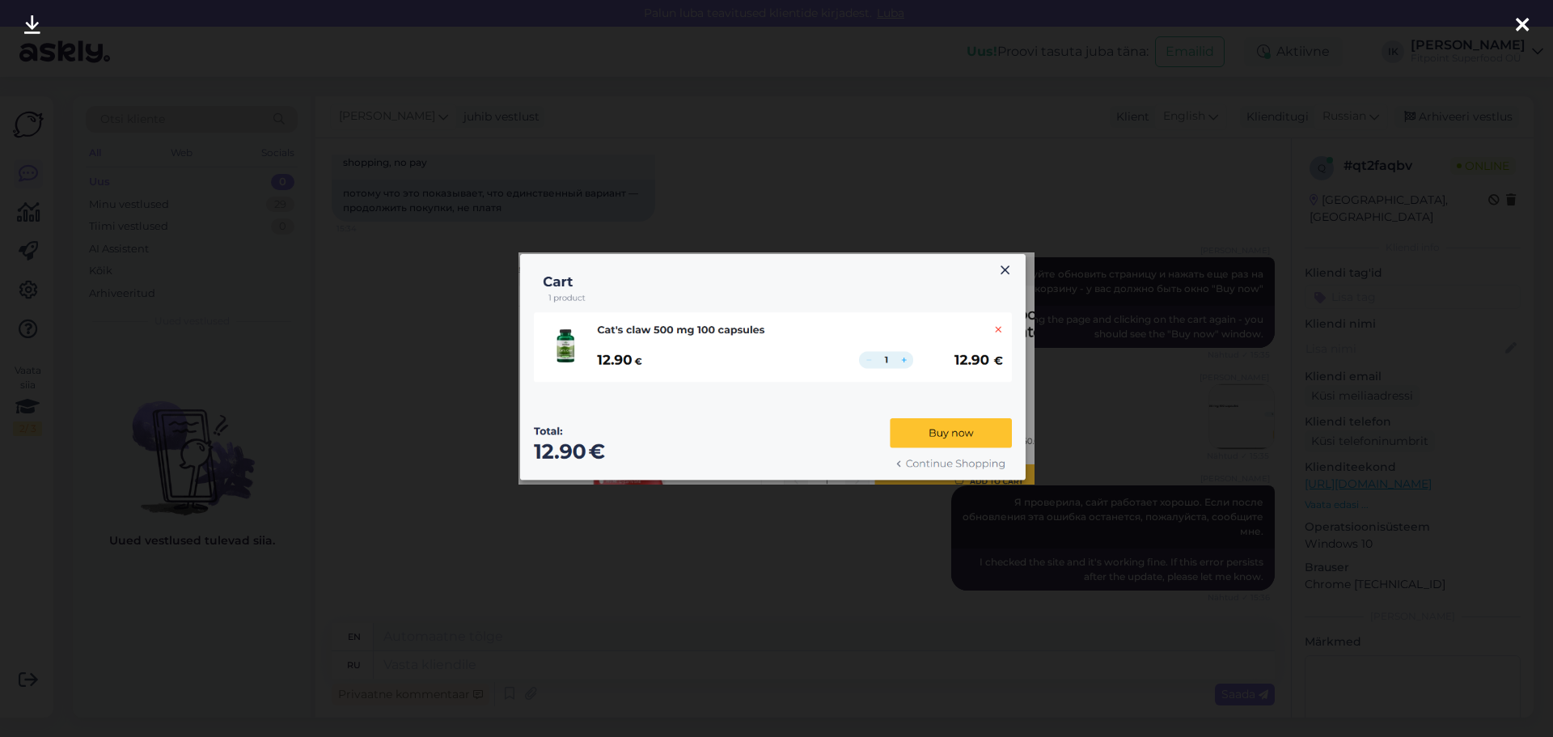
click at [937, 539] on div at bounding box center [776, 368] width 1553 height 737
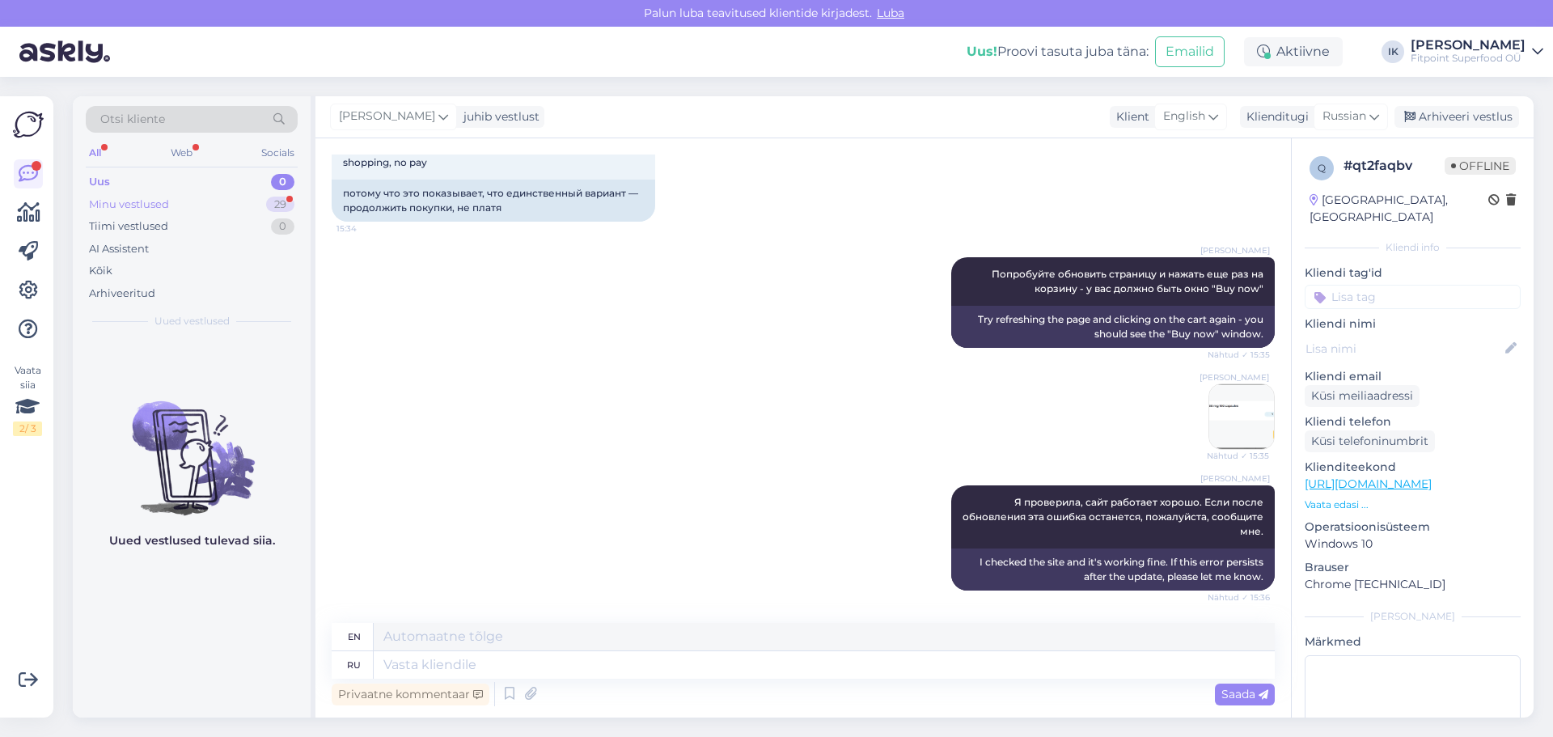
click at [241, 199] on div "Minu vestlused 29" at bounding box center [192, 204] width 212 height 23
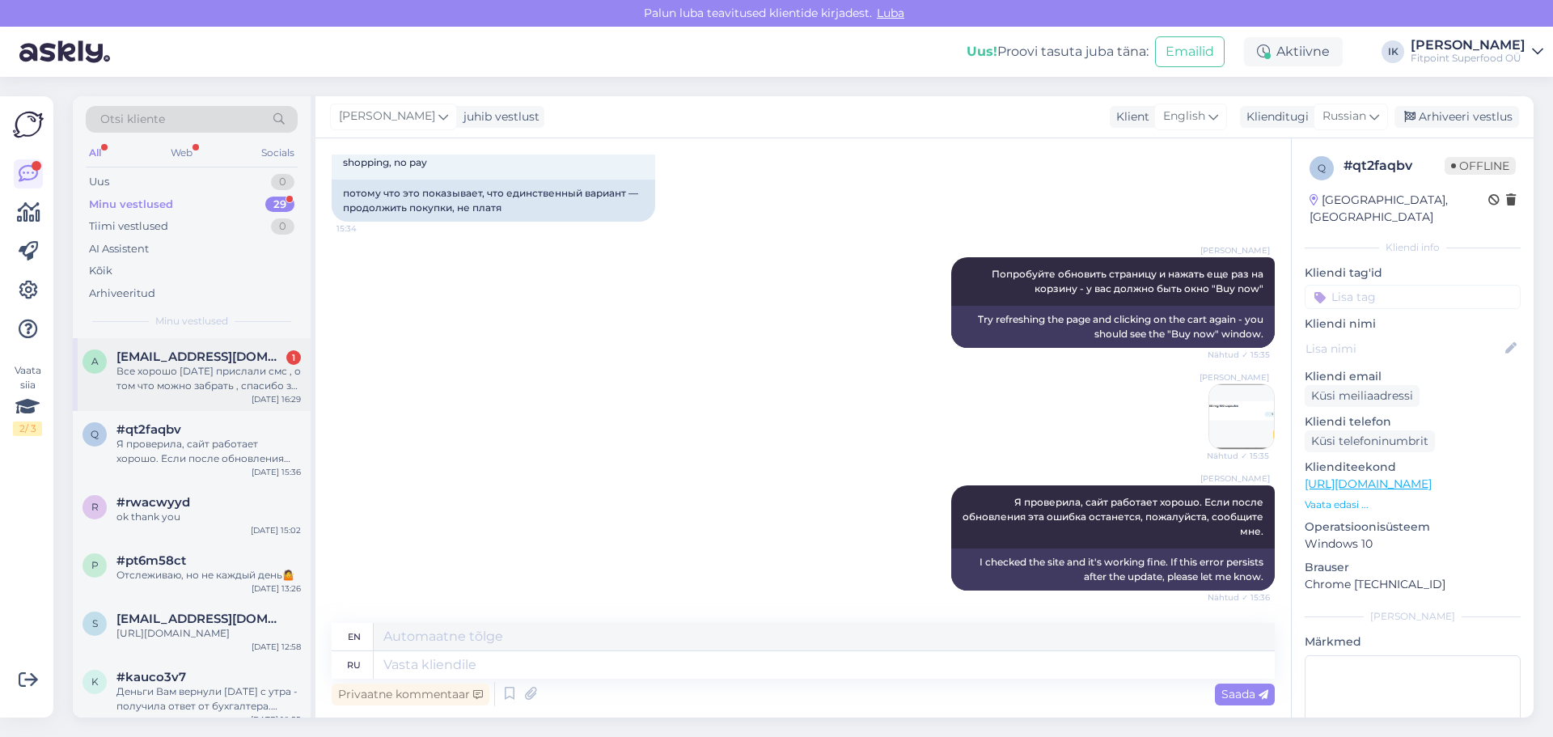
click at [231, 365] on div "Все хорошо [DATE] прислали смс , о том что можно забрать , спасибо за ответ" at bounding box center [209, 378] width 184 height 29
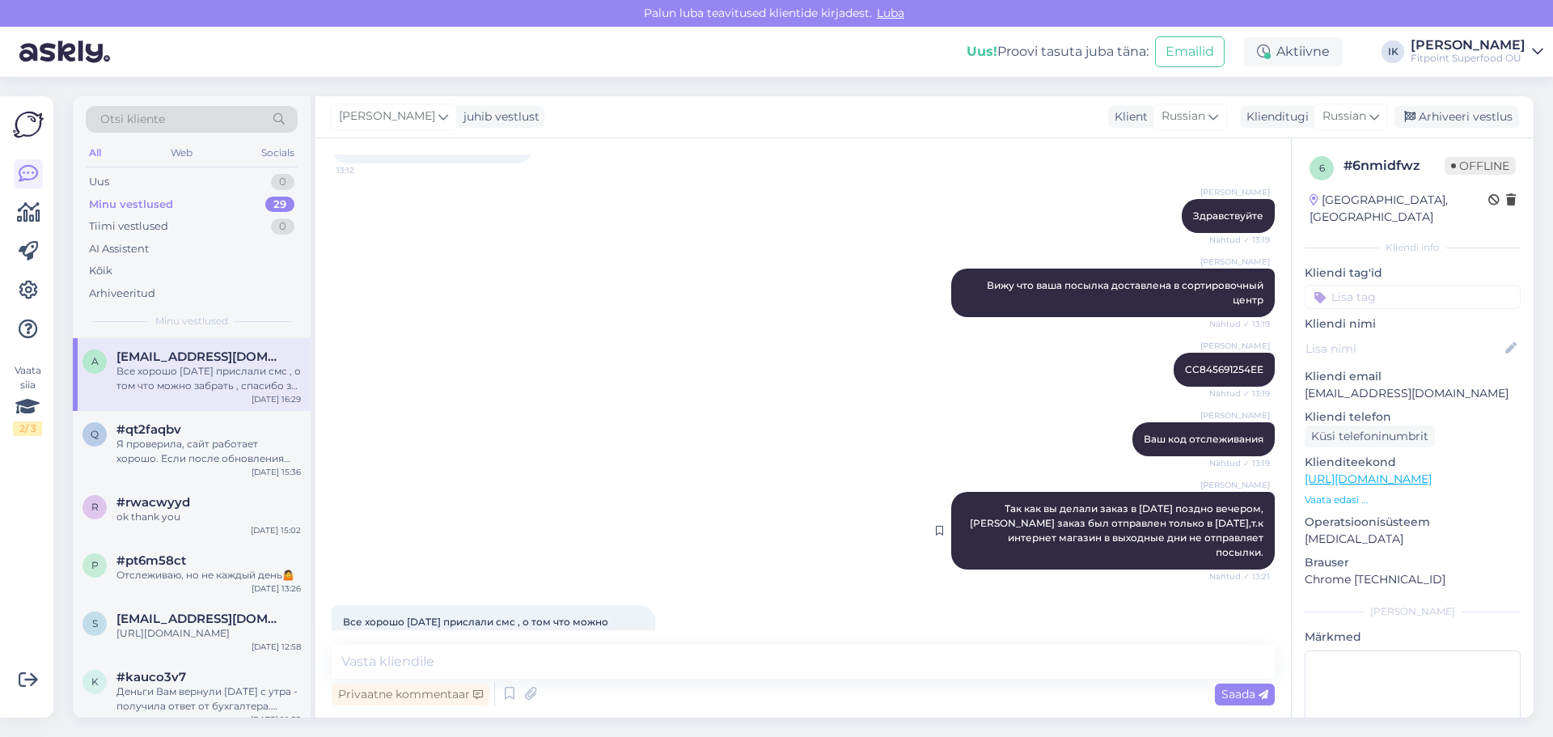
scroll to position [236, 0]
